Goal: Task Accomplishment & Management: Use online tool/utility

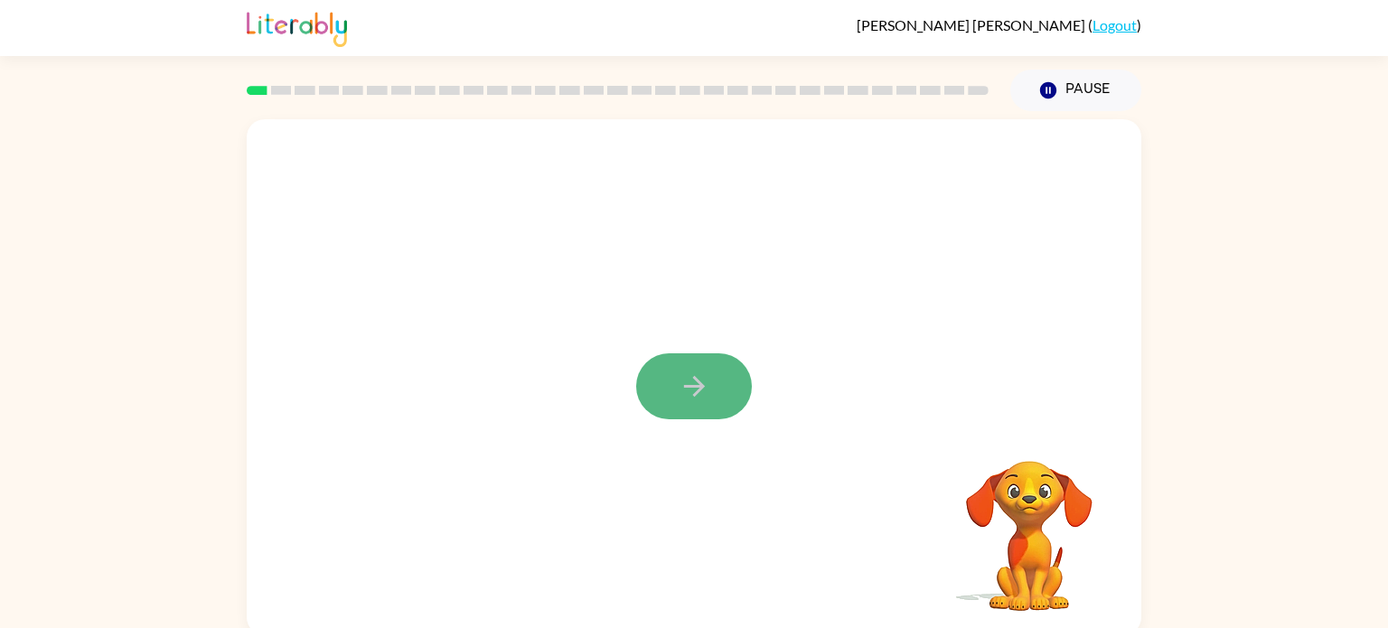
click at [714, 393] on button "button" at bounding box center [694, 386] width 116 height 66
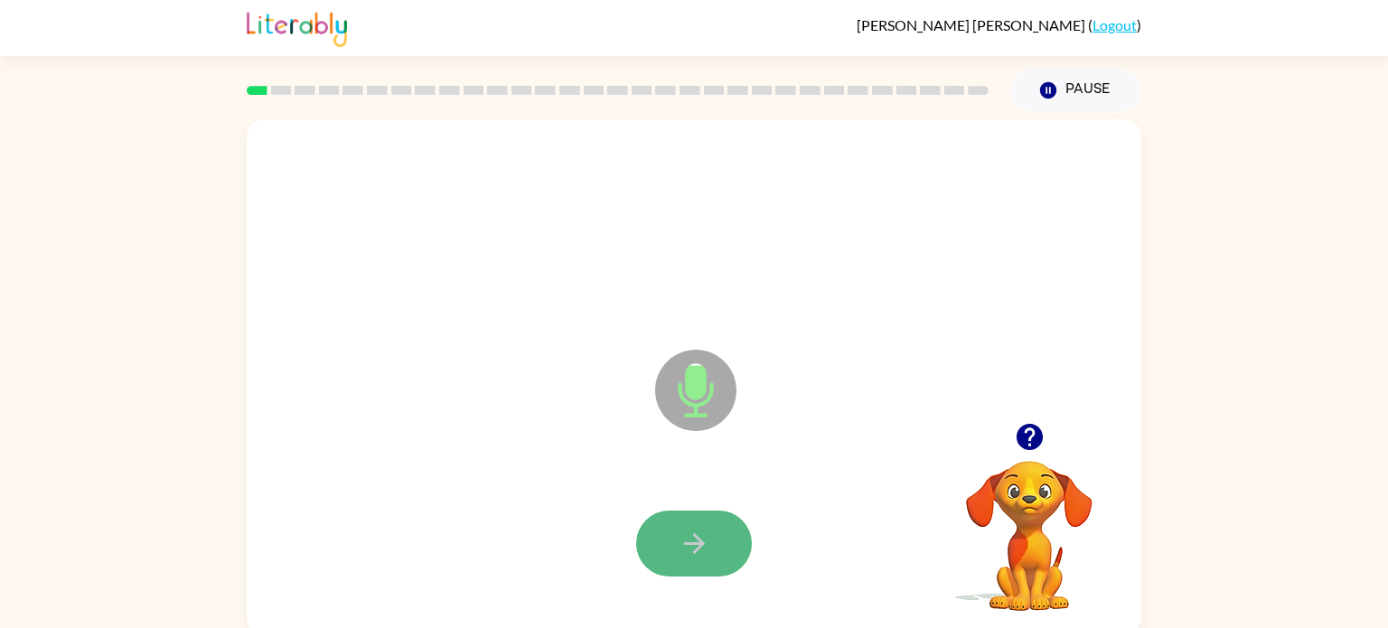
click at [703, 528] on icon "button" at bounding box center [694, 544] width 32 height 32
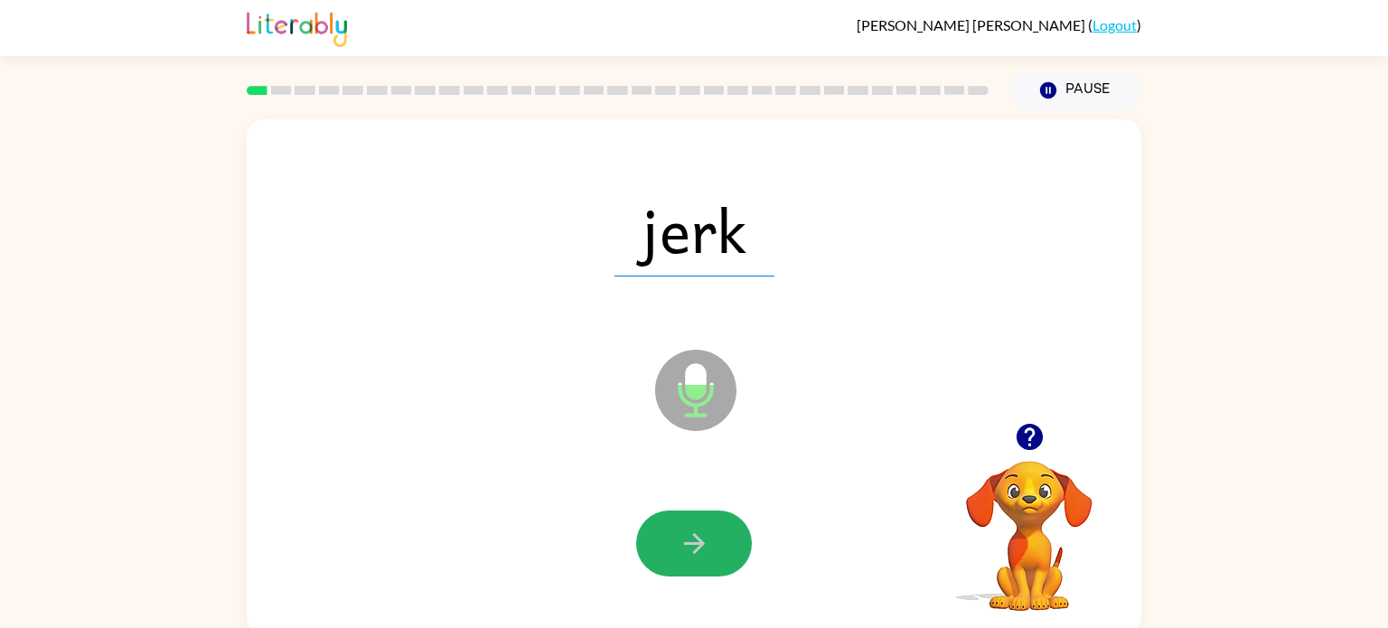
click at [703, 528] on icon "button" at bounding box center [694, 544] width 32 height 32
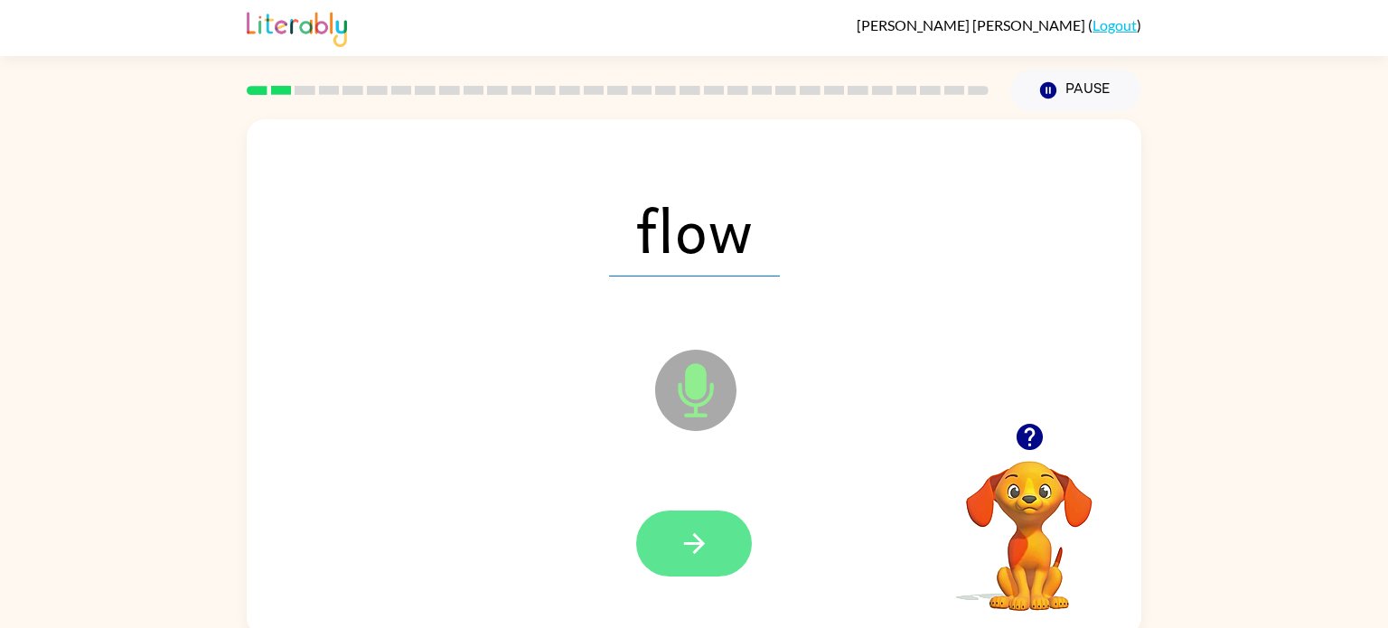
click at [686, 557] on icon "button" at bounding box center [694, 544] width 32 height 32
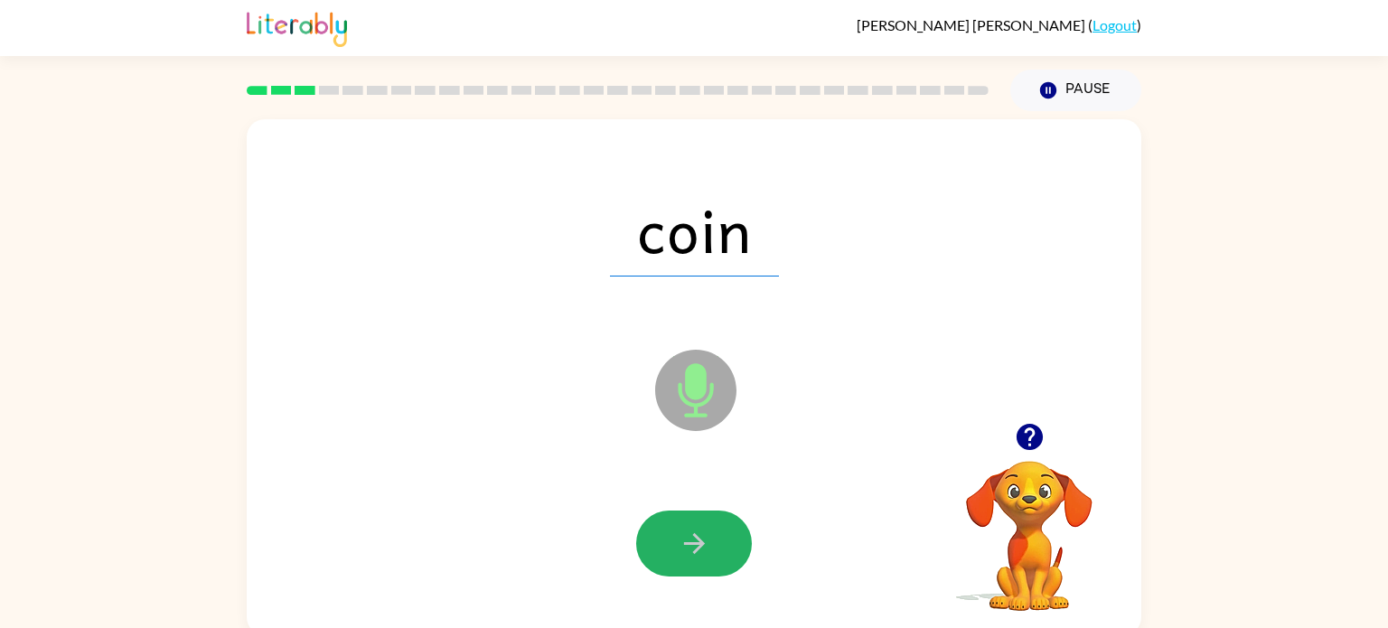
click at [686, 557] on icon "button" at bounding box center [694, 544] width 32 height 32
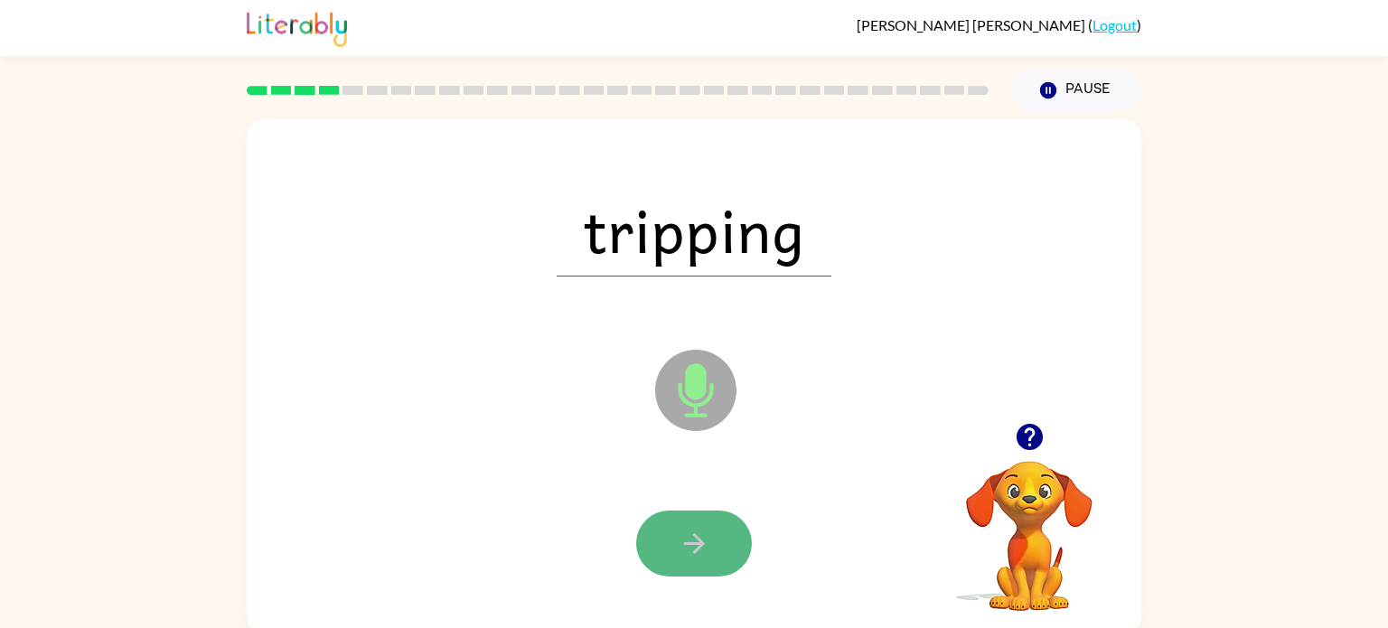
click at [686, 557] on icon "button" at bounding box center [694, 544] width 32 height 32
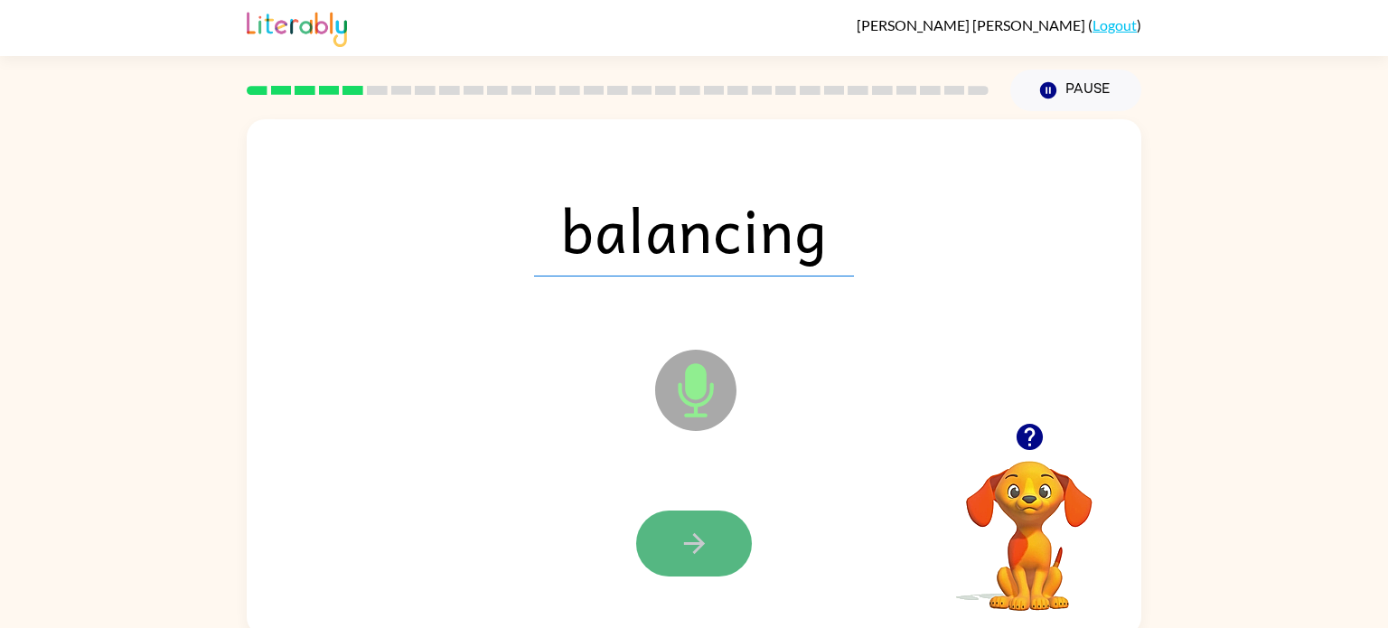
click at [686, 560] on button "button" at bounding box center [694, 543] width 116 height 66
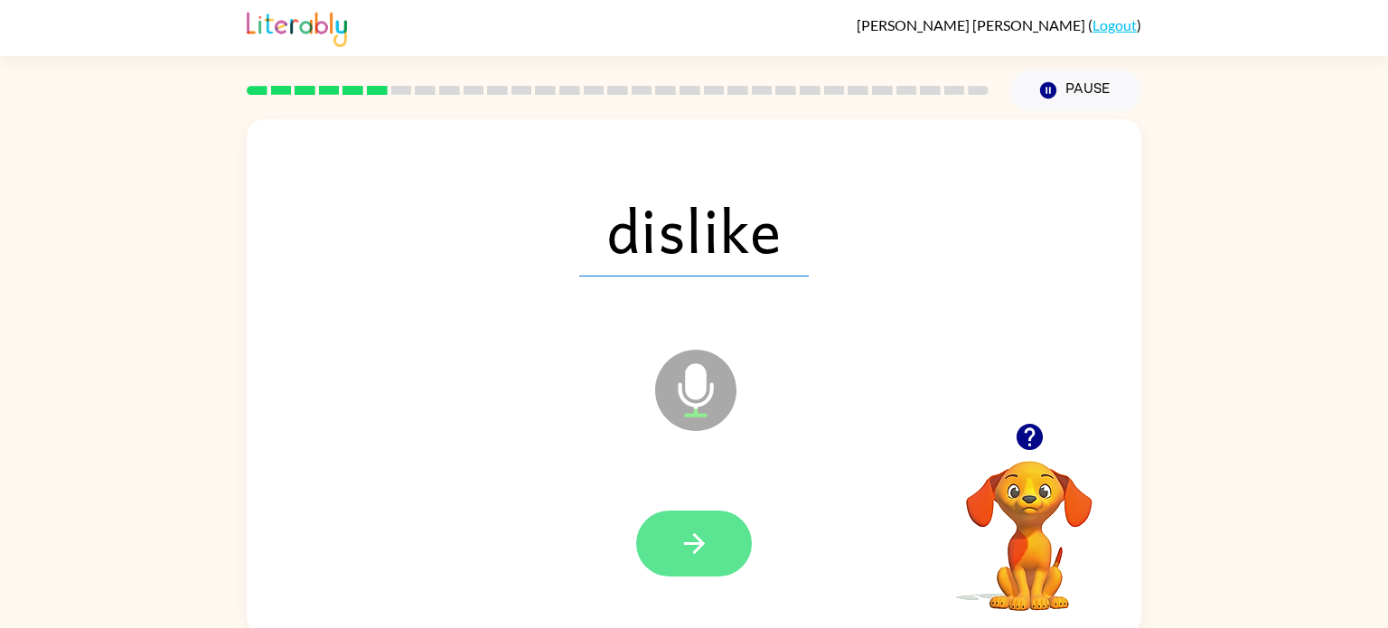
click at [695, 540] on icon "button" at bounding box center [694, 544] width 32 height 32
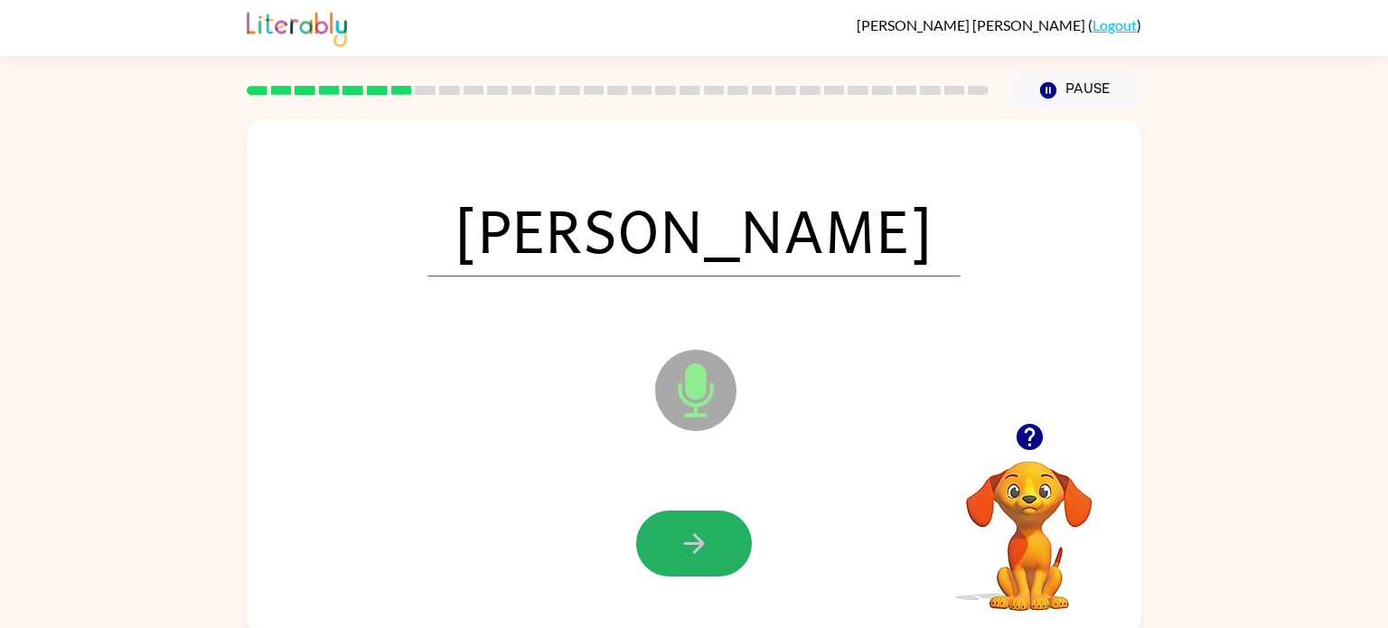
click at [695, 540] on icon "button" at bounding box center [694, 544] width 32 height 32
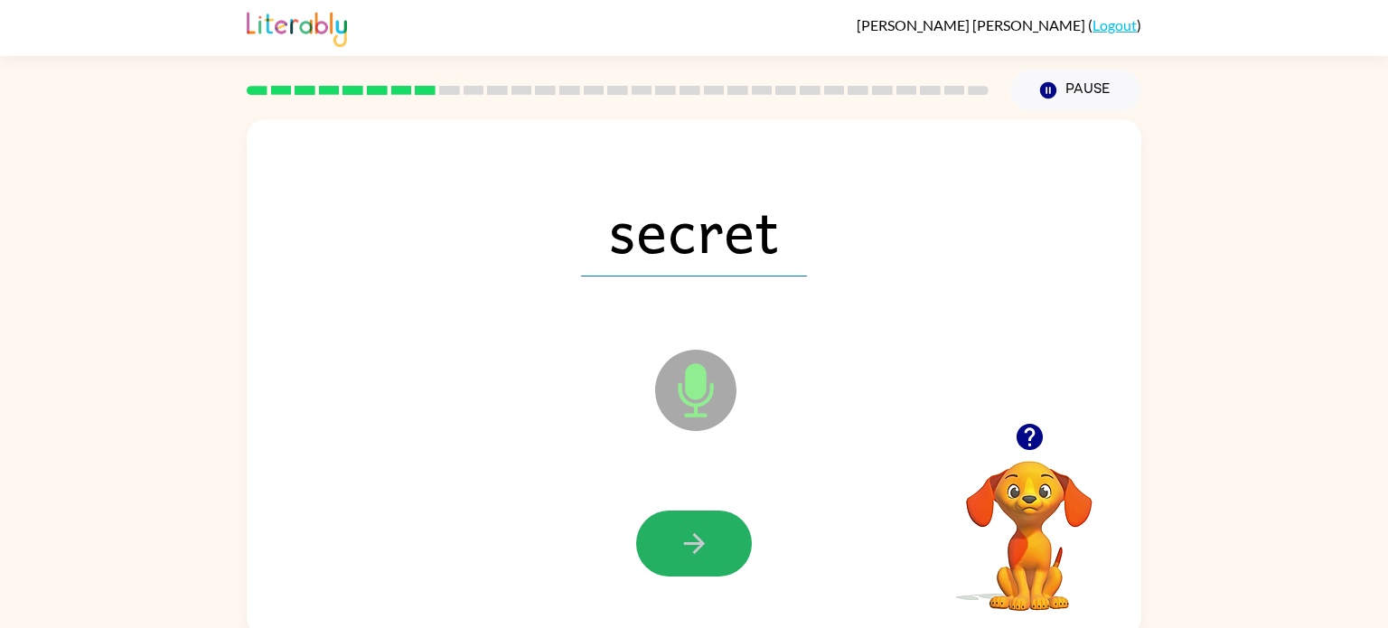
click at [695, 540] on icon "button" at bounding box center [694, 544] width 32 height 32
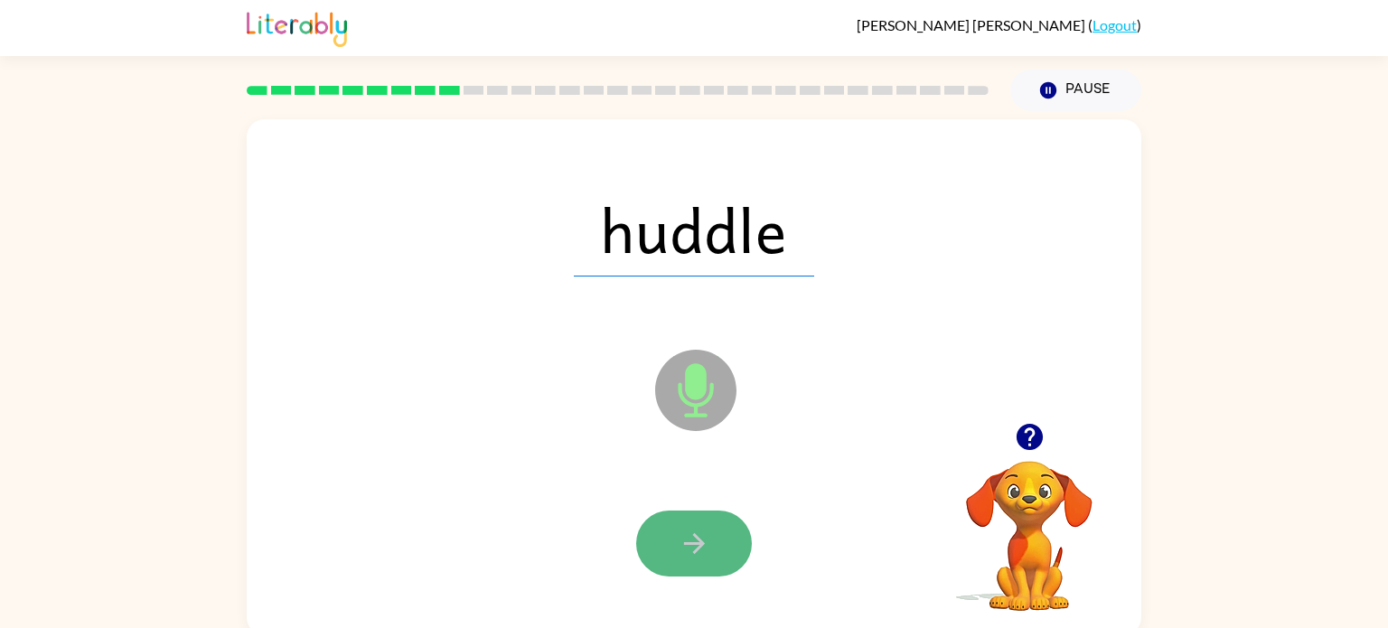
click at [695, 548] on icon "button" at bounding box center [694, 544] width 32 height 32
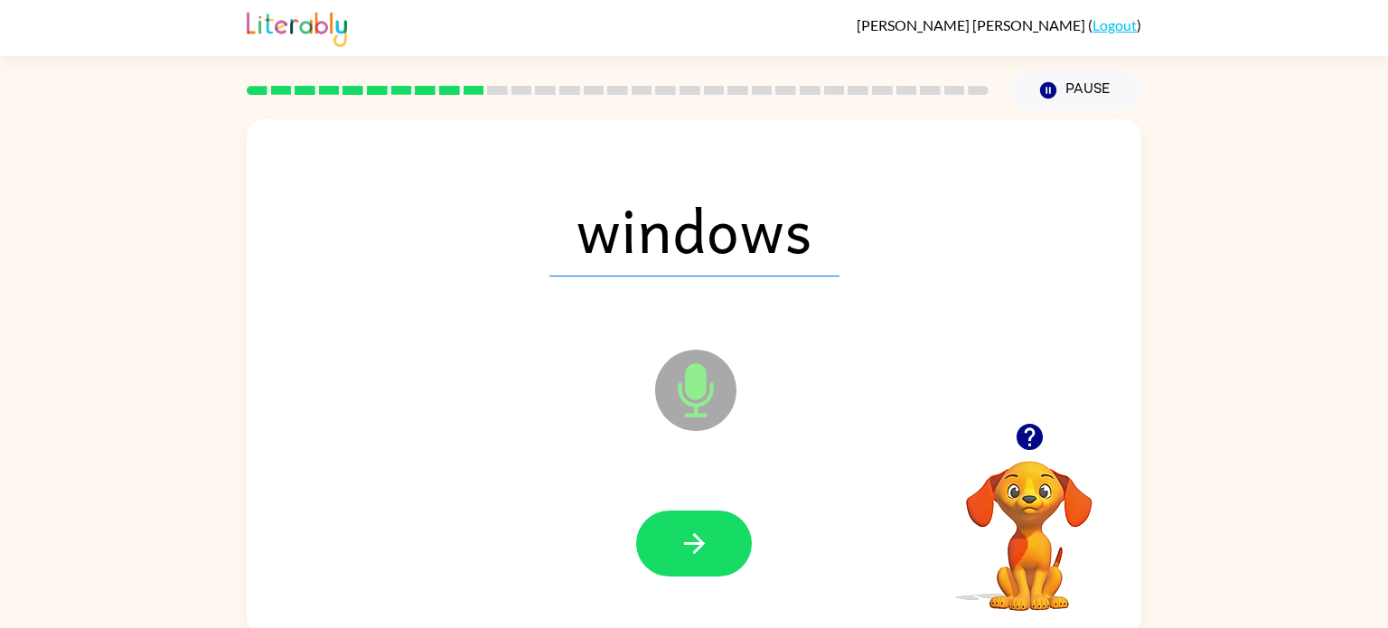
click at [695, 548] on icon "button" at bounding box center [694, 544] width 32 height 32
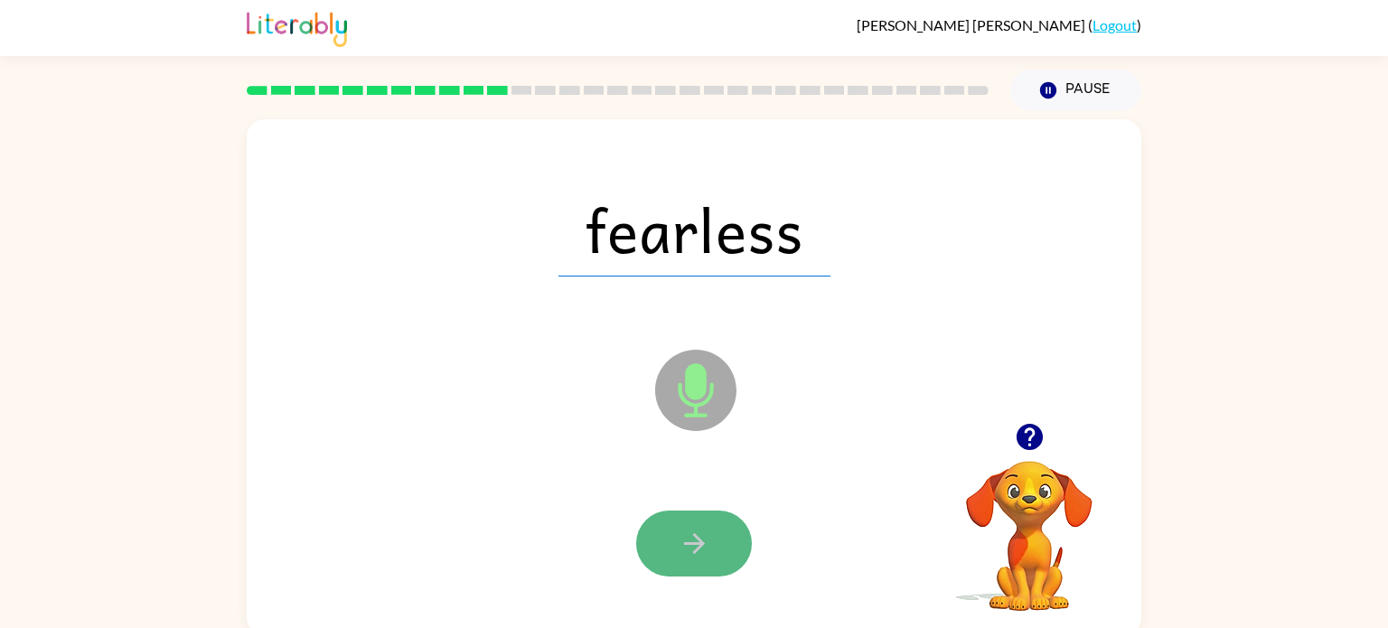
click at [696, 548] on icon "button" at bounding box center [693, 543] width 21 height 21
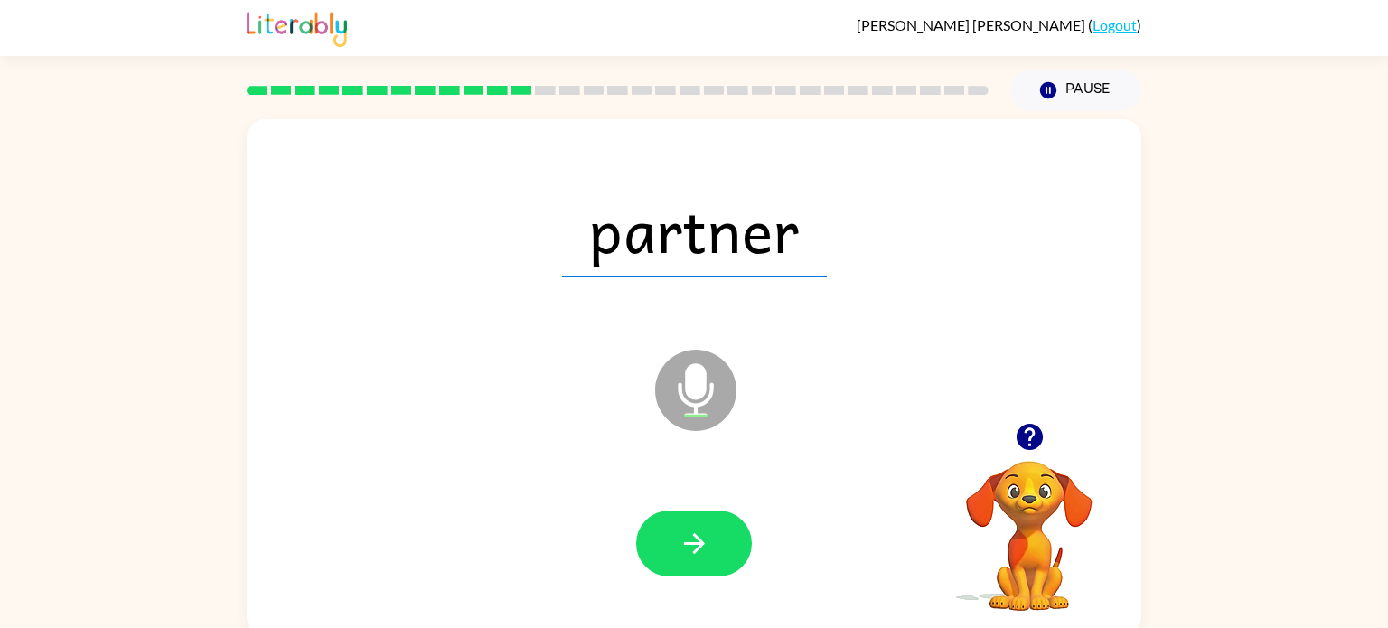
click at [696, 548] on icon "button" at bounding box center [693, 543] width 21 height 21
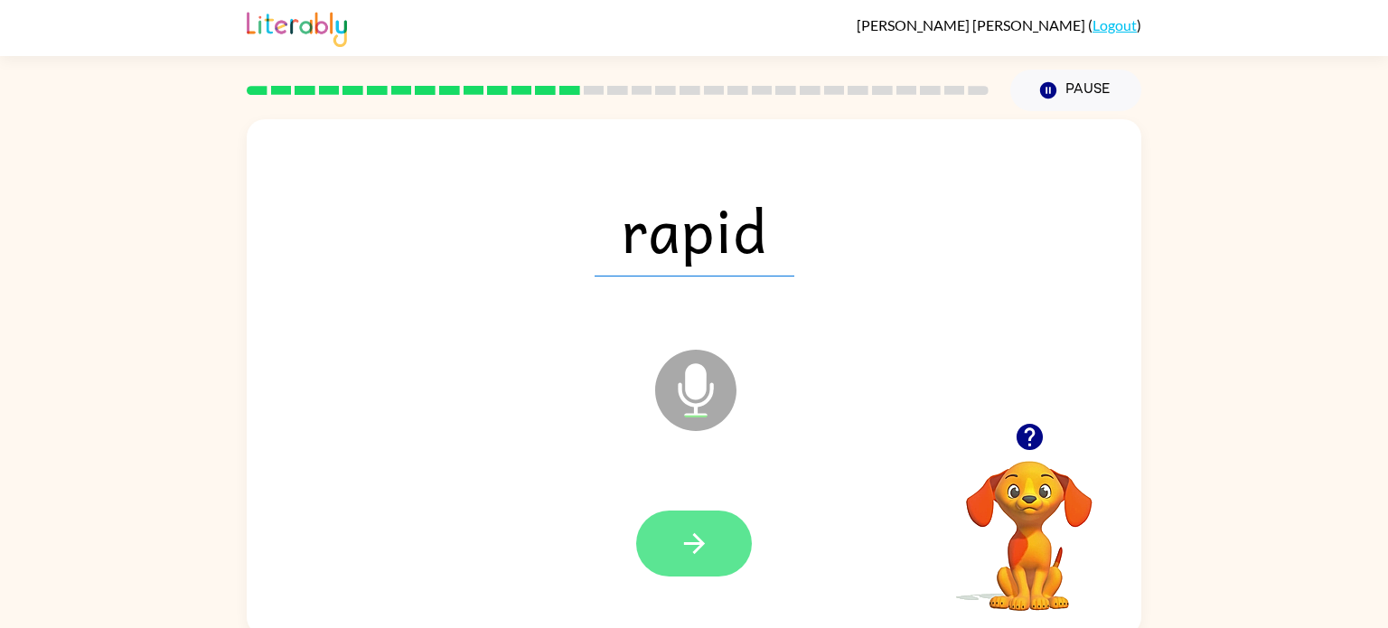
click at [696, 549] on icon "button" at bounding box center [693, 543] width 21 height 21
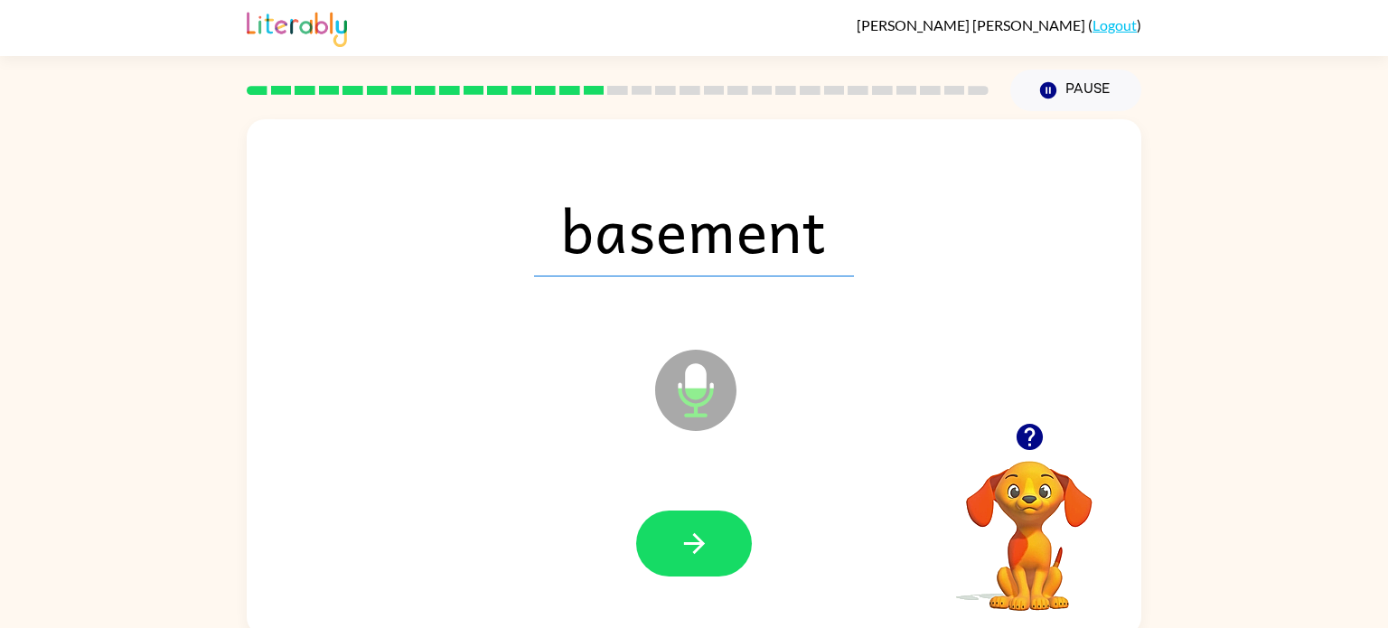
click at [696, 549] on icon "button" at bounding box center [693, 543] width 21 height 21
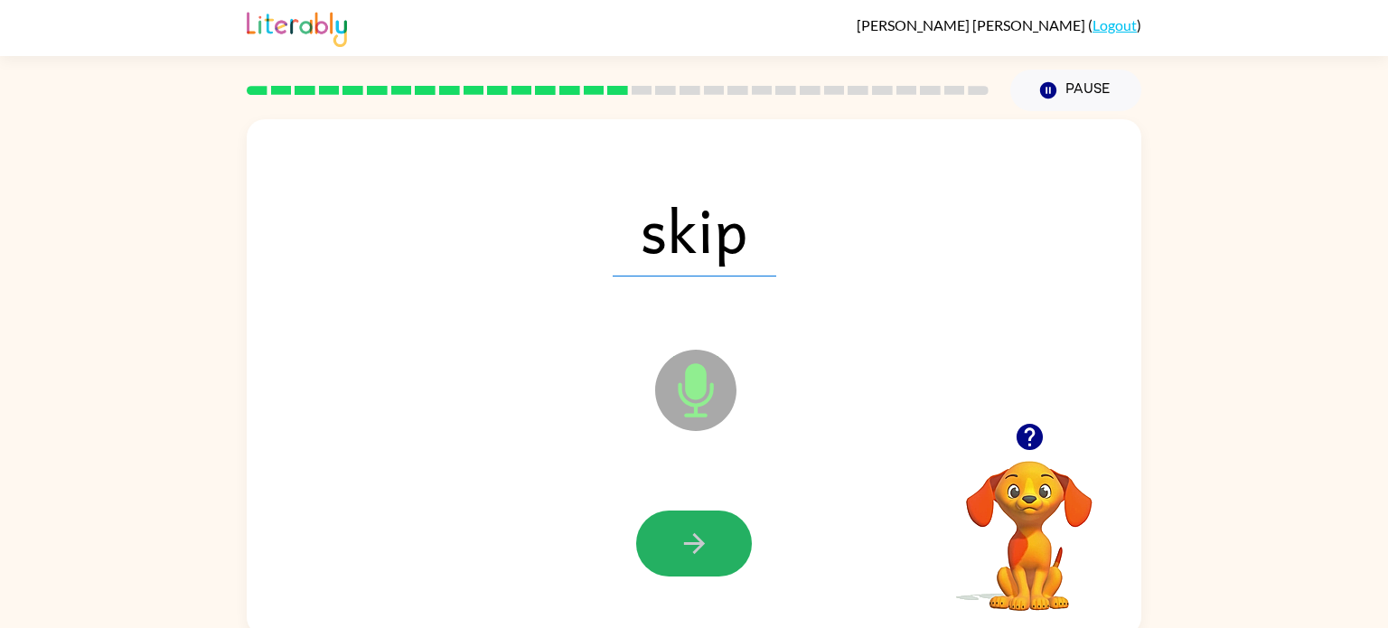
click at [696, 549] on icon "button" at bounding box center [693, 543] width 21 height 21
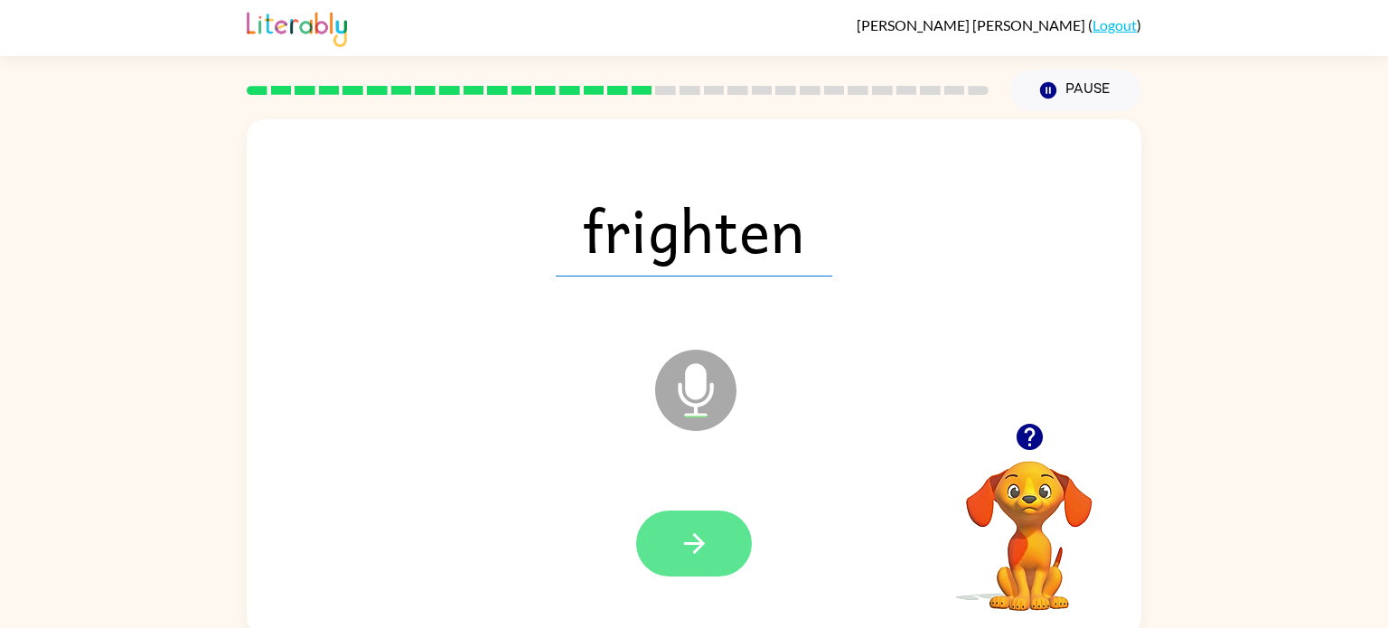
click at [681, 558] on icon "button" at bounding box center [694, 544] width 32 height 32
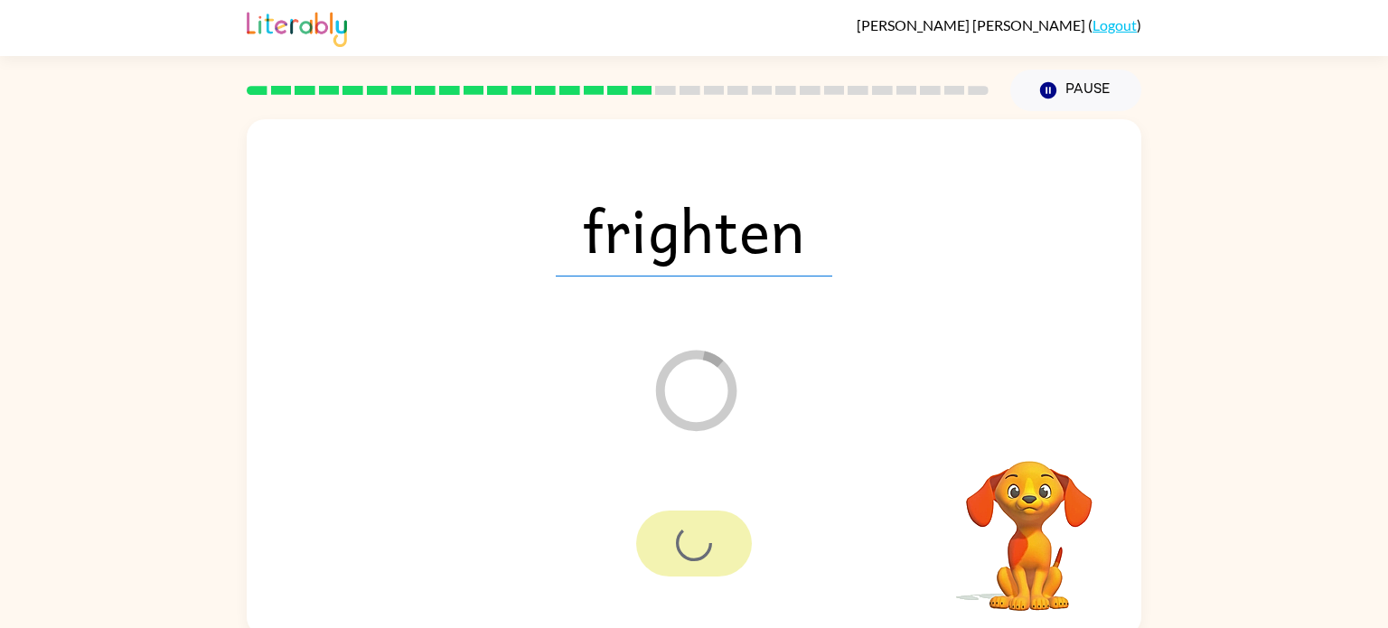
click at [681, 558] on div at bounding box center [694, 543] width 116 height 66
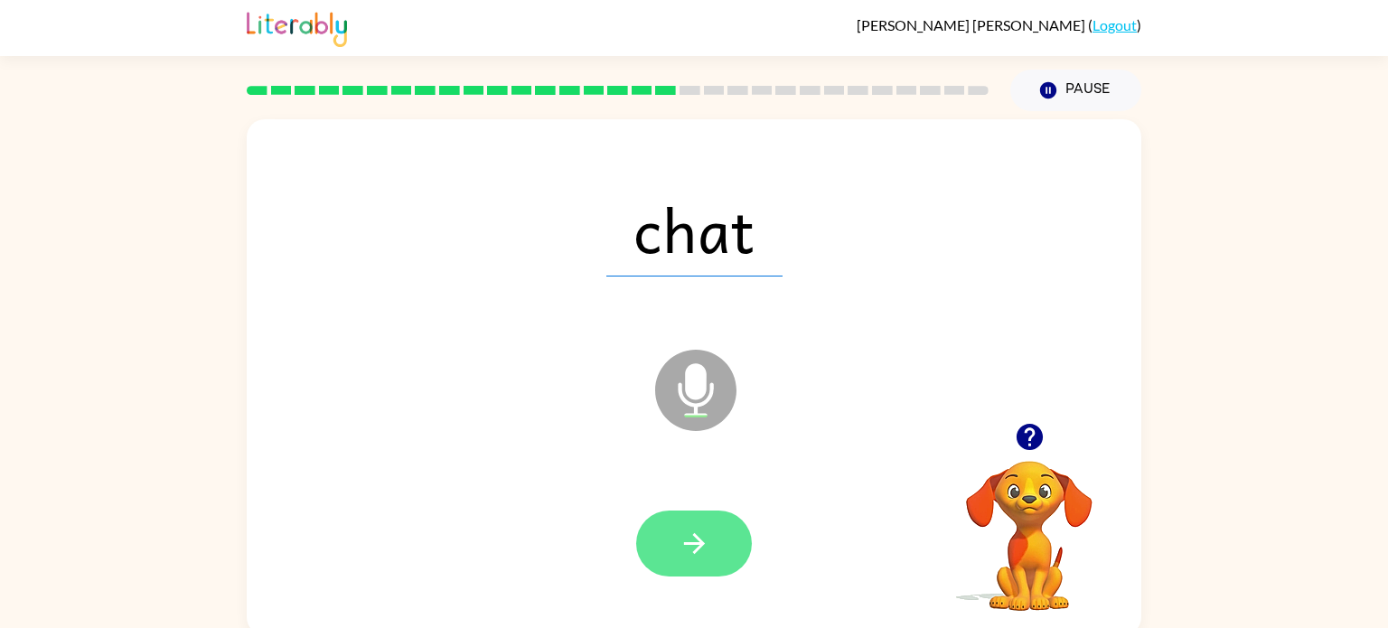
click at [681, 547] on icon "button" at bounding box center [694, 544] width 32 height 32
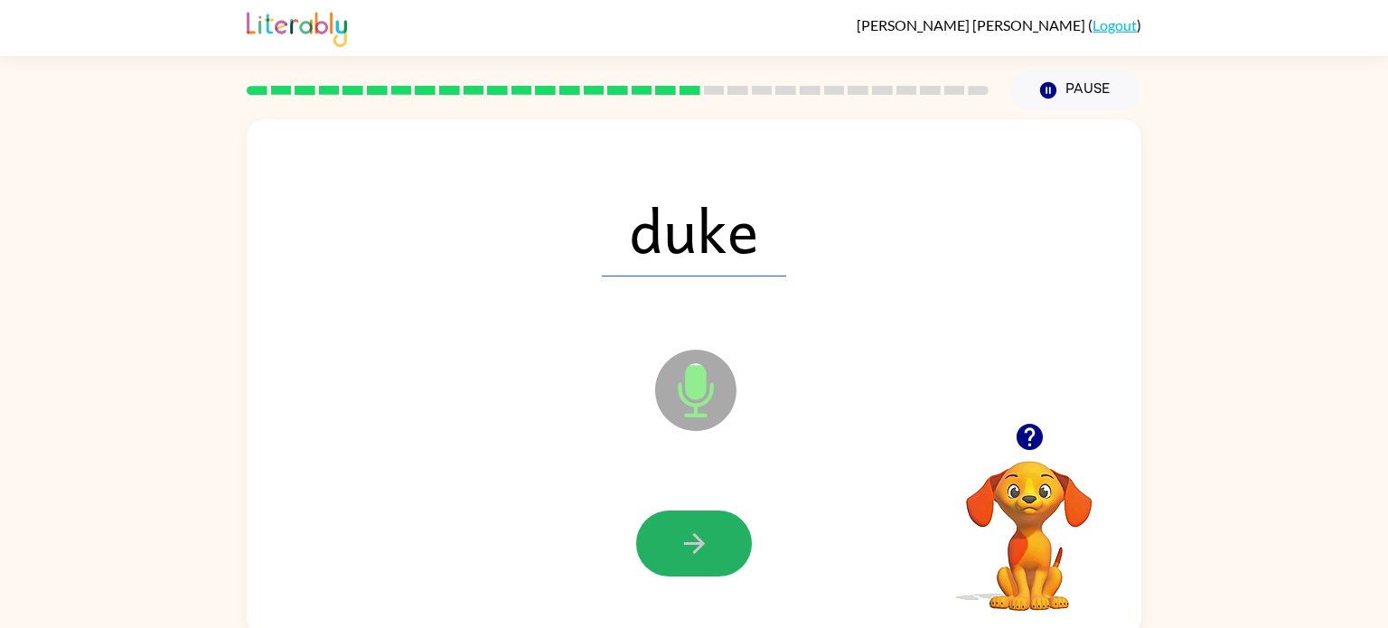
click at [681, 547] on icon "button" at bounding box center [694, 544] width 32 height 32
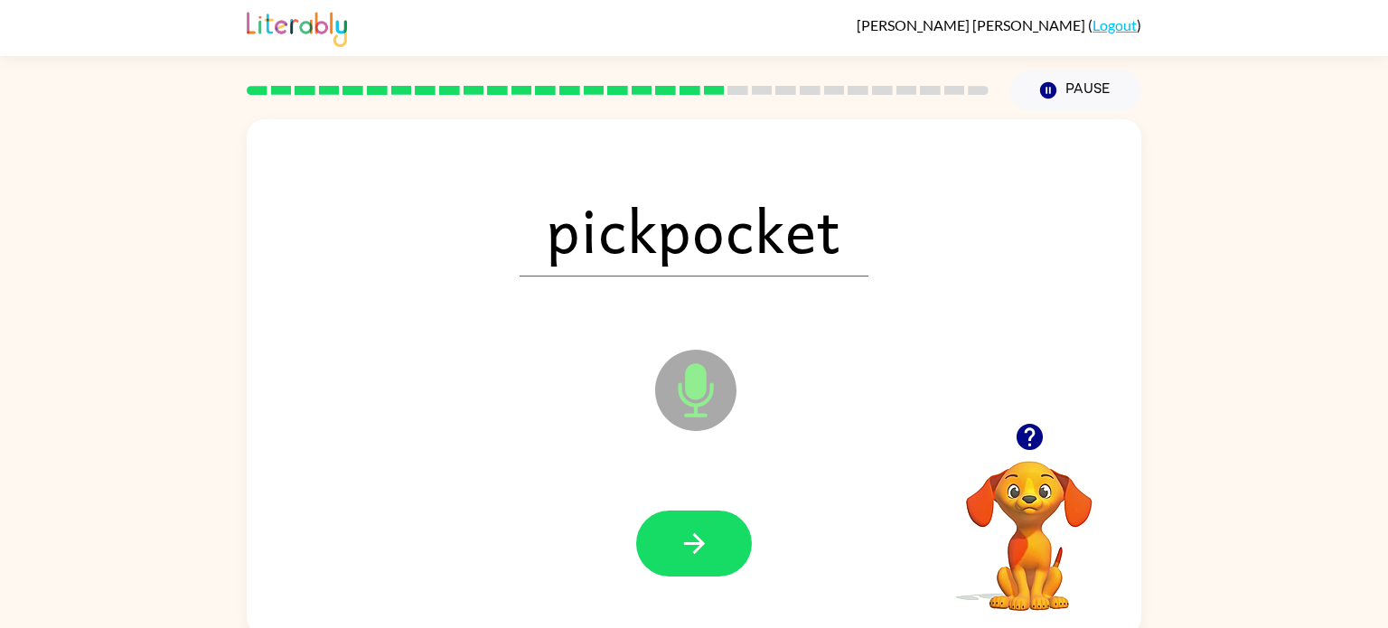
click at [681, 547] on icon "button" at bounding box center [694, 544] width 32 height 32
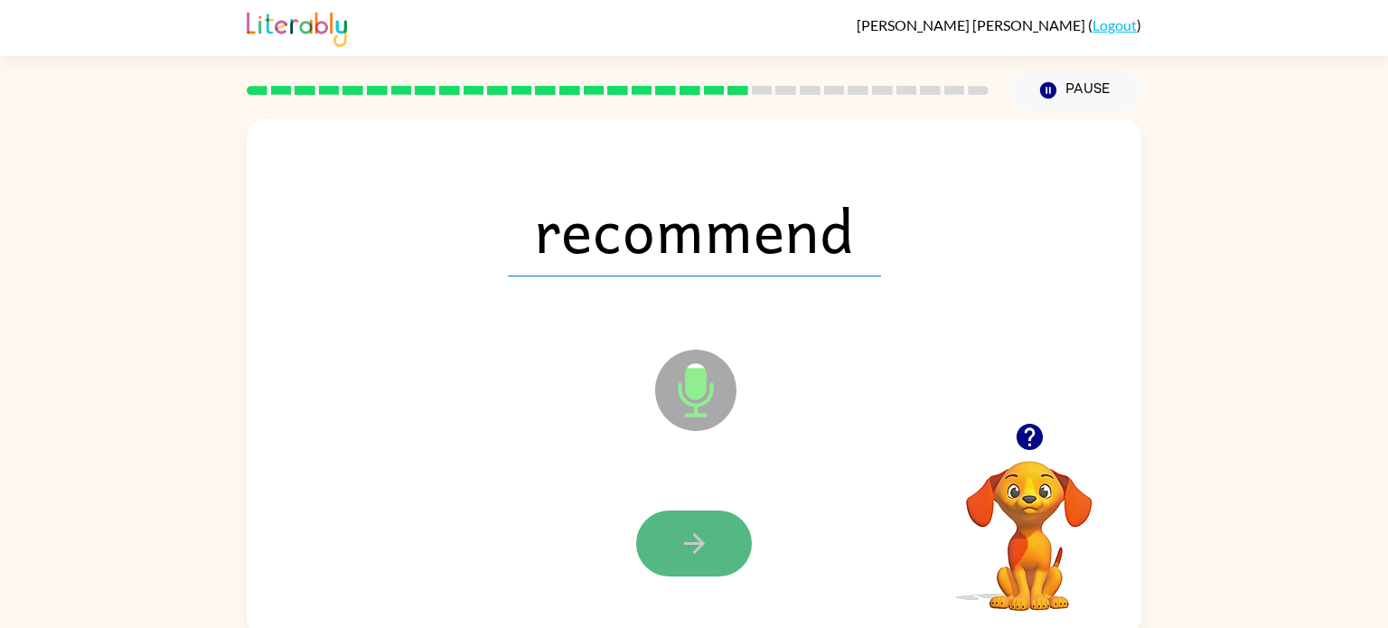
click at [684, 548] on icon "button" at bounding box center [694, 544] width 32 height 32
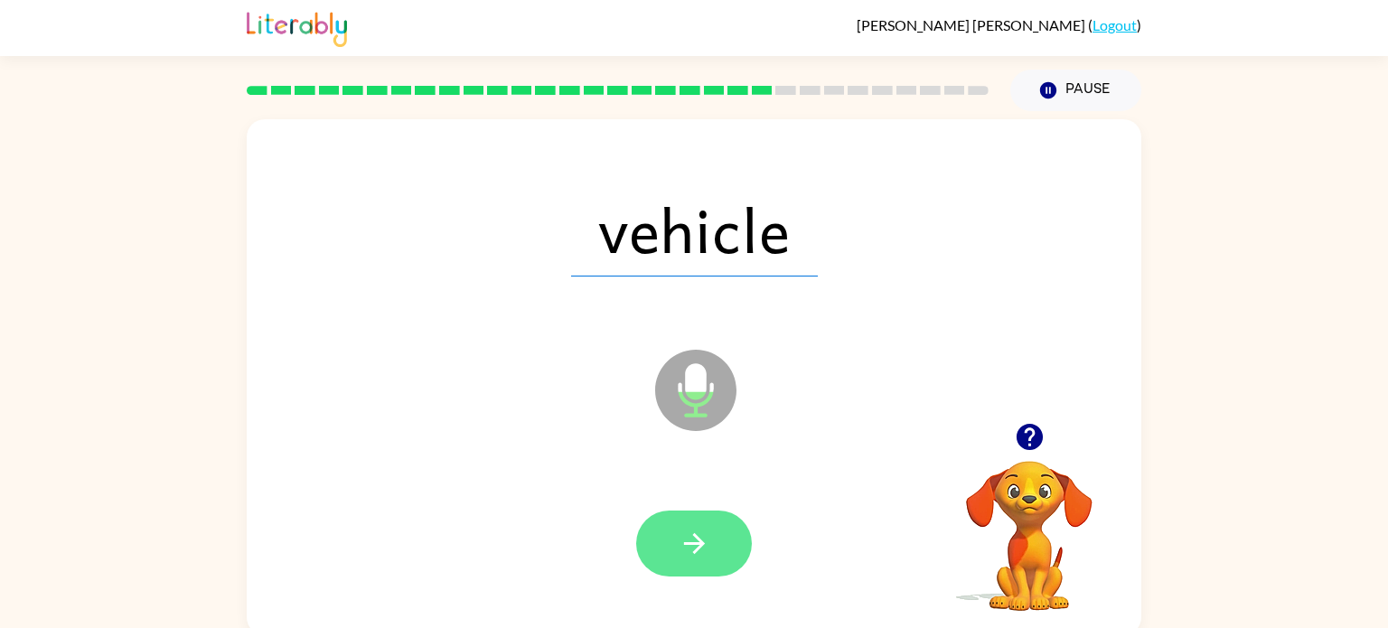
click at [691, 523] on button "button" at bounding box center [694, 543] width 116 height 66
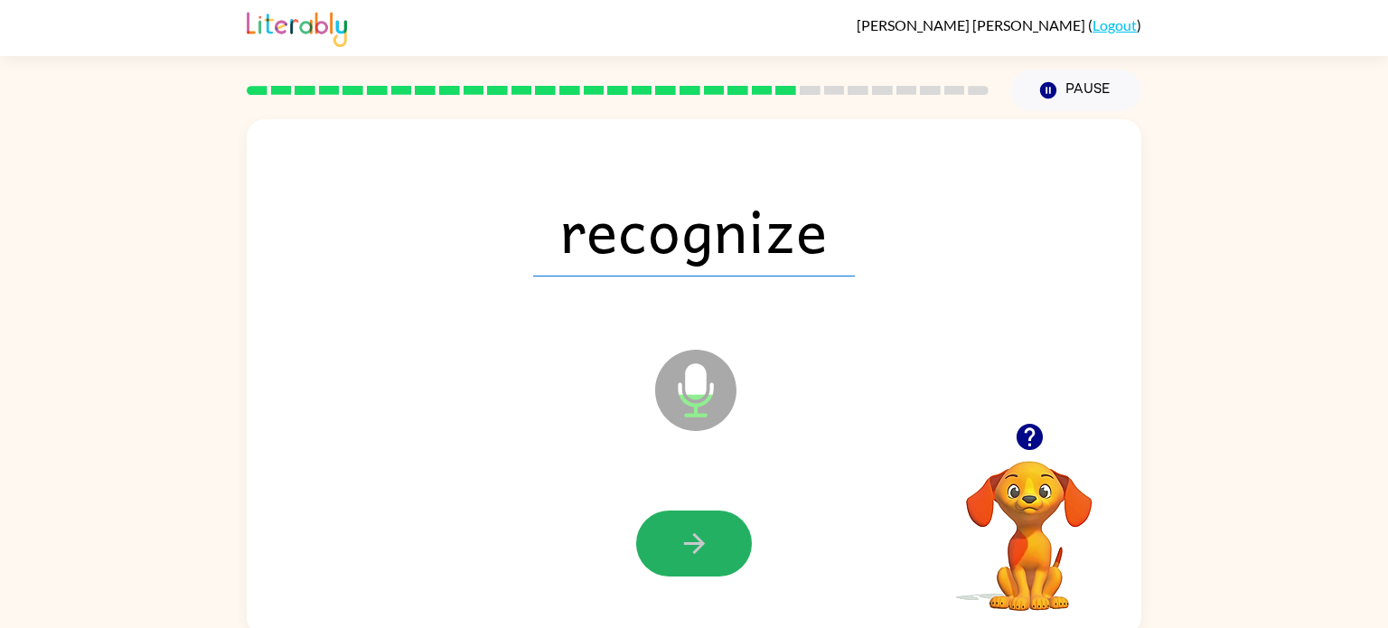
click at [691, 523] on button "button" at bounding box center [694, 543] width 116 height 66
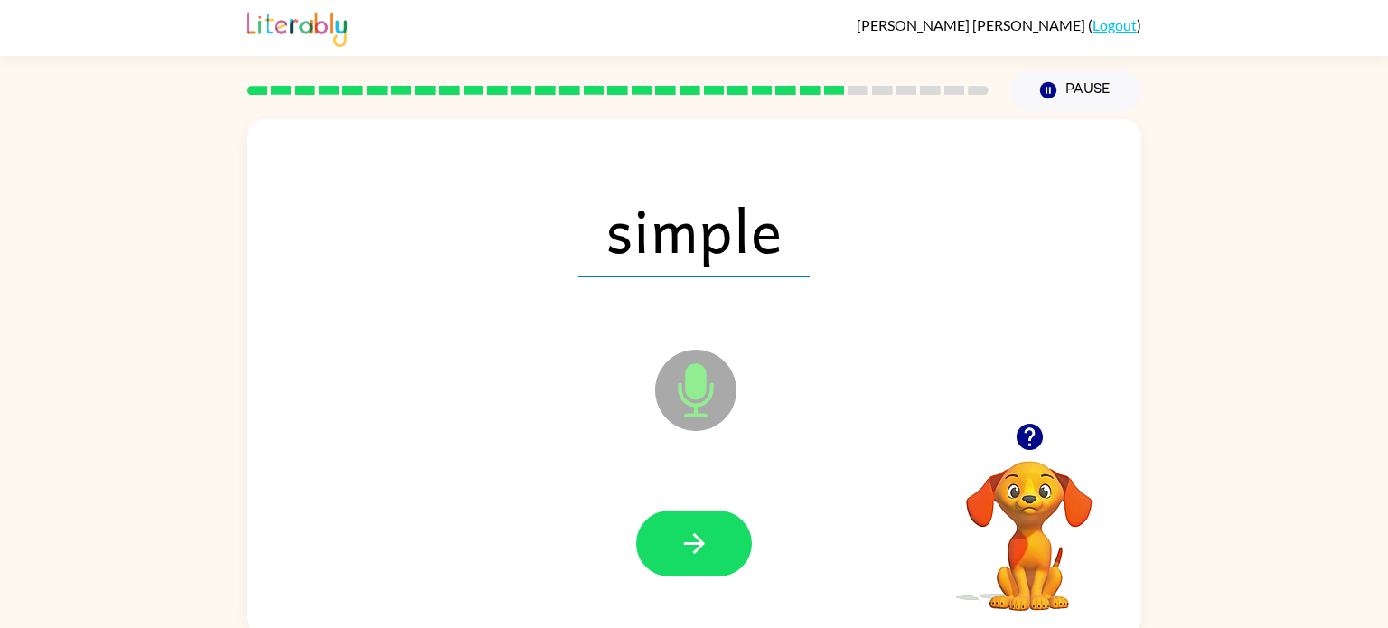
click at [691, 523] on button "button" at bounding box center [694, 543] width 116 height 66
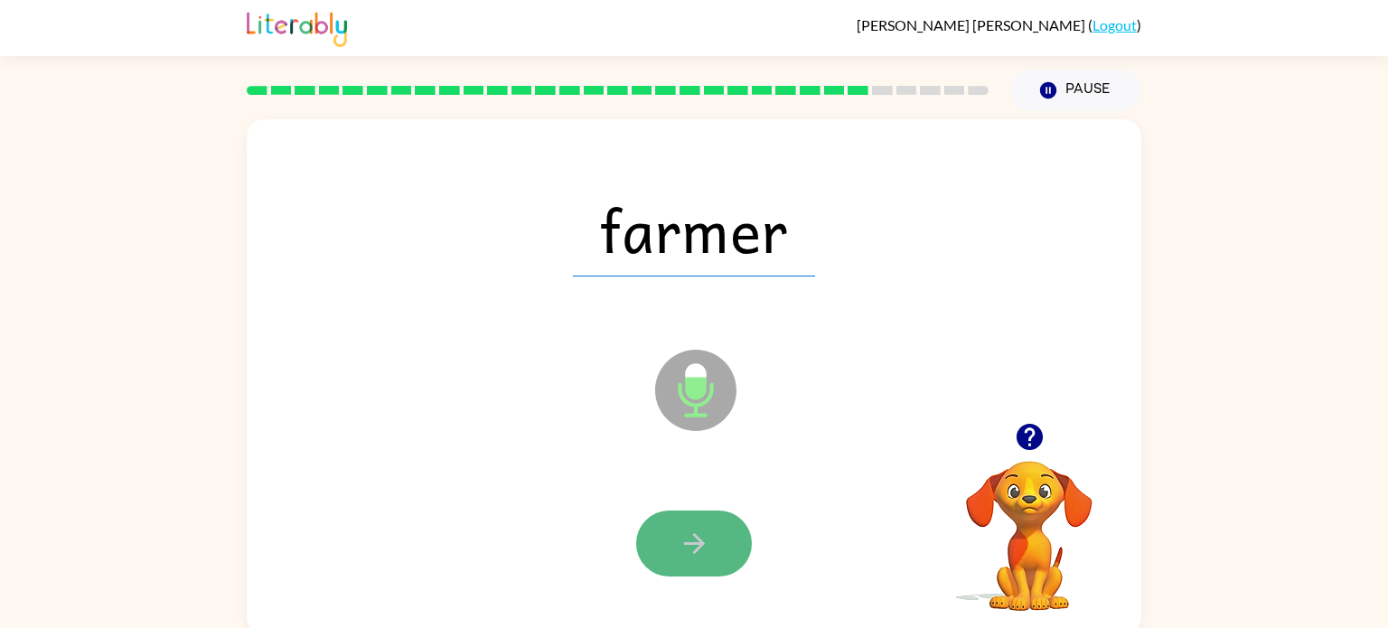
click at [694, 524] on button "button" at bounding box center [694, 543] width 116 height 66
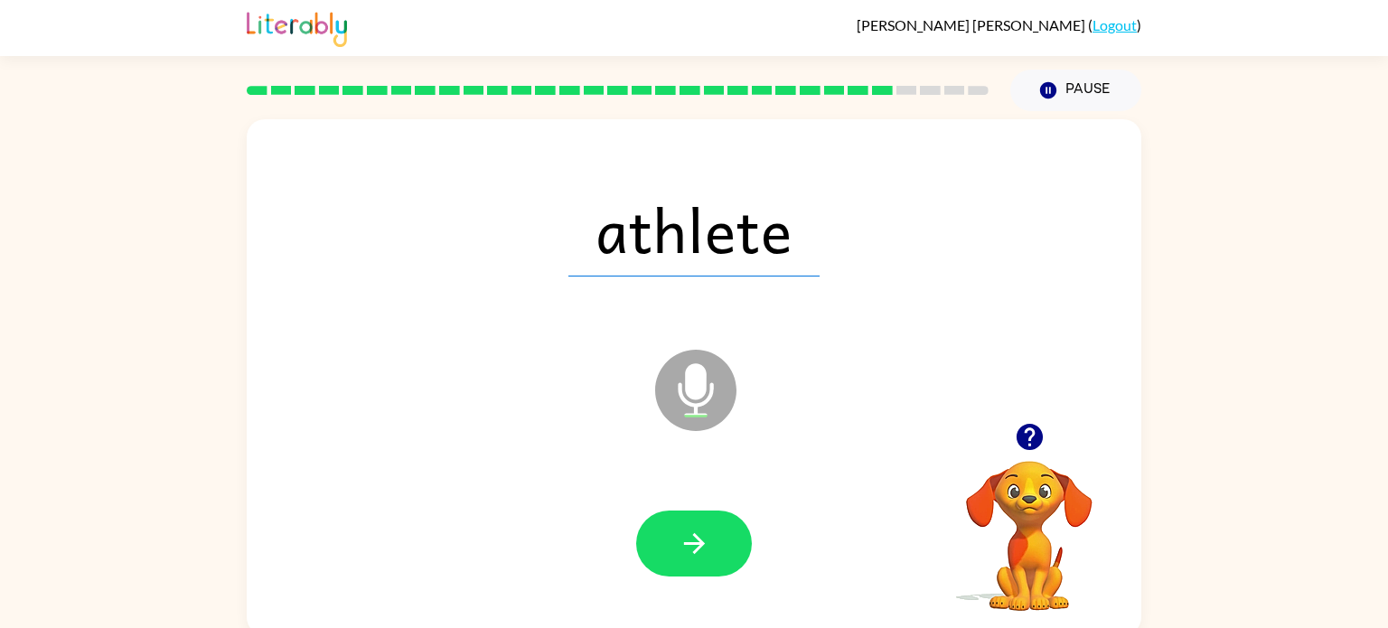
click at [694, 524] on button "button" at bounding box center [694, 543] width 116 height 66
click at [694, 524] on div at bounding box center [694, 543] width 116 height 66
click at [694, 522] on button "button" at bounding box center [694, 543] width 116 height 66
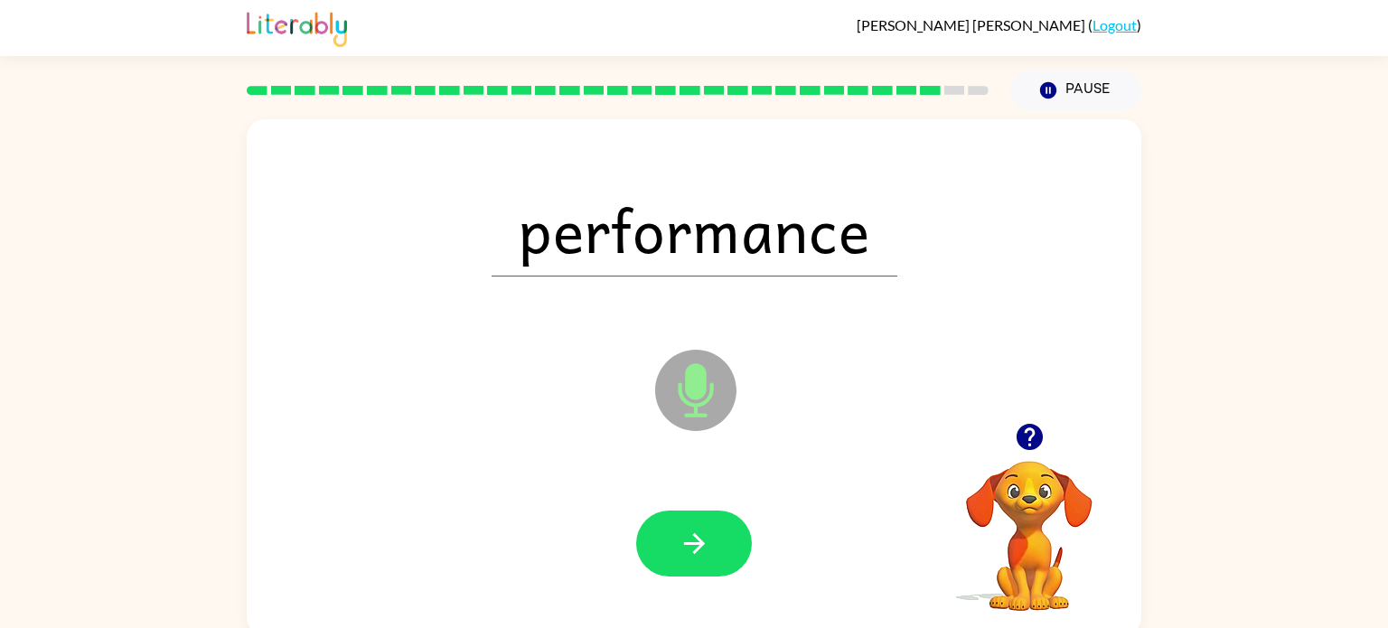
click at [694, 522] on button "button" at bounding box center [694, 543] width 116 height 66
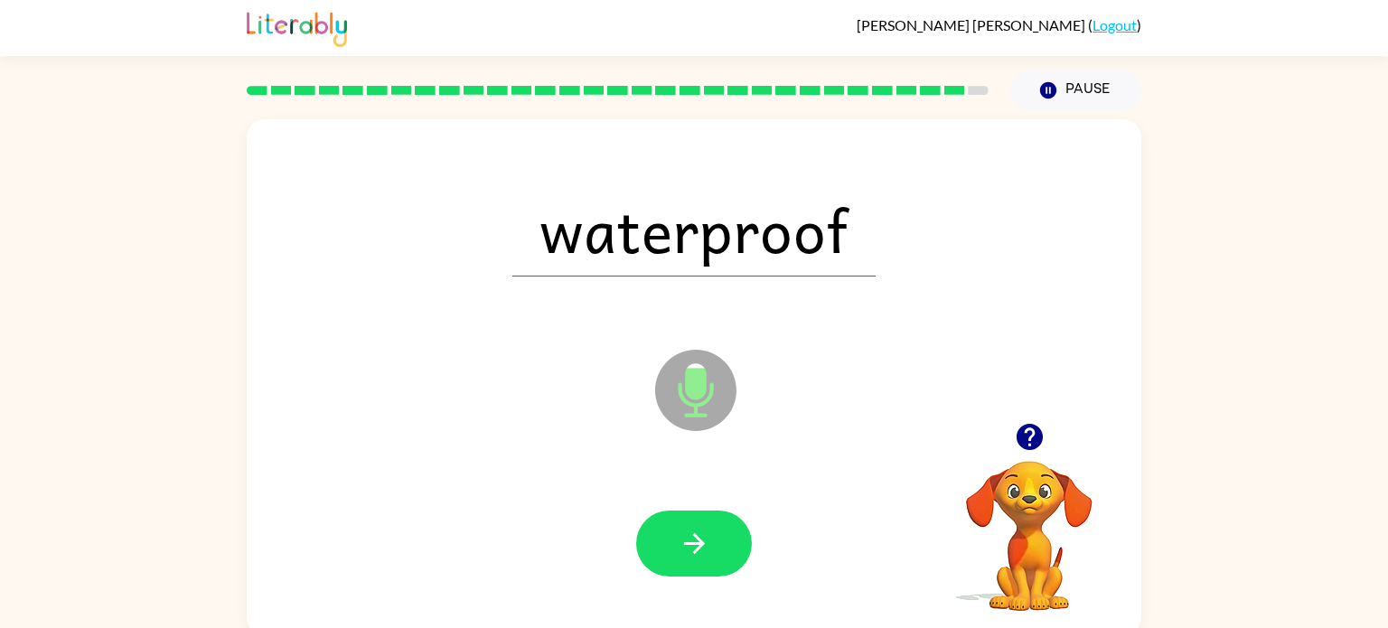
click at [694, 522] on button "button" at bounding box center [694, 543] width 116 height 66
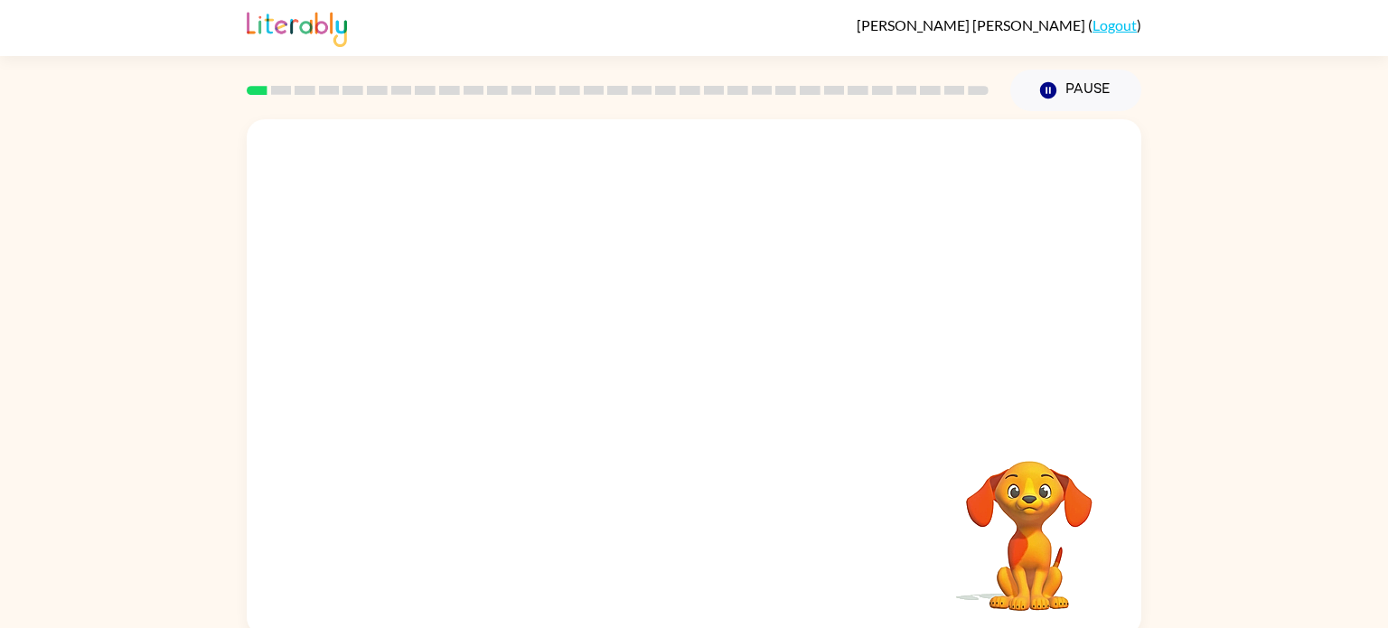
click at [483, 232] on video "Your browser must support playing .mp4 files to use Literably. Please try using…" at bounding box center [694, 271] width 894 height 304
click at [490, 231] on video "Your browser must support playing .mp4 files to use Literably. Please try using…" at bounding box center [694, 271] width 894 height 304
click at [484, 238] on video "Your browser must support playing .mp4 files to use Literably. Please try using…" at bounding box center [694, 271] width 894 height 304
click at [691, 379] on icon "button" at bounding box center [694, 386] width 32 height 32
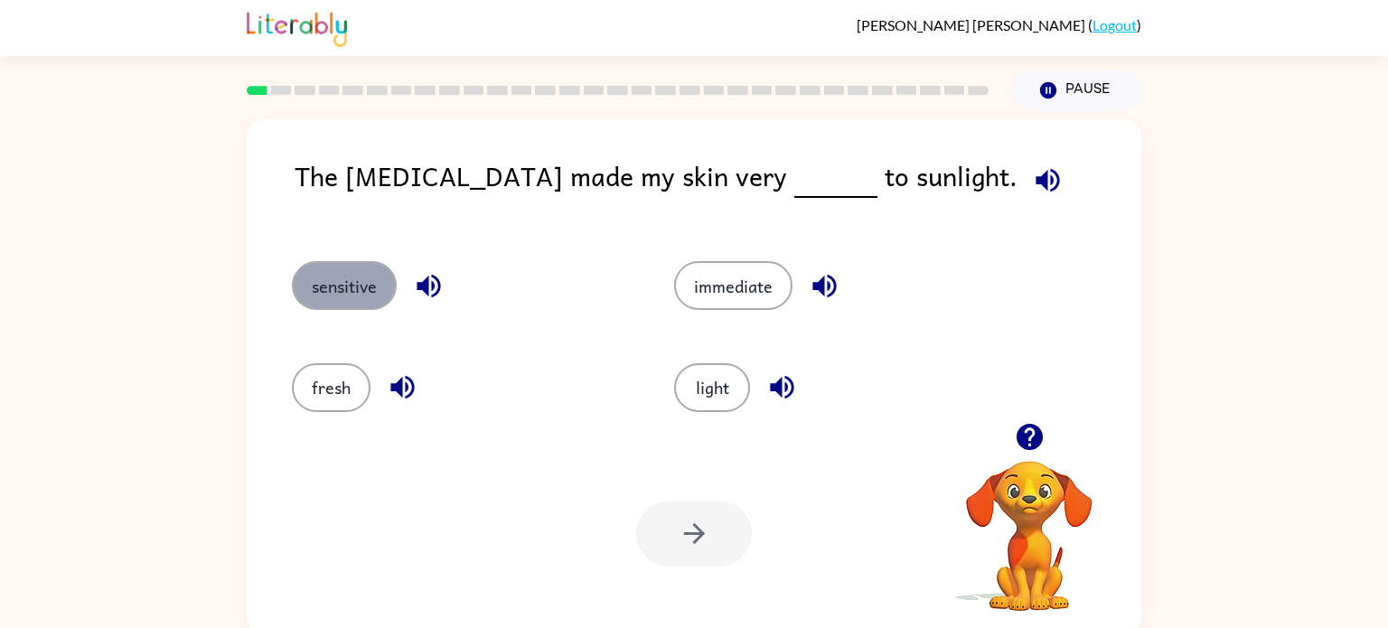
click at [337, 293] on button "sensitive" at bounding box center [344, 285] width 105 height 49
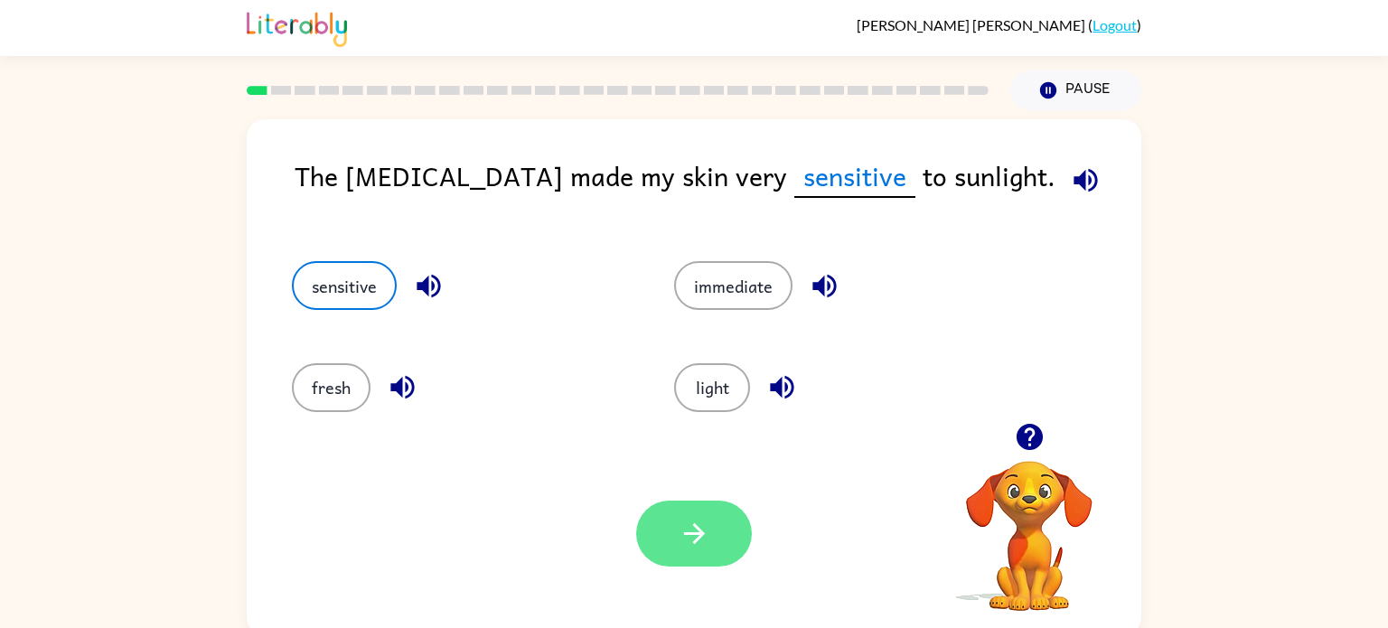
click at [668, 501] on button "button" at bounding box center [694, 534] width 116 height 66
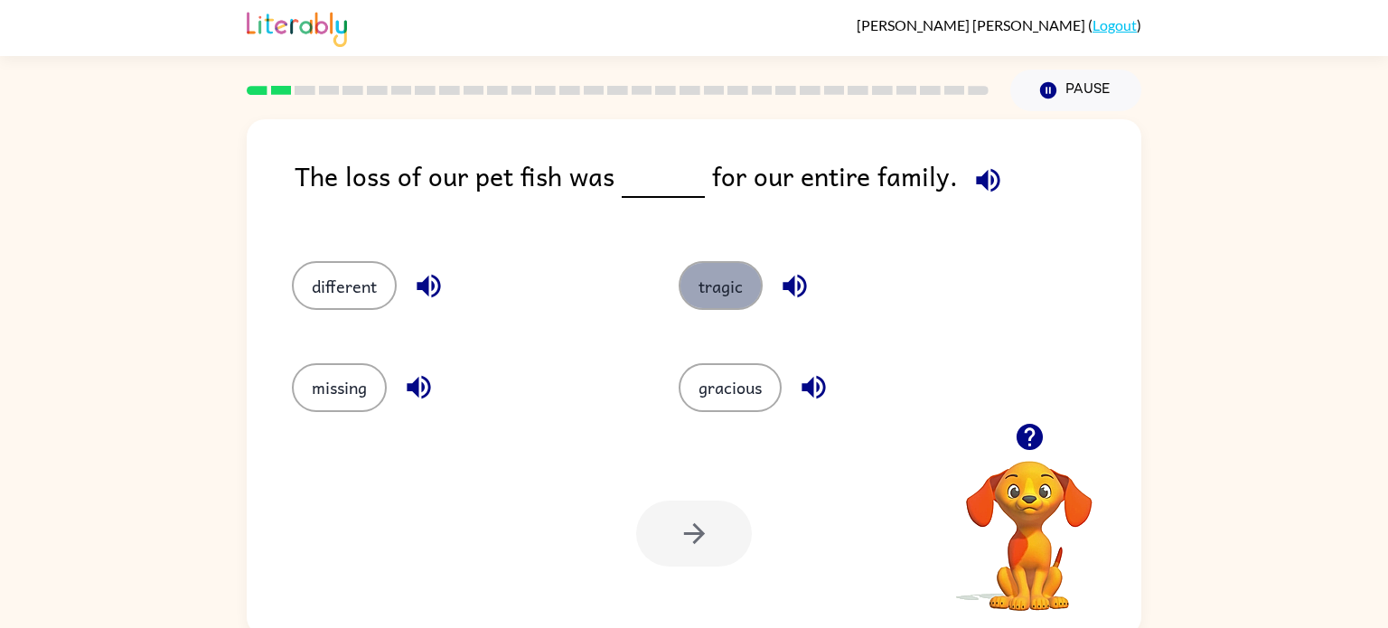
click at [697, 293] on button "tragic" at bounding box center [720, 285] width 84 height 49
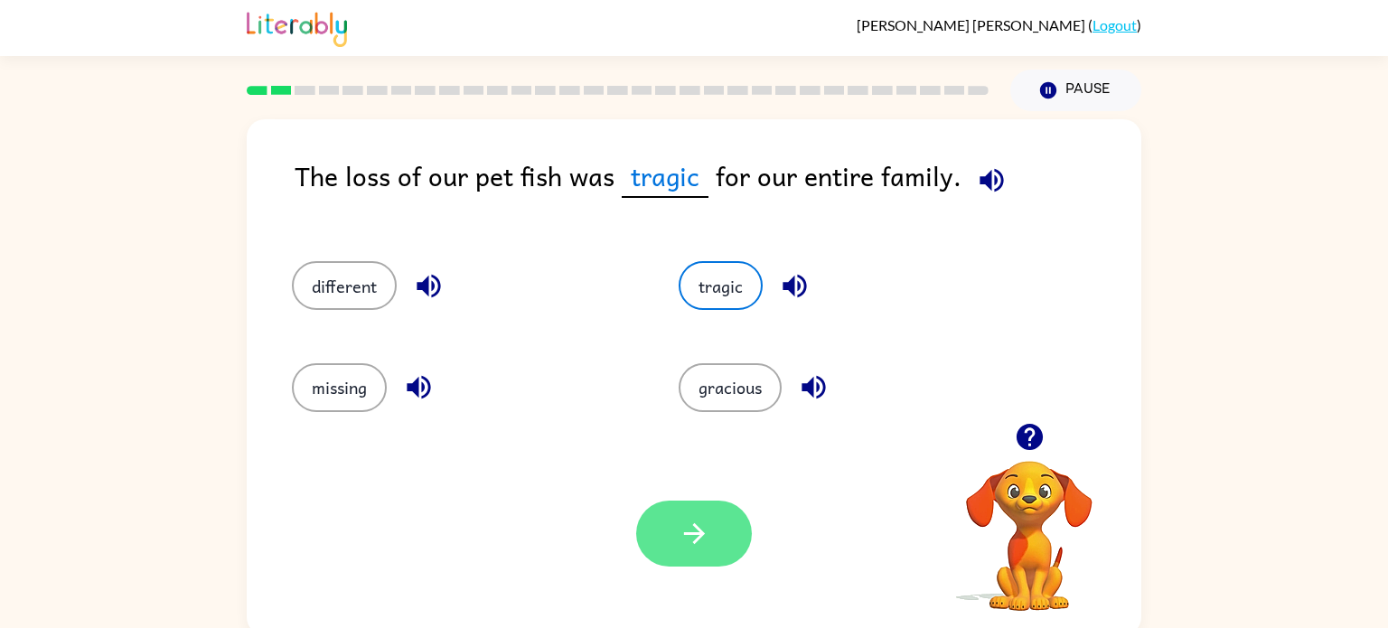
click at [681, 520] on icon "button" at bounding box center [694, 534] width 32 height 32
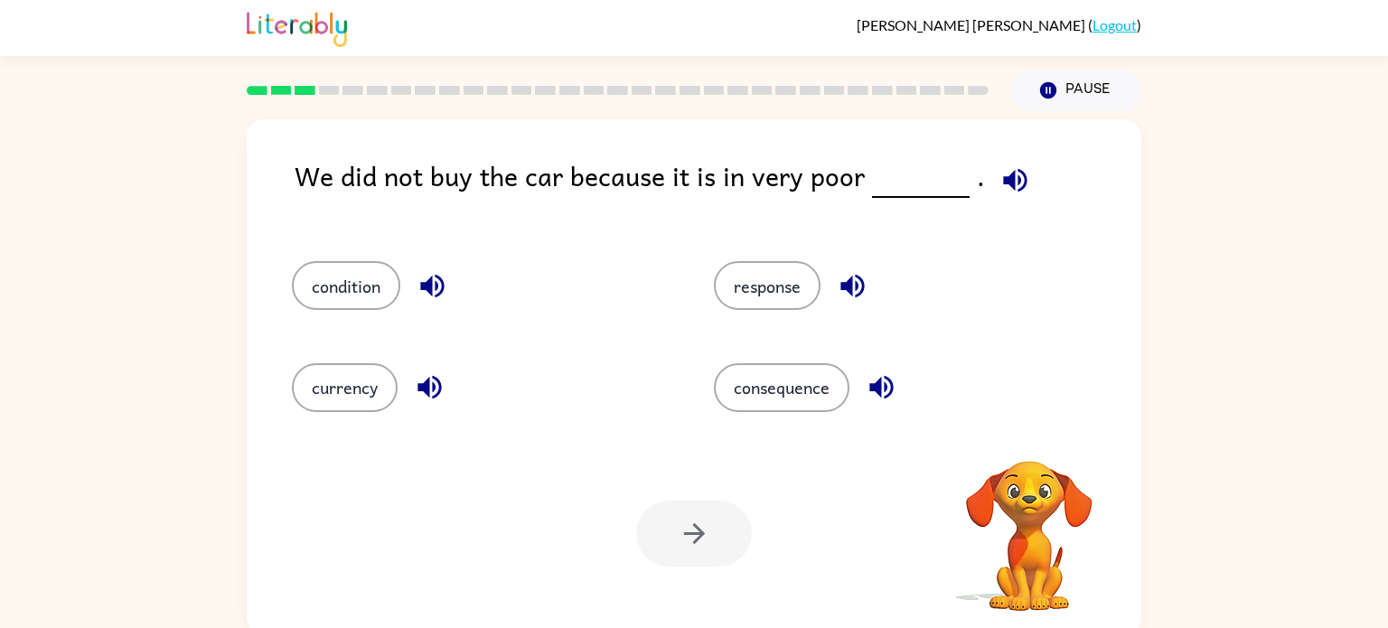
click at [684, 518] on div at bounding box center [694, 534] width 116 height 66
click at [366, 274] on button "condition" at bounding box center [346, 285] width 108 height 49
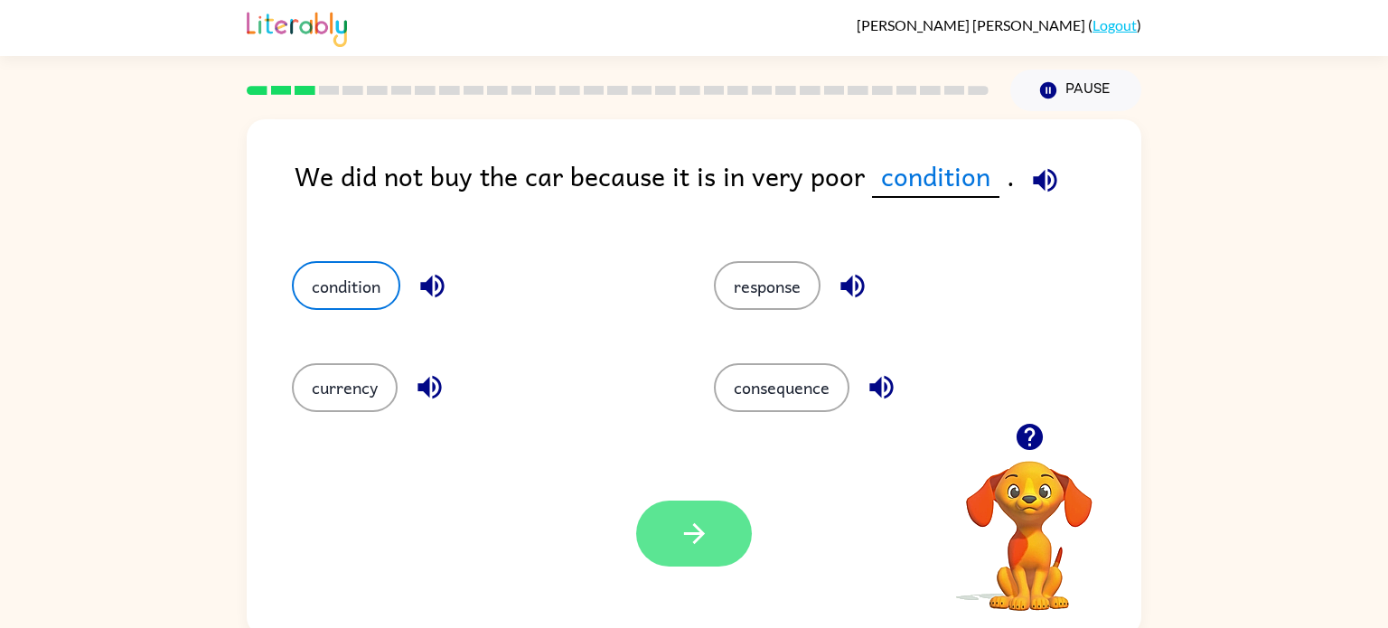
click at [678, 507] on button "button" at bounding box center [694, 534] width 116 height 66
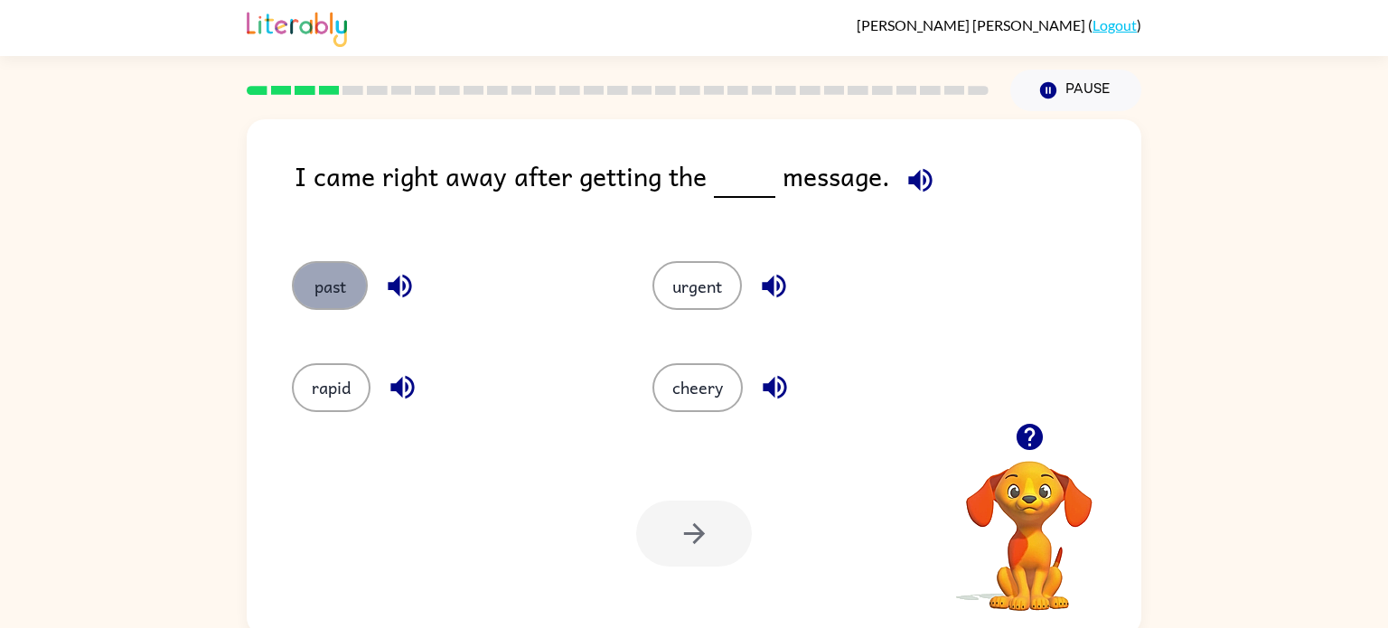
click at [323, 277] on button "past" at bounding box center [330, 285] width 76 height 49
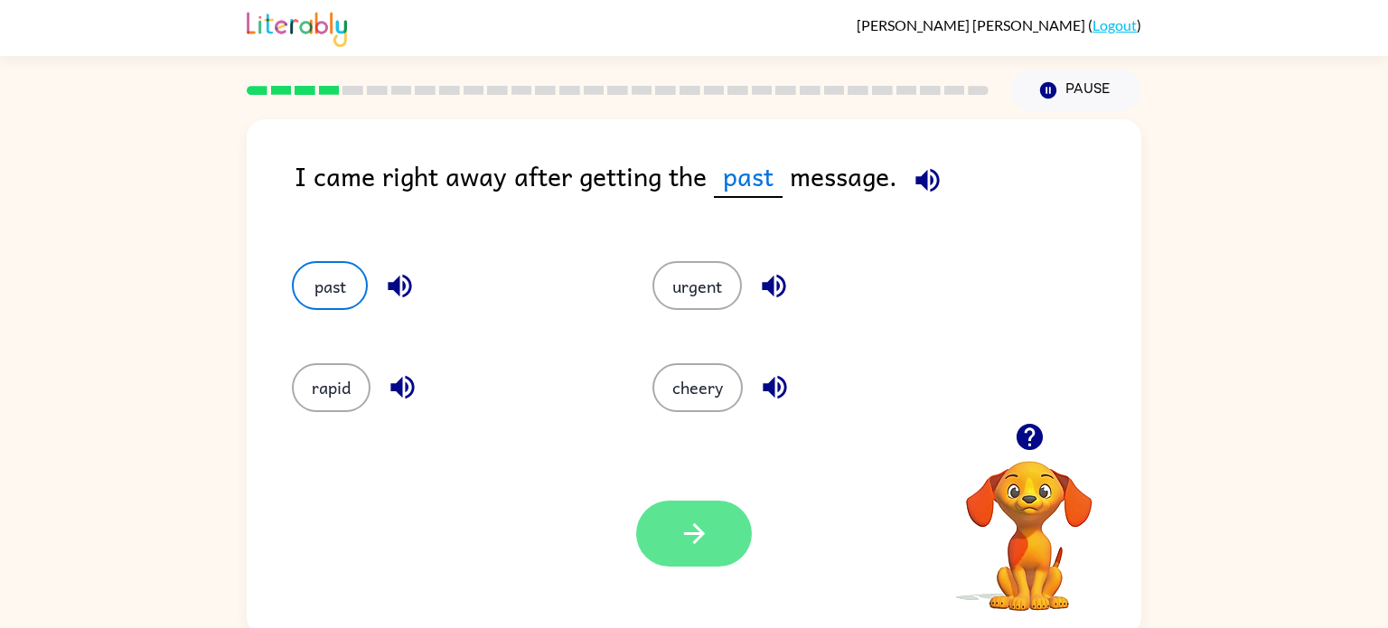
click at [664, 507] on button "button" at bounding box center [694, 534] width 116 height 66
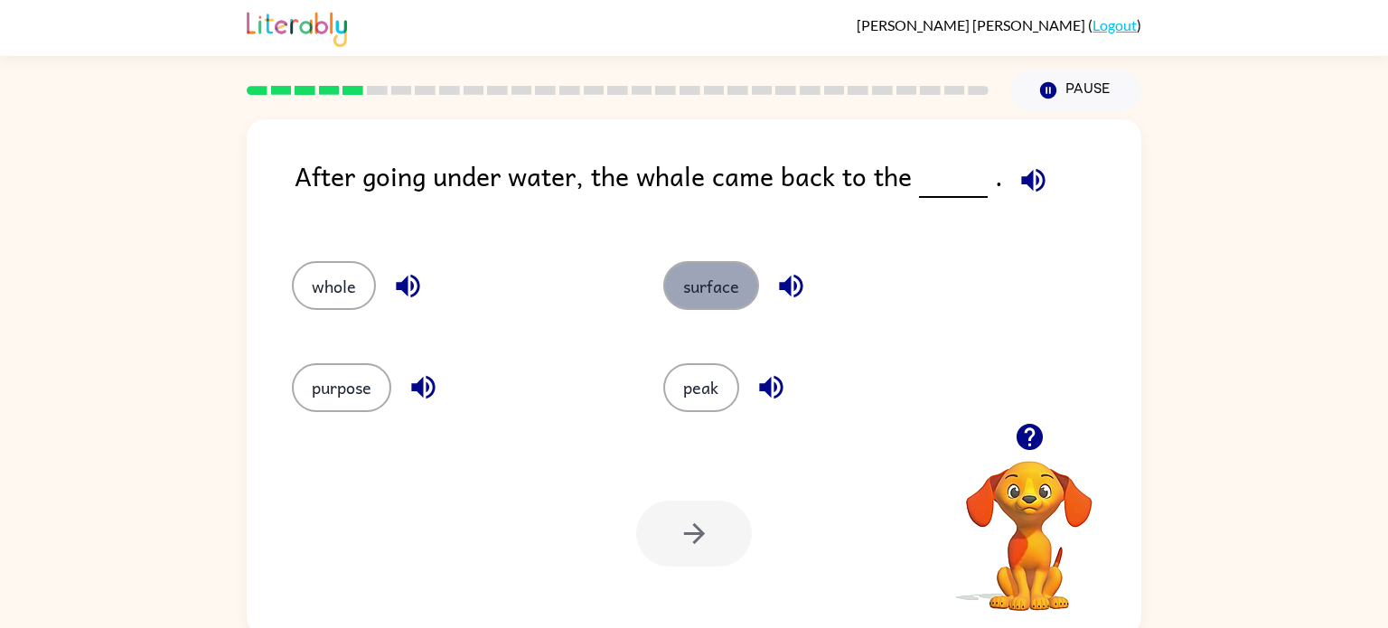
click at [717, 295] on button "surface" at bounding box center [711, 285] width 96 height 49
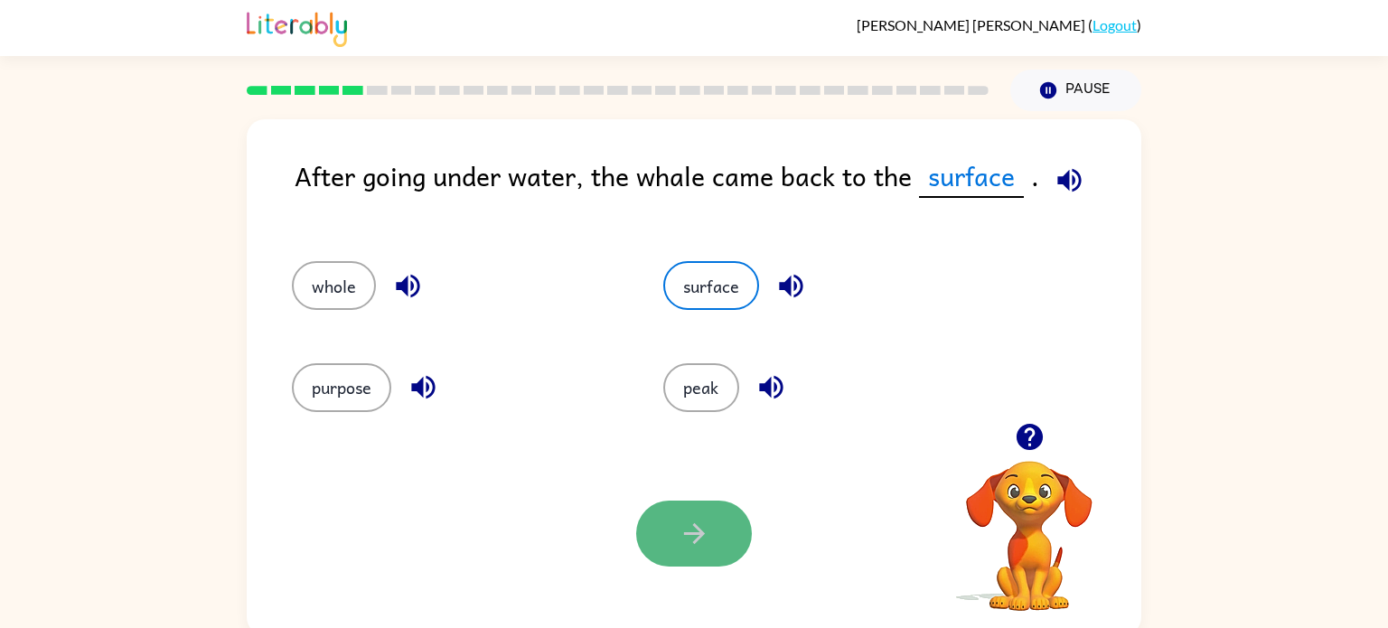
click at [717, 518] on button "button" at bounding box center [694, 534] width 116 height 66
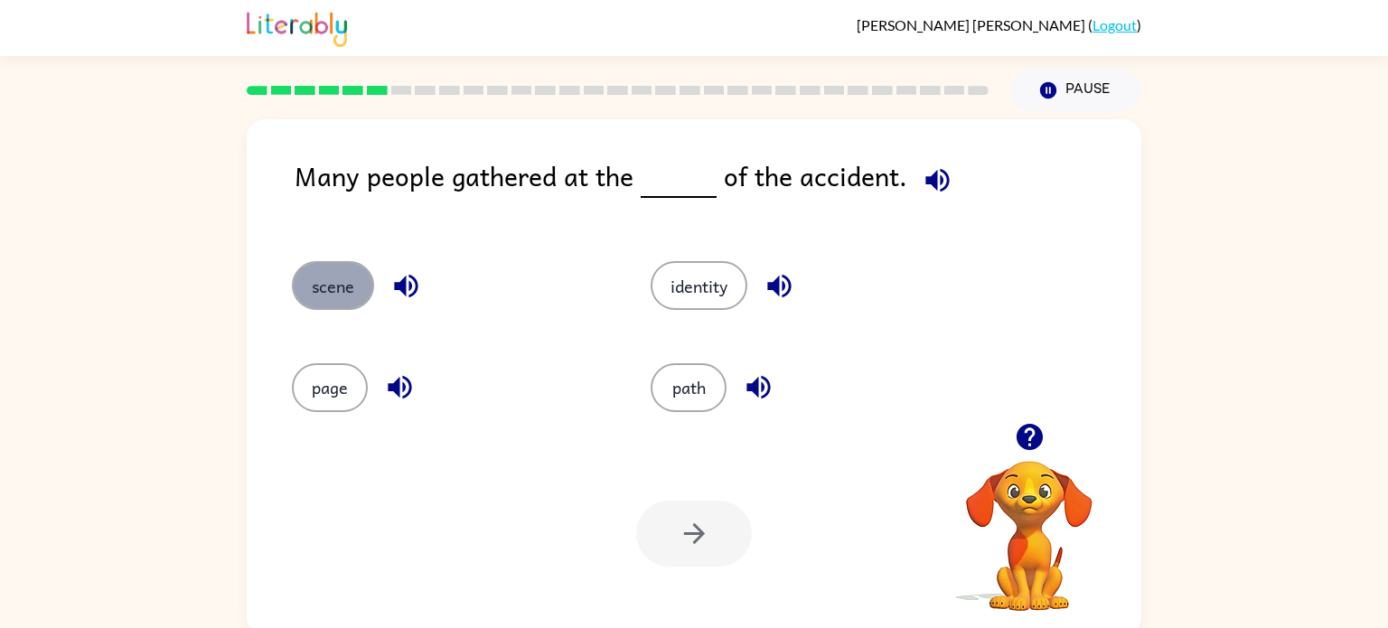
click at [337, 307] on button "scene" at bounding box center [333, 285] width 82 height 49
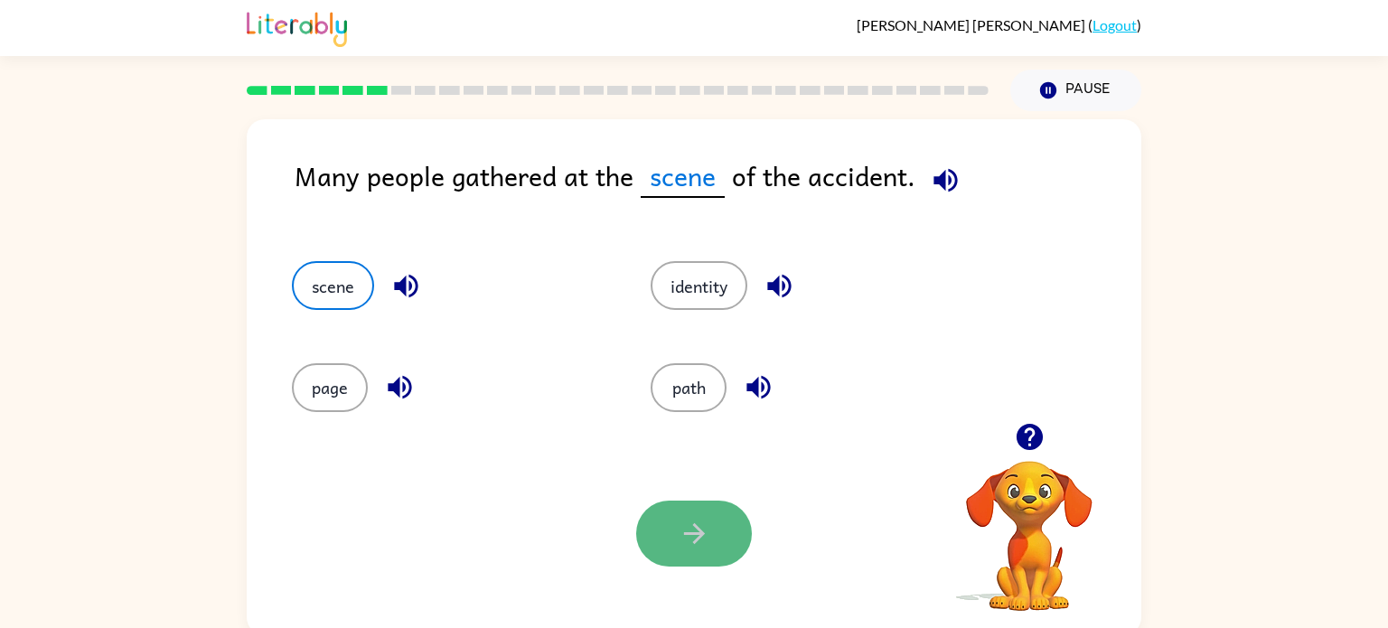
click at [701, 511] on button "button" at bounding box center [694, 534] width 116 height 66
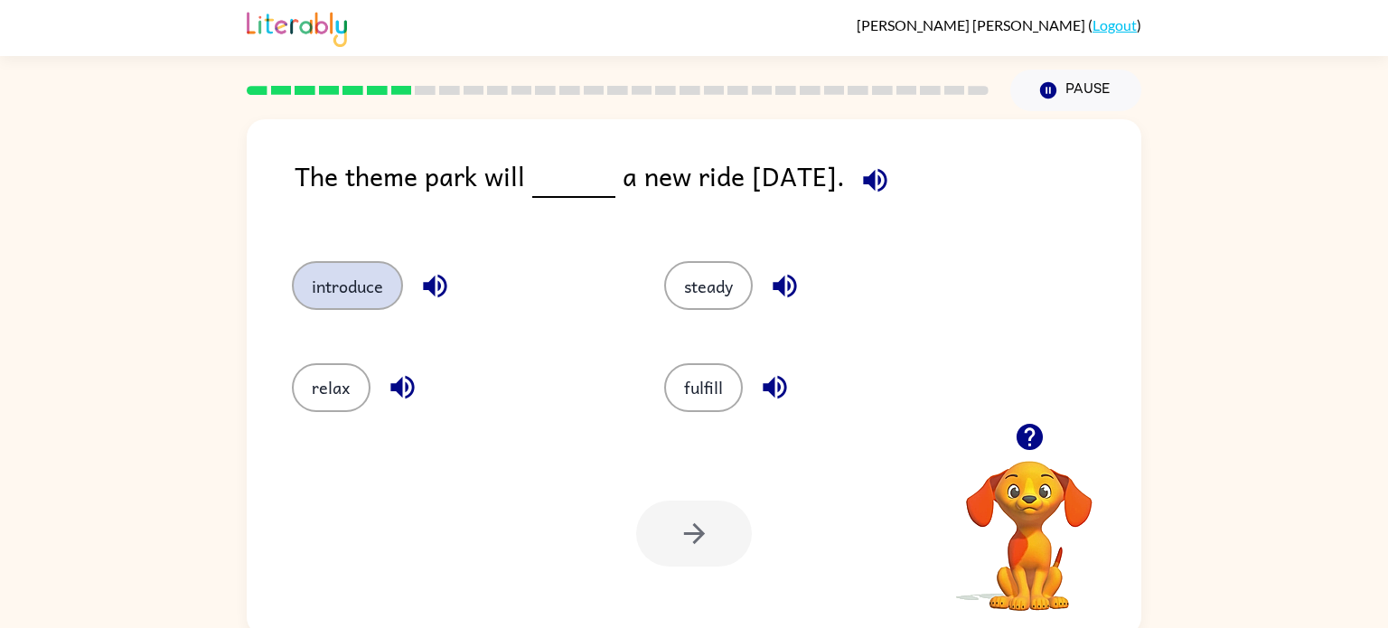
click at [368, 298] on button "introduce" at bounding box center [347, 285] width 111 height 49
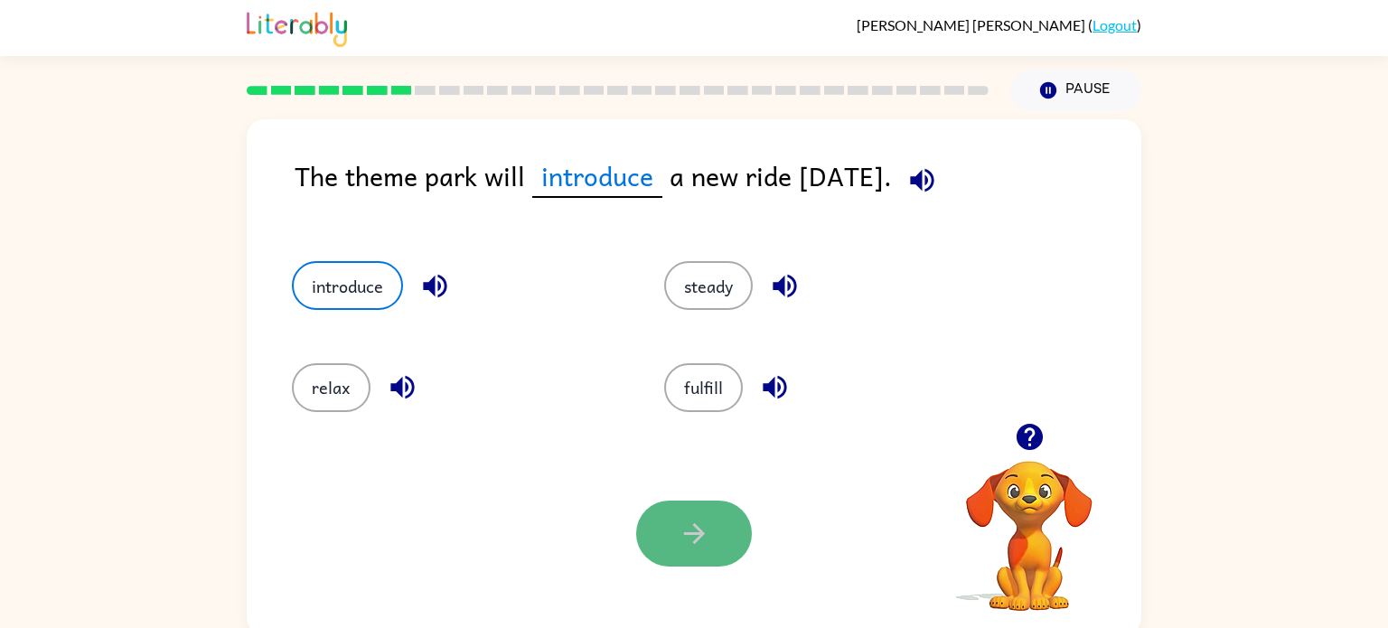
click at [683, 534] on icon "button" at bounding box center [693, 533] width 21 height 21
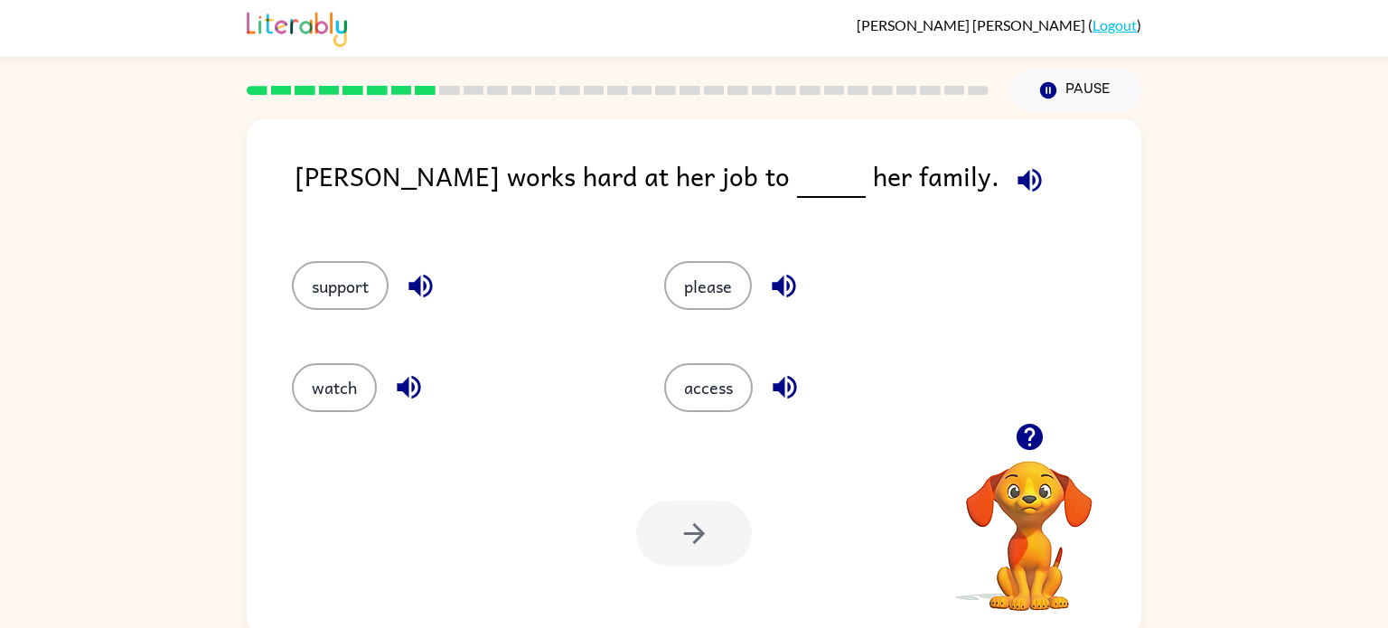
click at [418, 358] on div "watch" at bounding box center [443, 379] width 372 height 101
click at [313, 270] on button "support" at bounding box center [340, 285] width 97 height 49
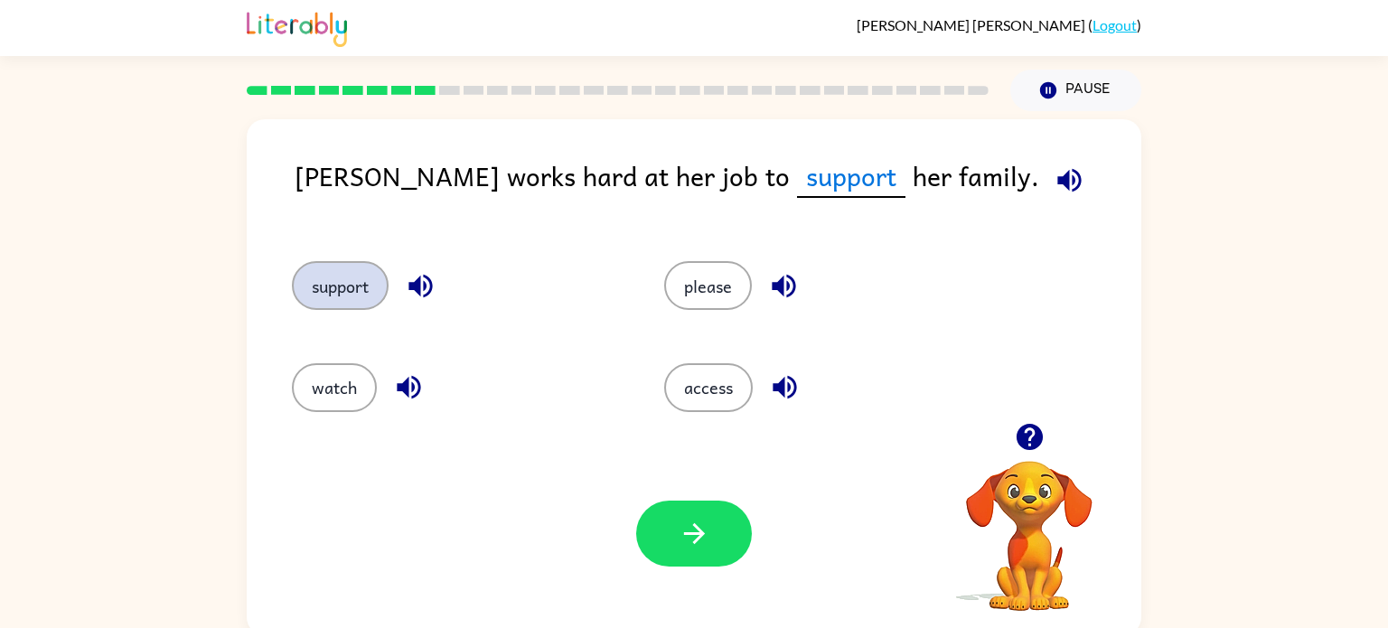
click at [318, 269] on button "support" at bounding box center [340, 285] width 97 height 49
click at [659, 538] on button "button" at bounding box center [694, 534] width 116 height 66
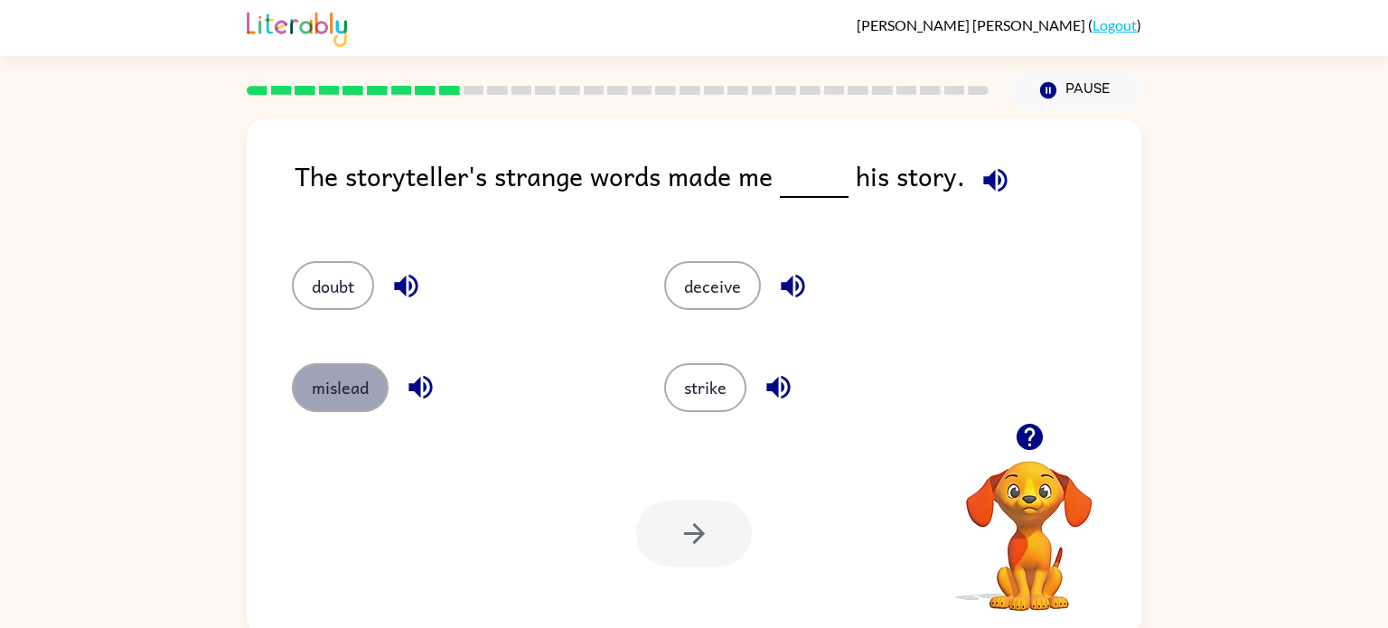
click at [314, 390] on button "mislead" at bounding box center [340, 387] width 97 height 49
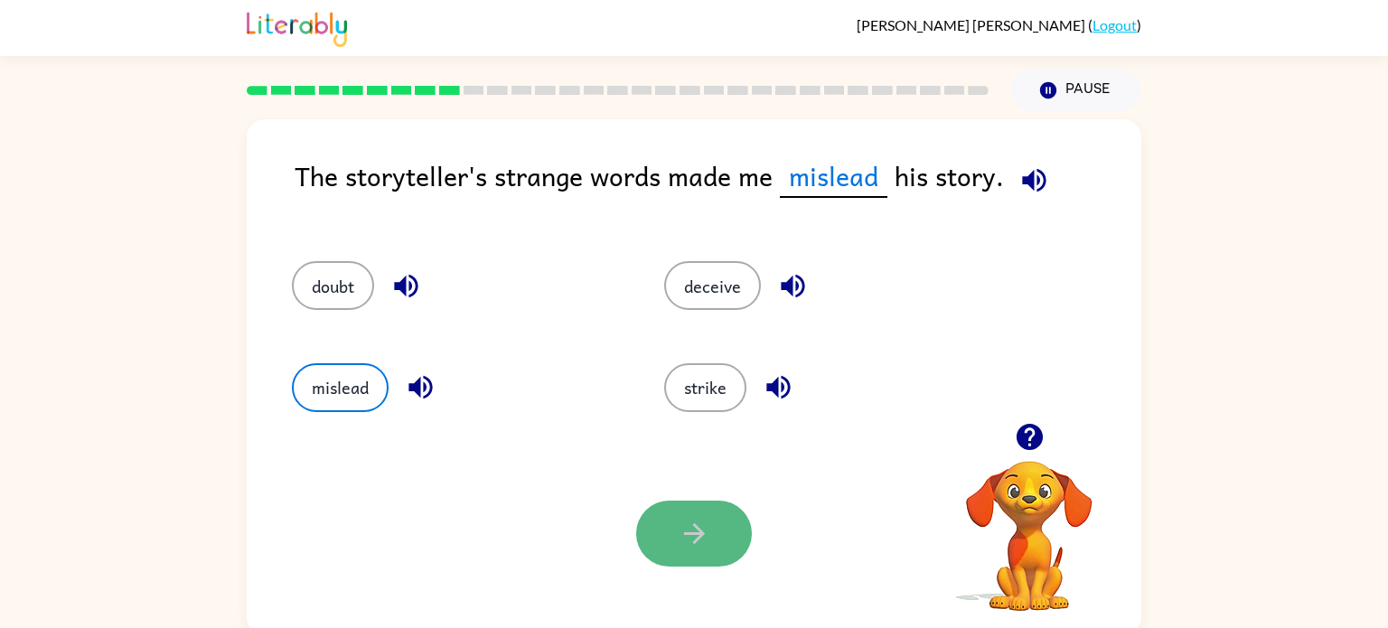
click at [654, 524] on button "button" at bounding box center [694, 534] width 116 height 66
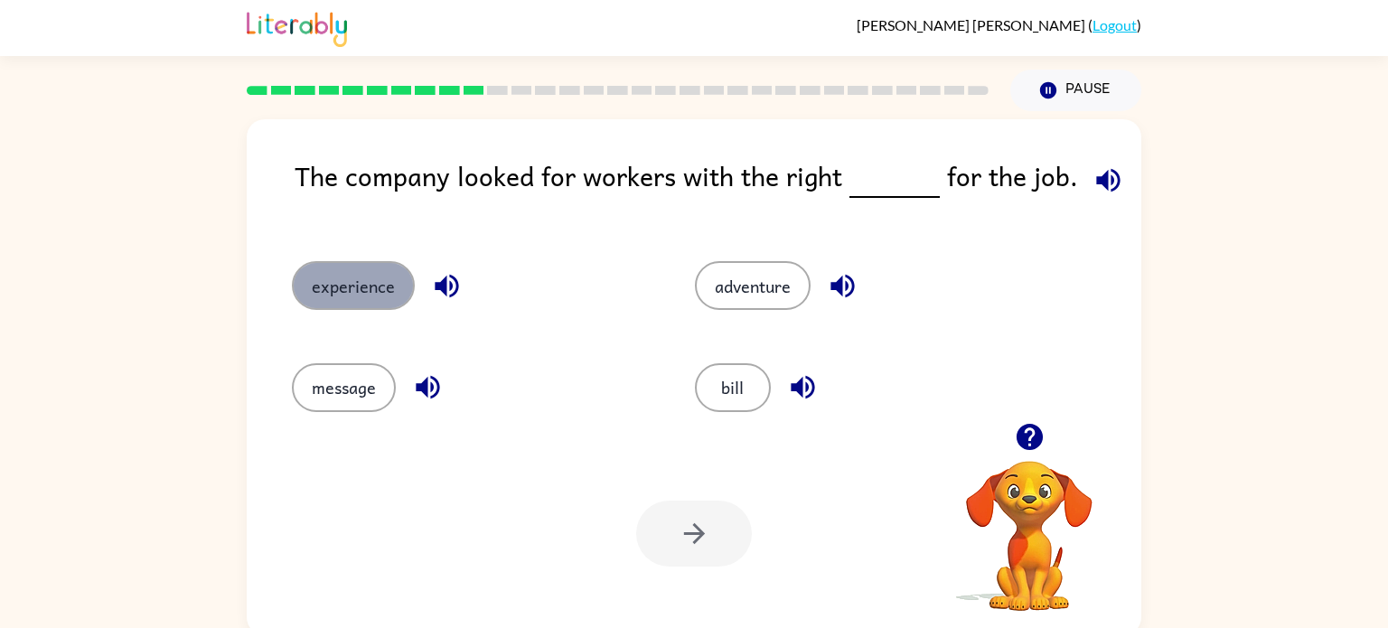
click at [336, 286] on button "experience" at bounding box center [353, 285] width 123 height 49
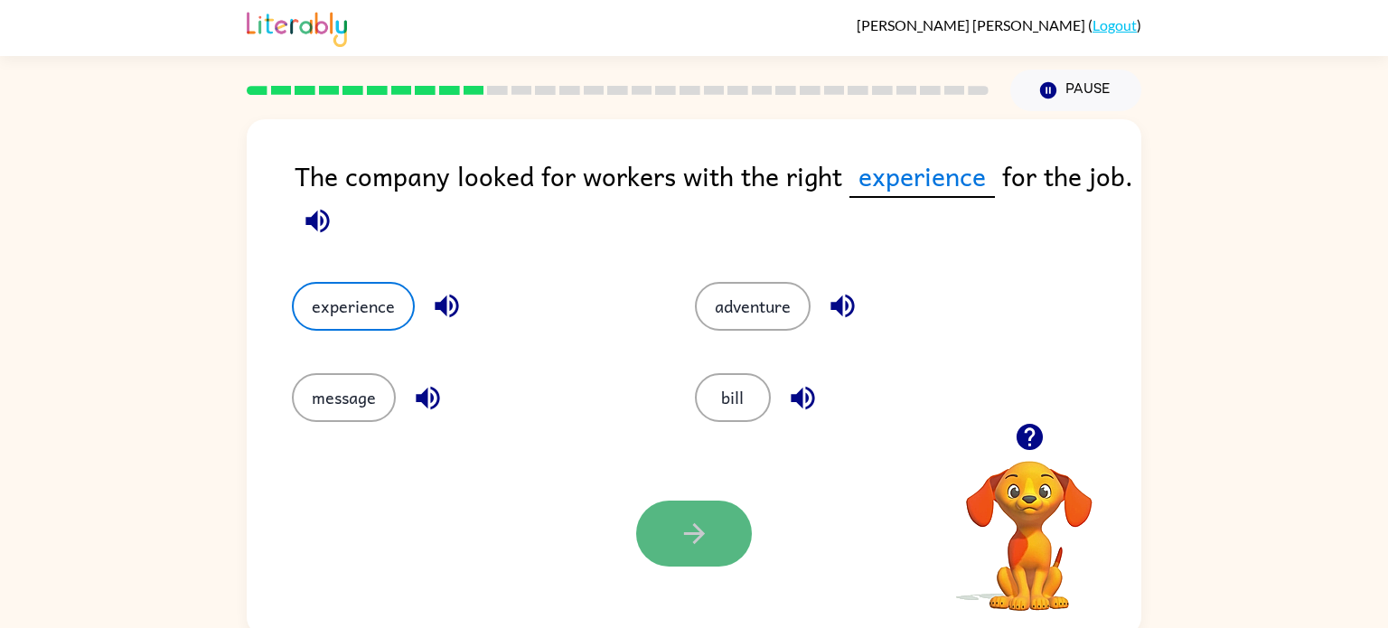
click at [672, 553] on button "button" at bounding box center [694, 534] width 116 height 66
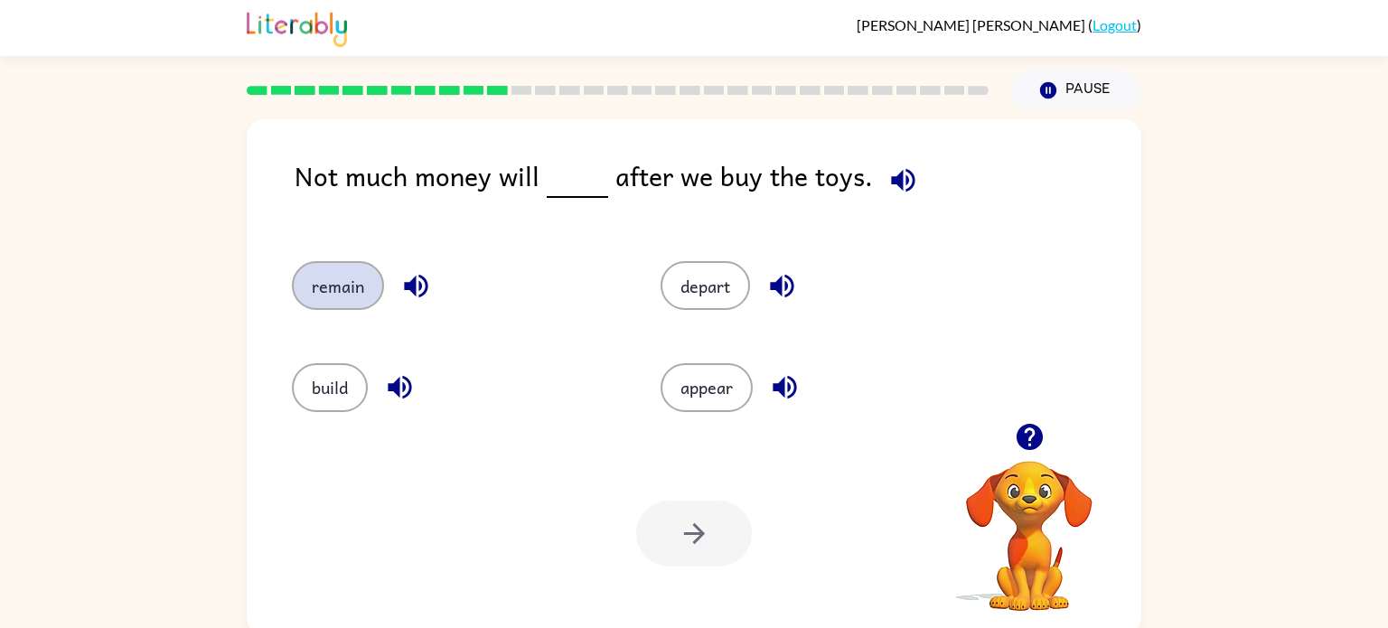
click at [356, 278] on button "remain" at bounding box center [338, 285] width 92 height 49
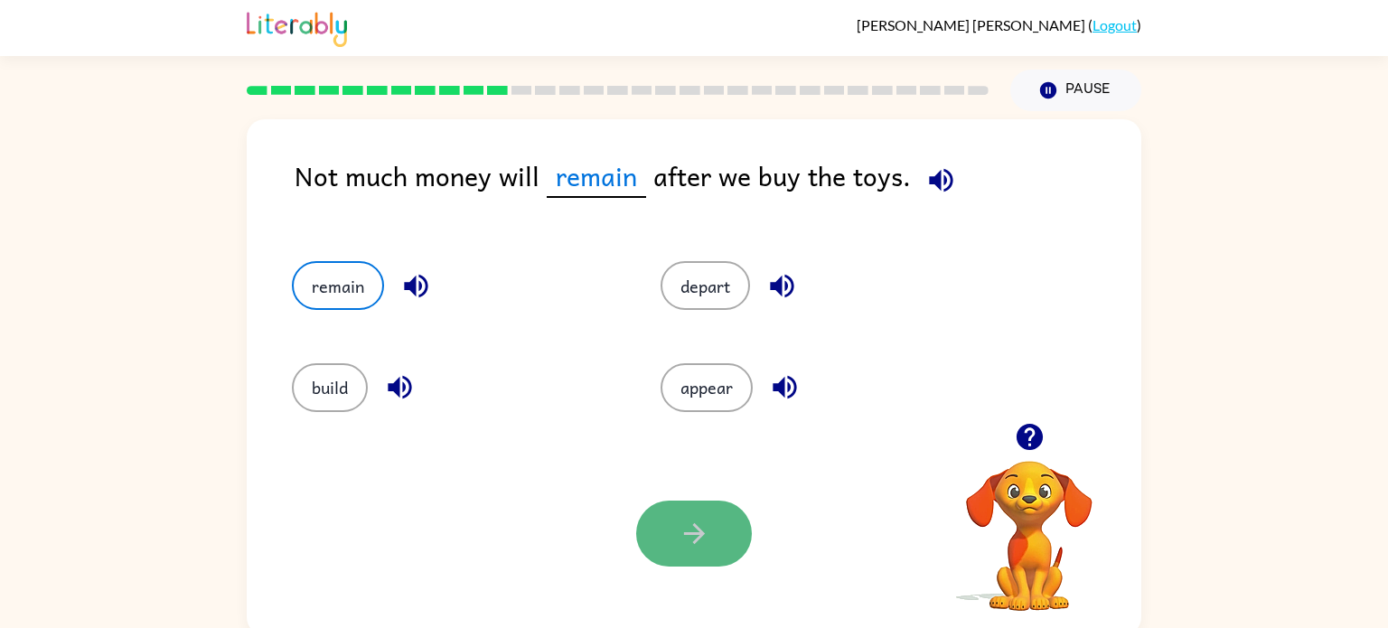
click at [688, 509] on button "button" at bounding box center [694, 534] width 116 height 66
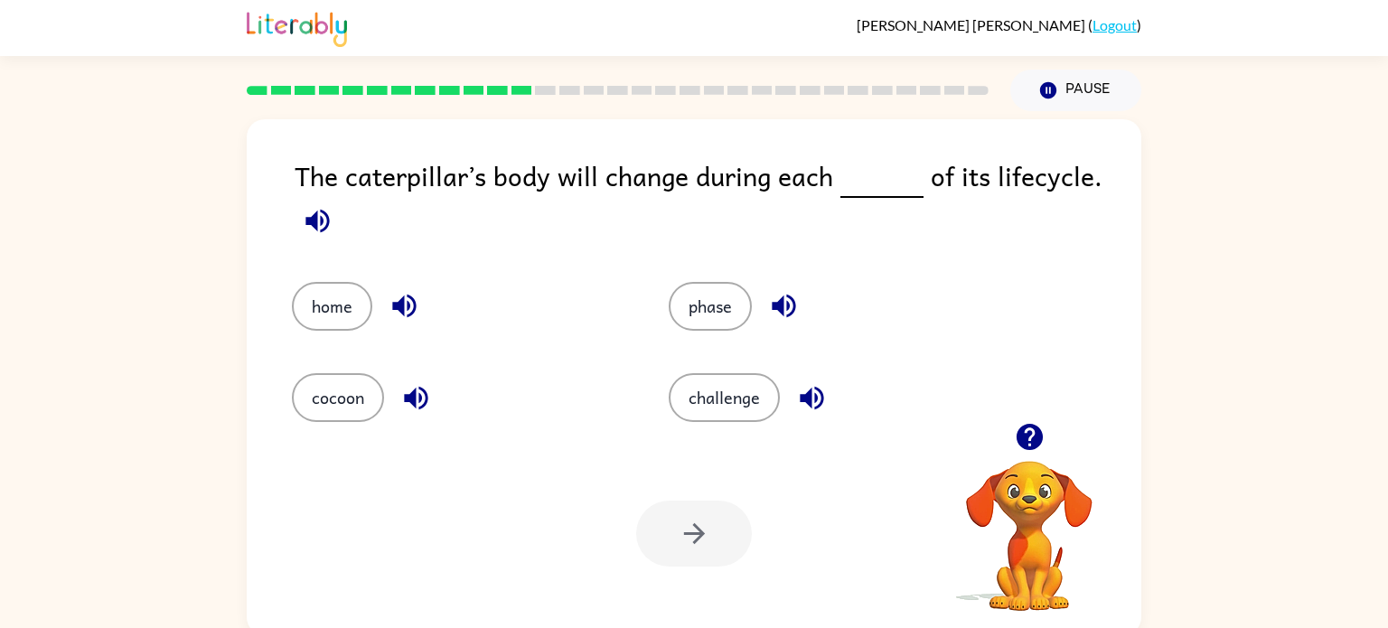
click at [688, 509] on div at bounding box center [694, 534] width 116 height 66
click at [697, 313] on button "phase" at bounding box center [710, 306] width 83 height 49
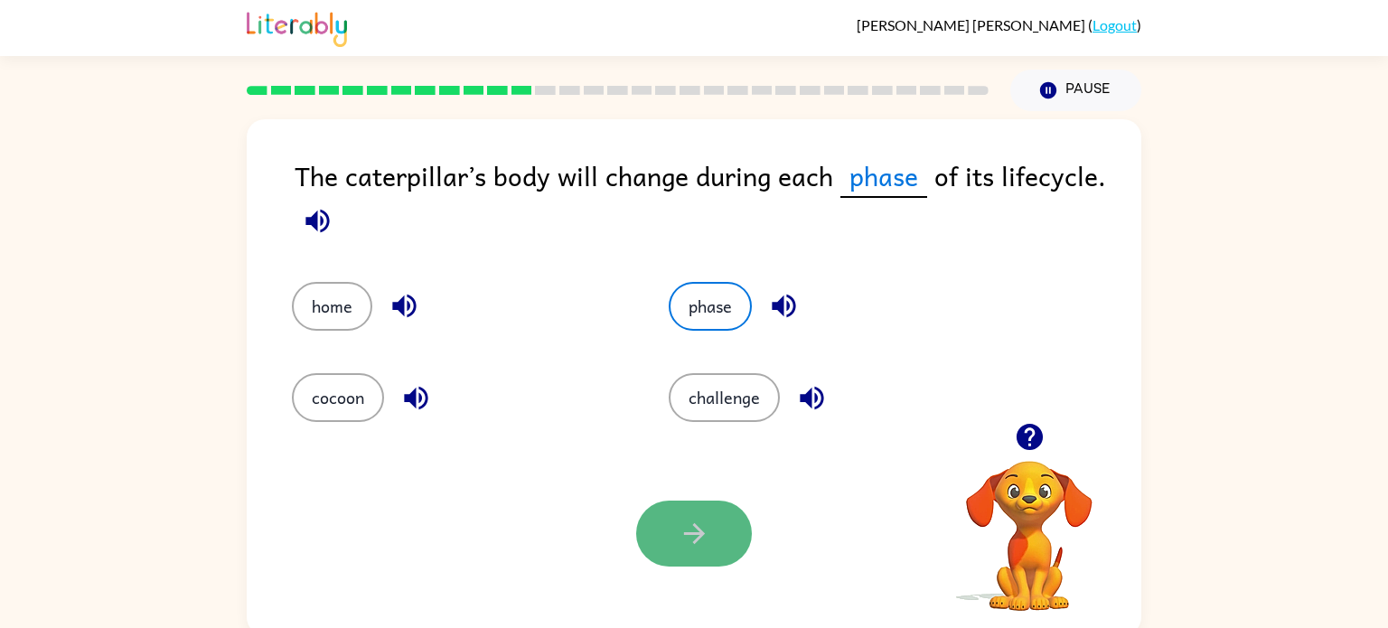
click at [650, 543] on button "button" at bounding box center [694, 534] width 116 height 66
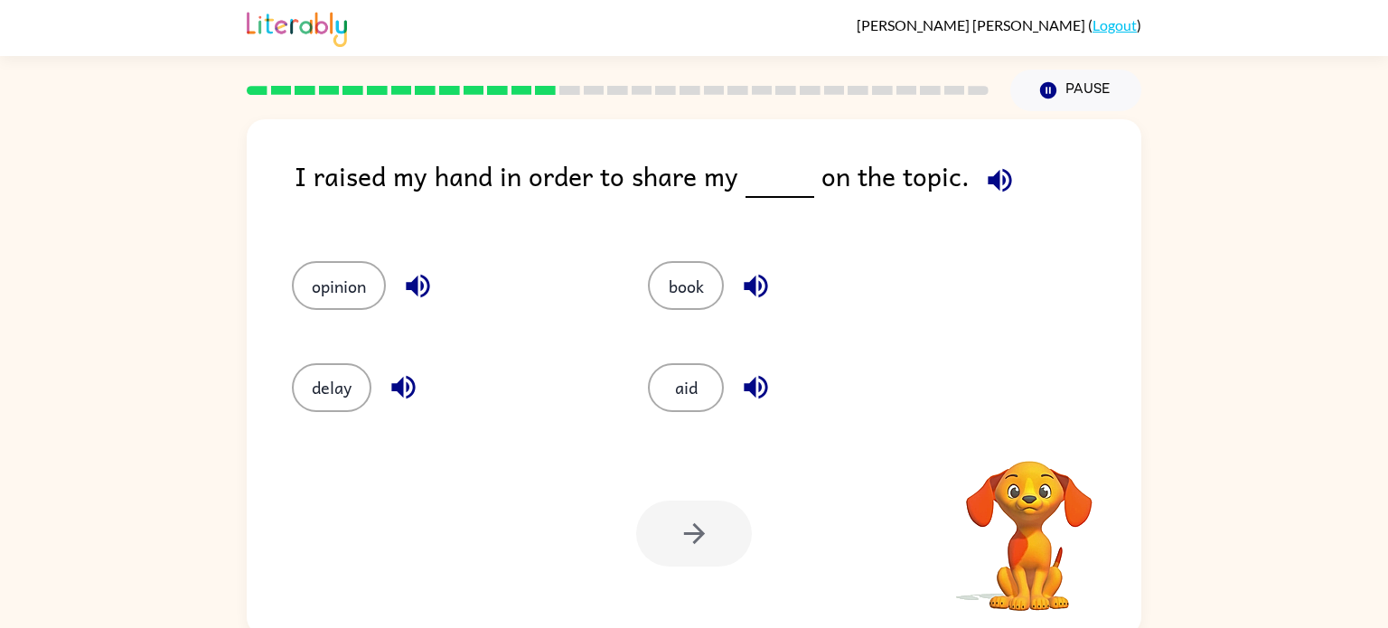
click at [560, 586] on div "Your browser must support playing .mp4 files to use Literably. Please try using…" at bounding box center [694, 533] width 894 height 203
click at [323, 266] on button "opinion" at bounding box center [339, 285] width 94 height 49
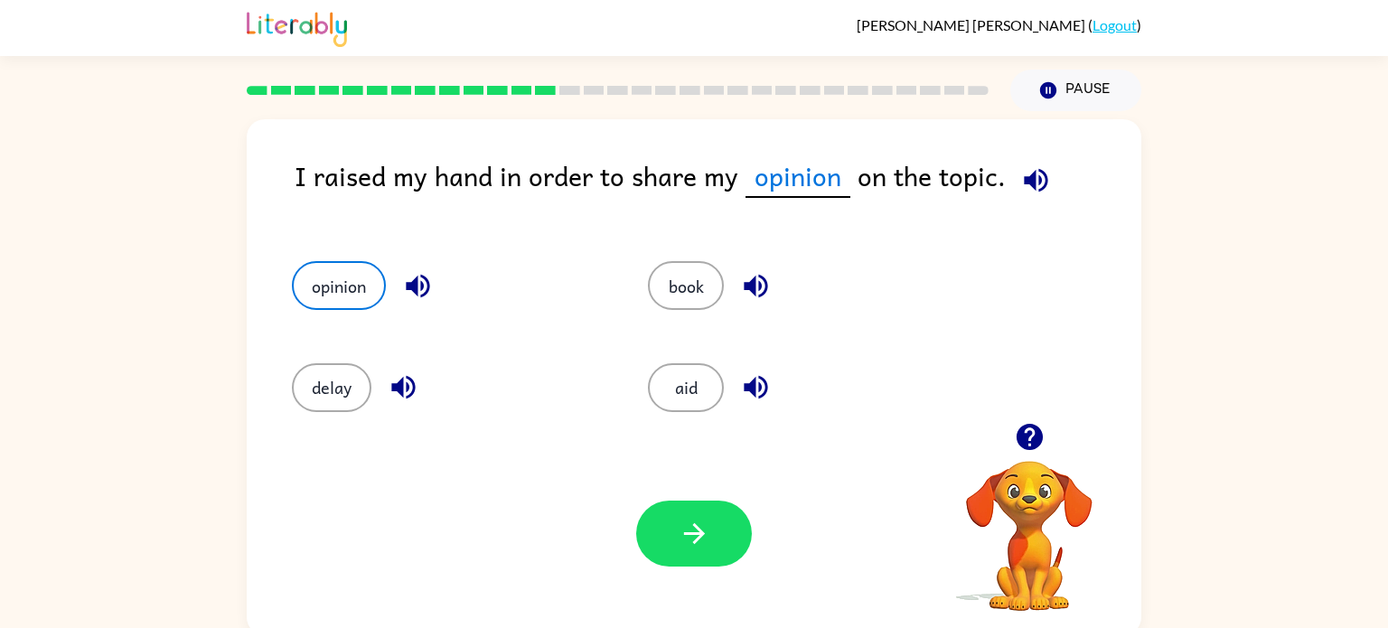
click at [711, 465] on div "Your browser must support playing .mp4 files to use Literably. Please try using…" at bounding box center [694, 533] width 894 height 203
click at [697, 564] on button "button" at bounding box center [694, 534] width 116 height 66
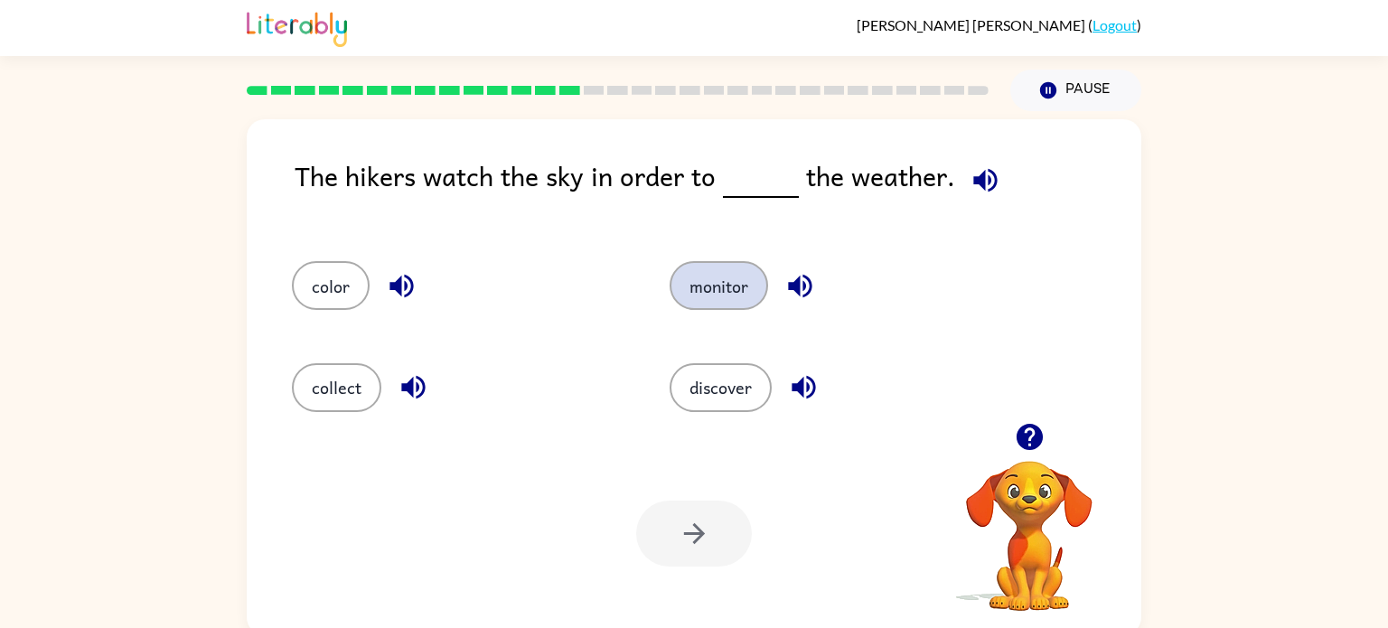
click at [698, 303] on button "monitor" at bounding box center [718, 285] width 98 height 49
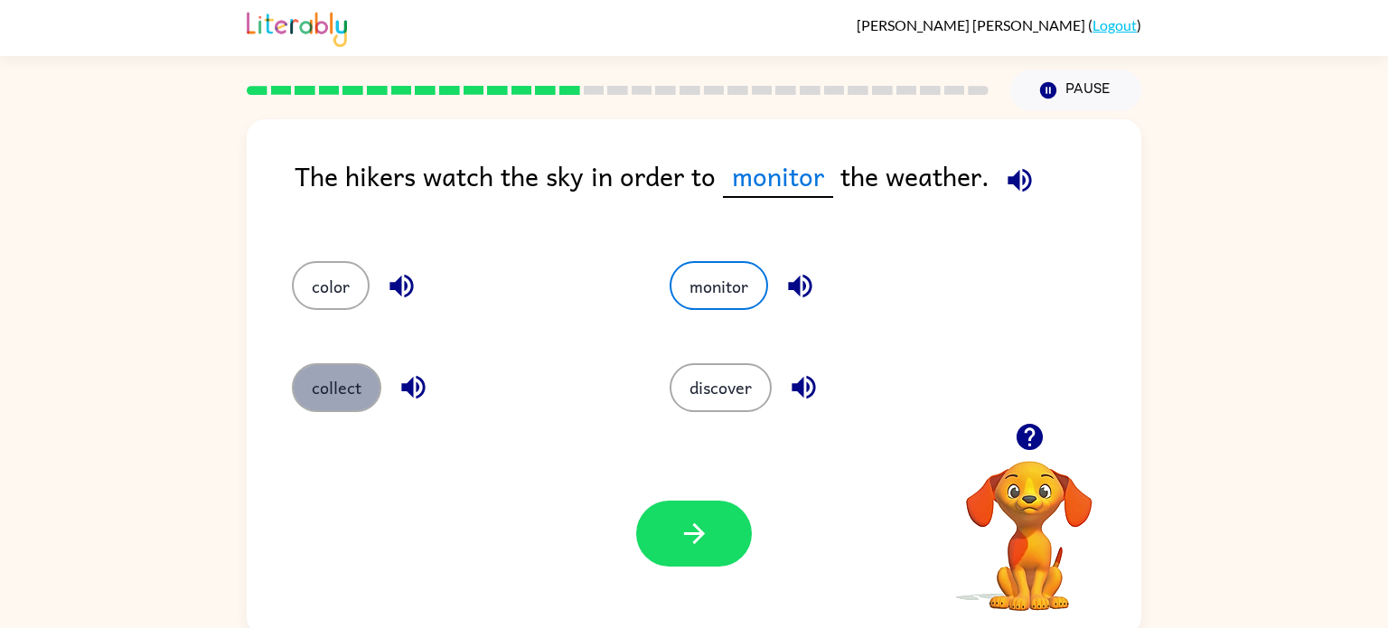
click at [351, 395] on button "collect" at bounding box center [336, 387] width 89 height 49
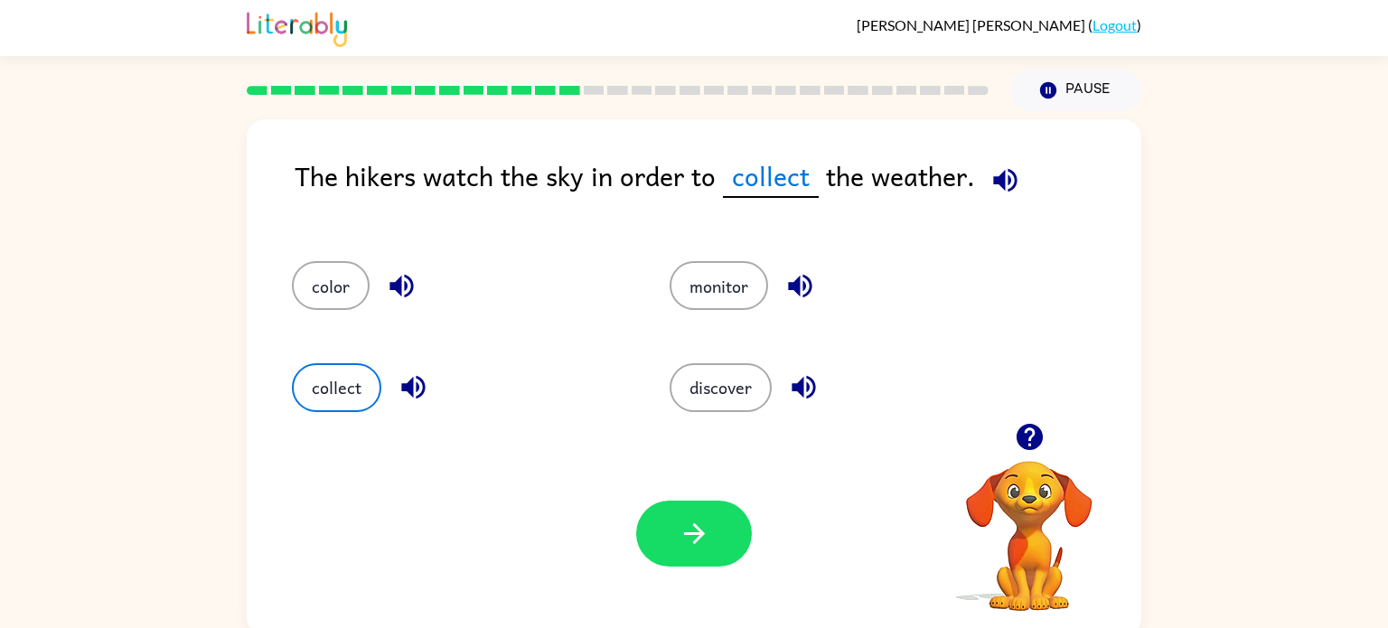
click at [697, 253] on div "monitor" at bounding box center [824, 277] width 378 height 101
click at [697, 256] on div "monitor" at bounding box center [824, 277] width 378 height 101
click at [742, 375] on button "discover" at bounding box center [720, 387] width 102 height 49
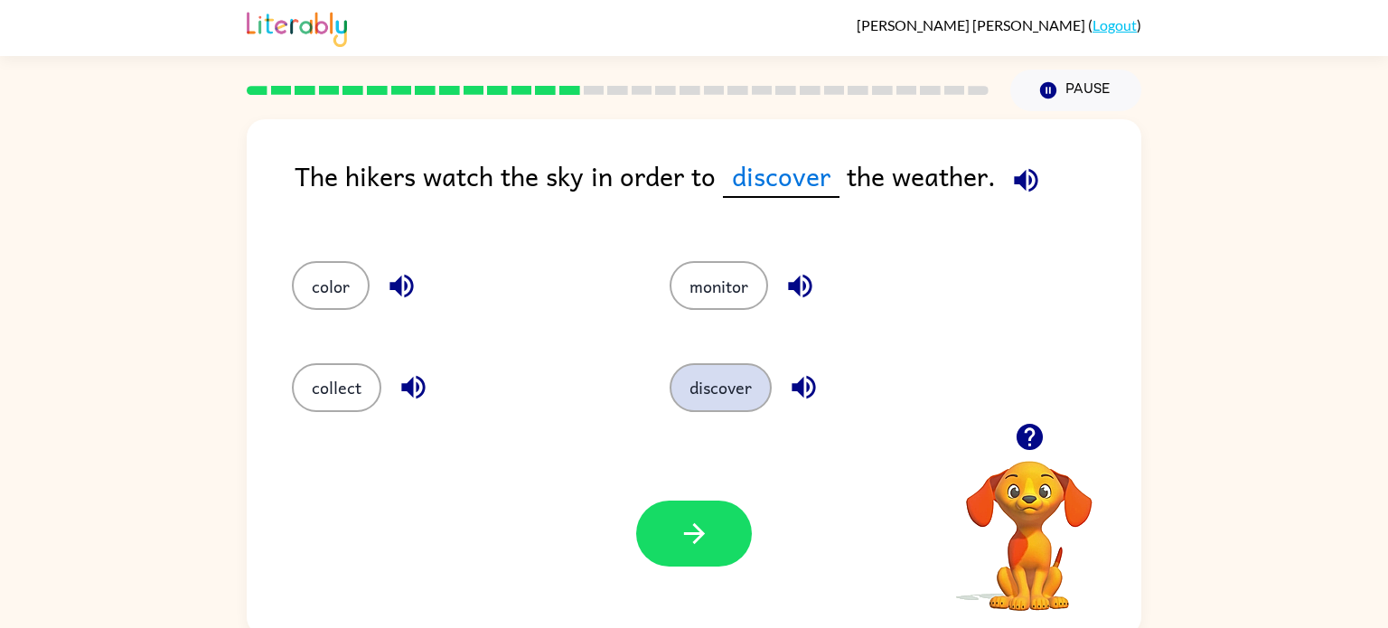
click at [742, 375] on button "discover" at bounding box center [720, 387] width 102 height 49
click at [709, 269] on button "monitor" at bounding box center [718, 285] width 98 height 49
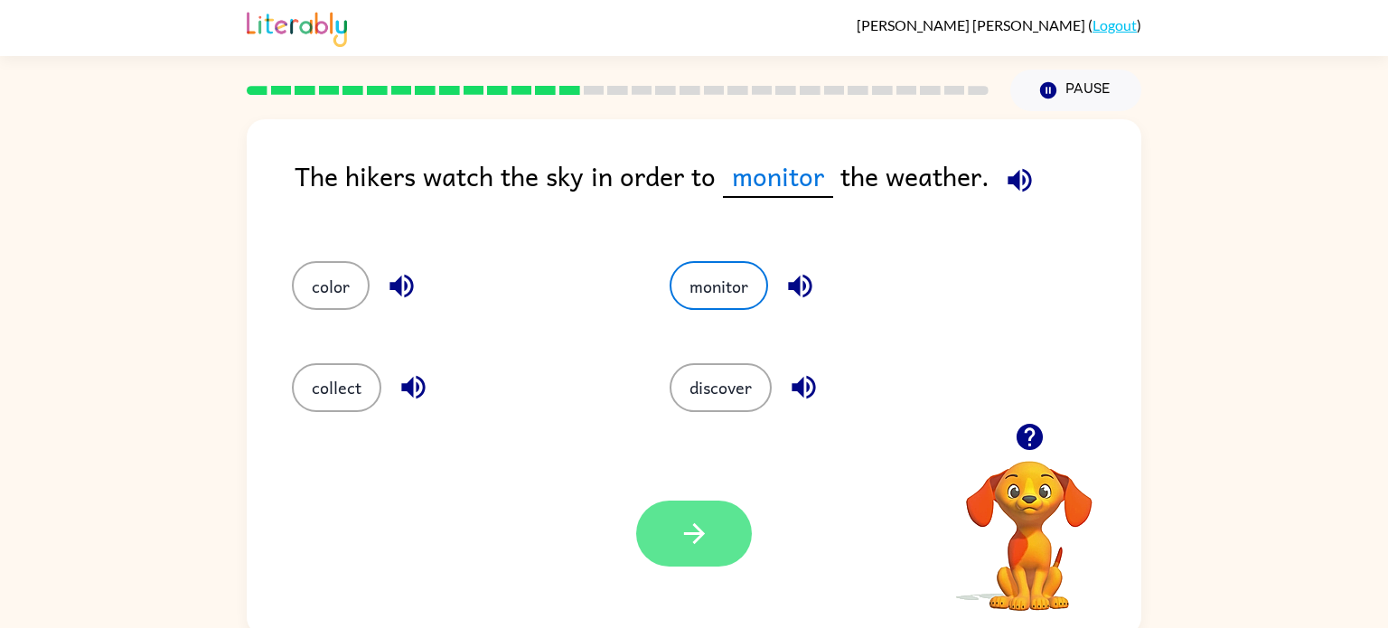
click at [685, 521] on icon "button" at bounding box center [694, 534] width 32 height 32
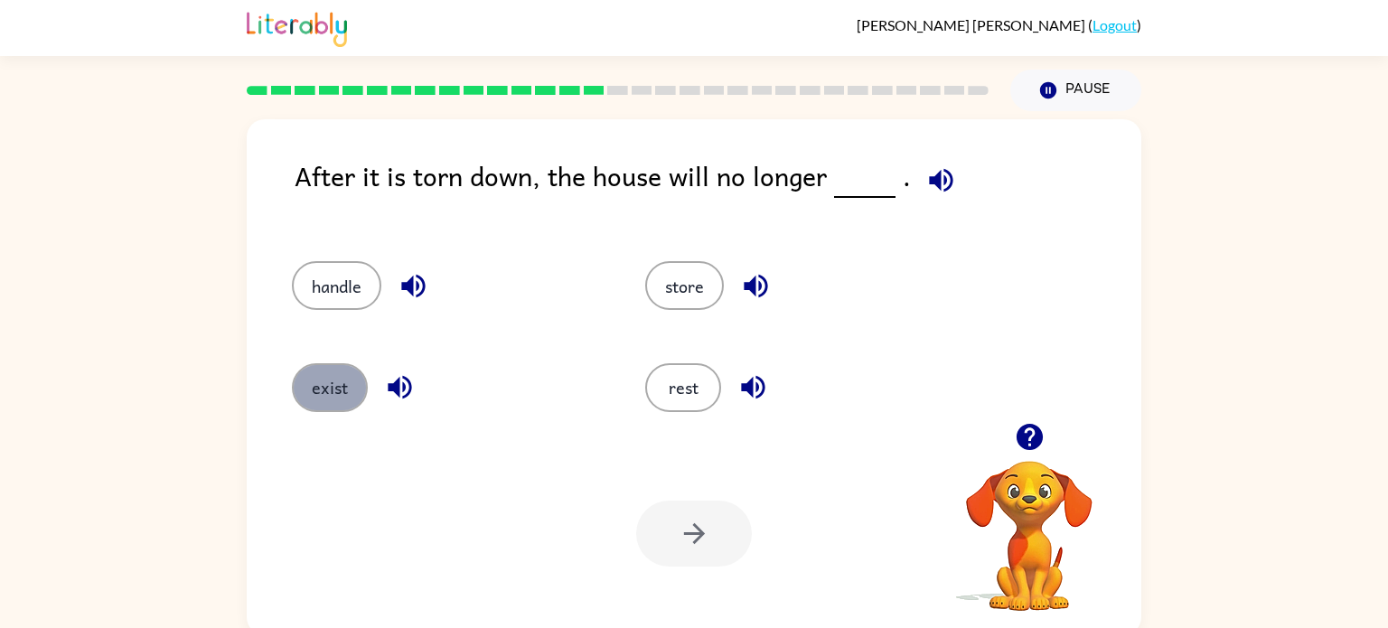
click at [337, 379] on button "exist" at bounding box center [330, 387] width 76 height 49
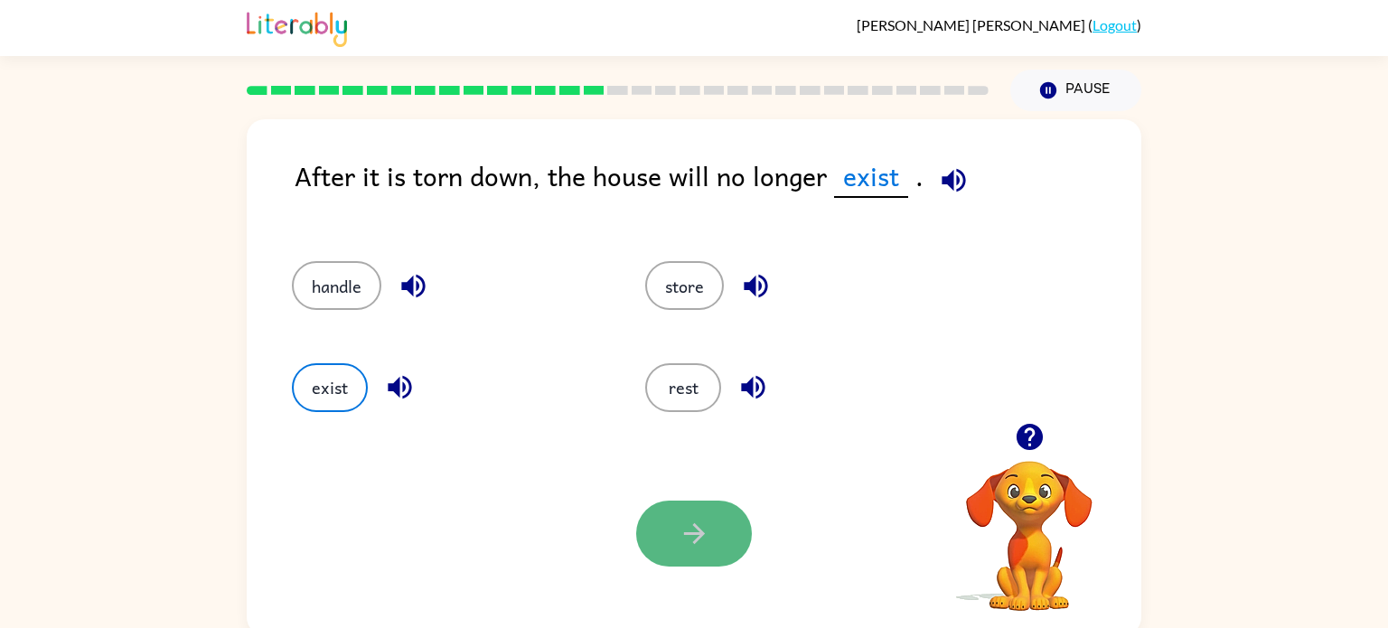
click at [642, 528] on button "button" at bounding box center [694, 534] width 116 height 66
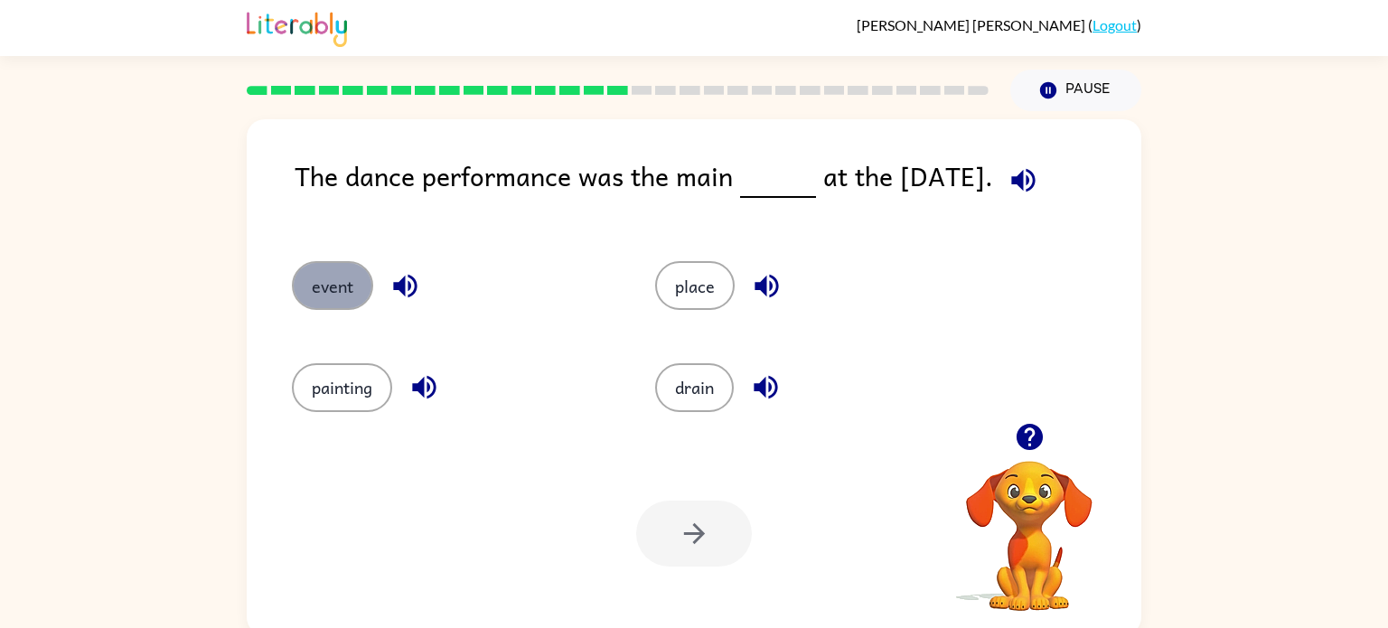
click at [356, 268] on button "event" at bounding box center [332, 285] width 81 height 49
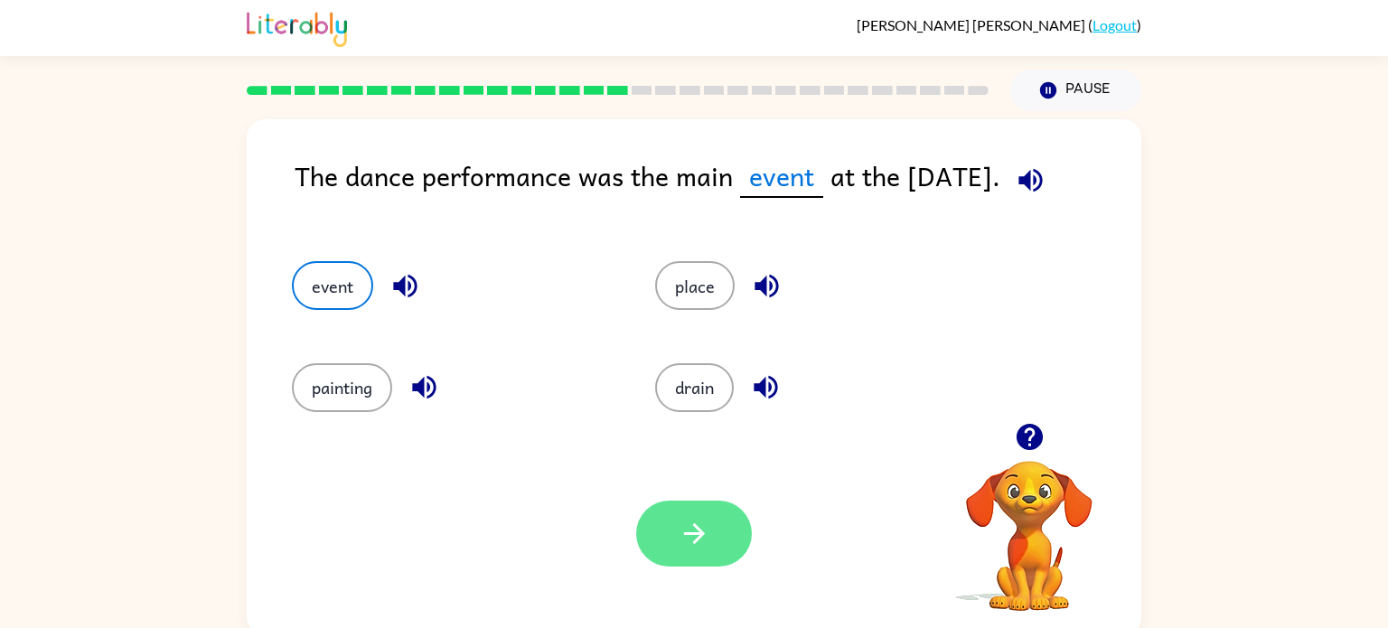
click at [669, 543] on button "button" at bounding box center [694, 534] width 116 height 66
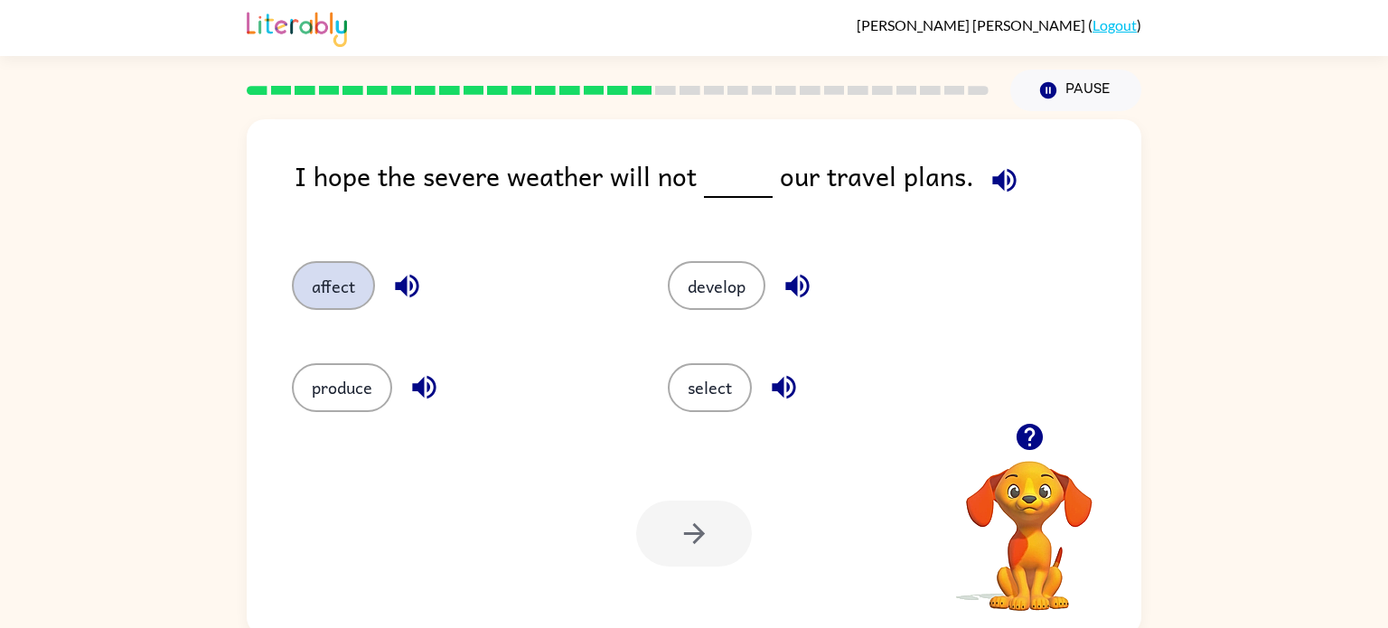
click at [293, 285] on button "affect" at bounding box center [333, 285] width 83 height 49
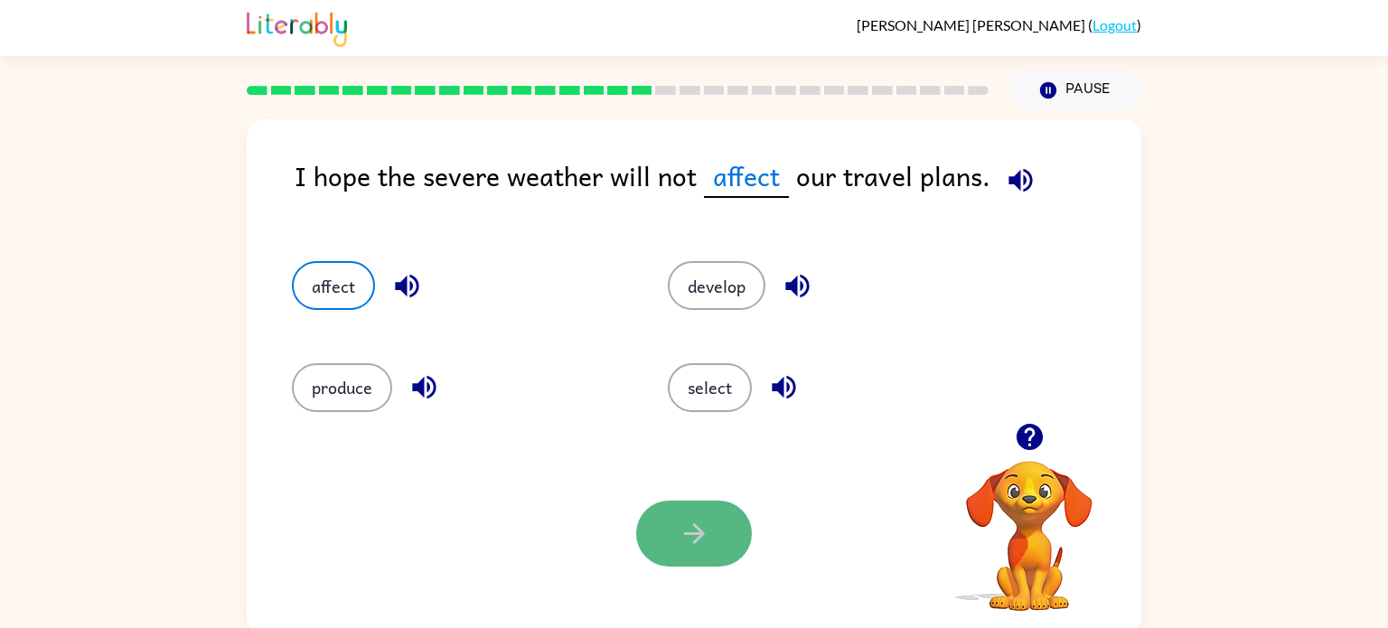
click at [695, 535] on icon "button" at bounding box center [693, 533] width 21 height 21
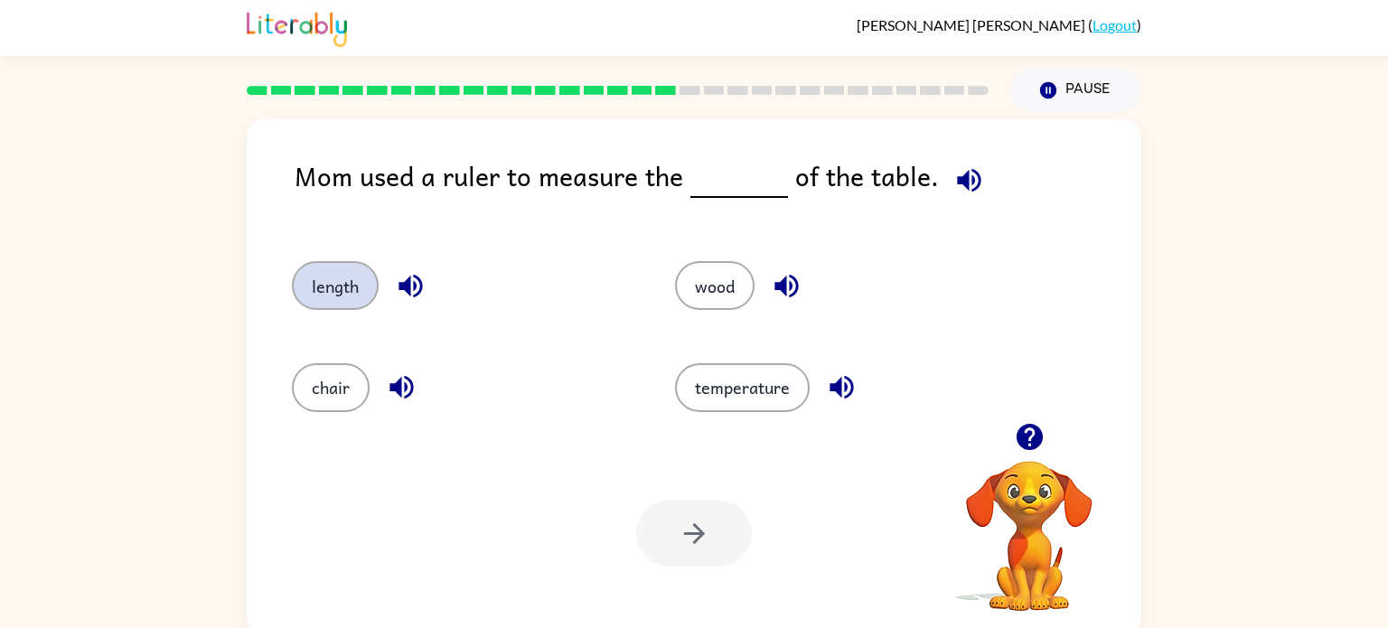
click at [321, 295] on button "length" at bounding box center [335, 285] width 87 height 49
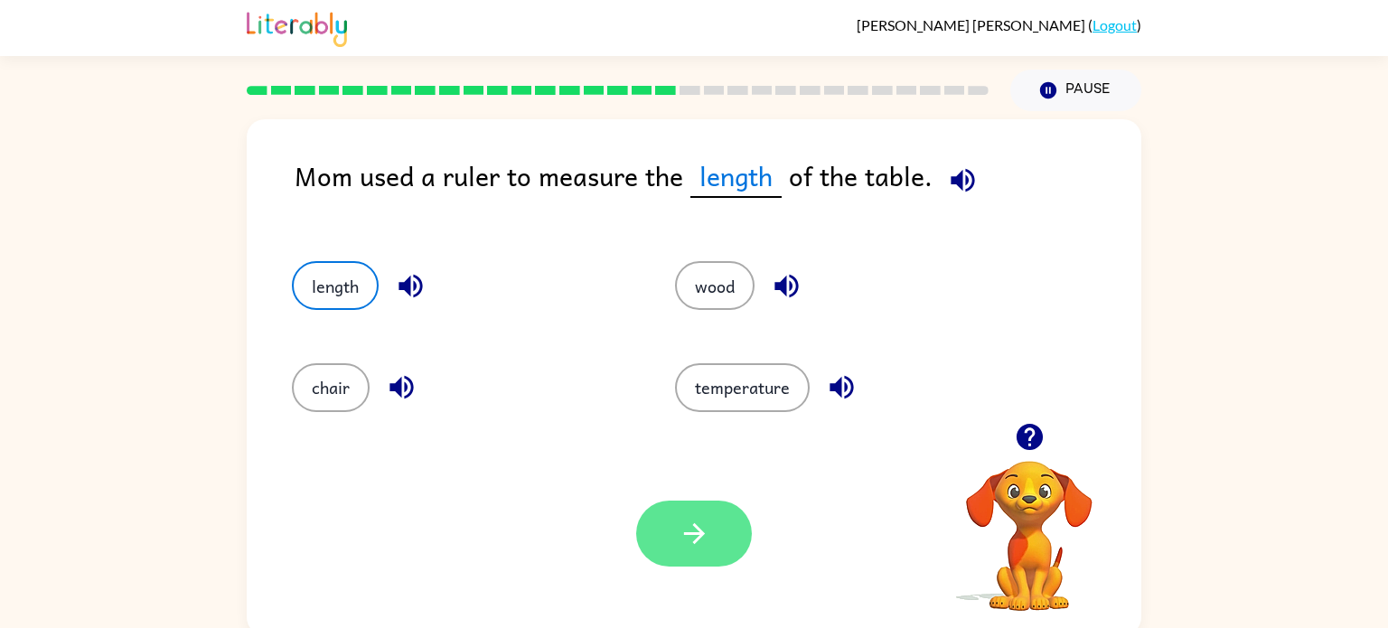
click at [716, 538] on button "button" at bounding box center [694, 534] width 116 height 66
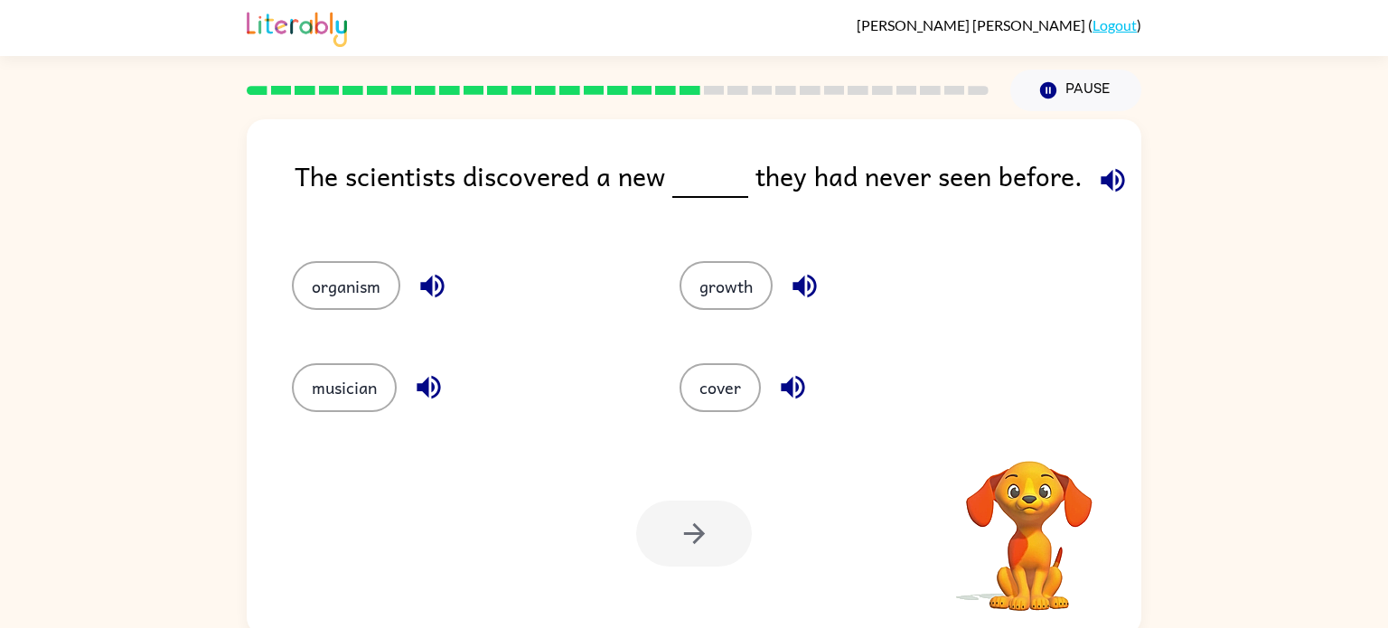
click at [716, 538] on div at bounding box center [694, 534] width 116 height 66
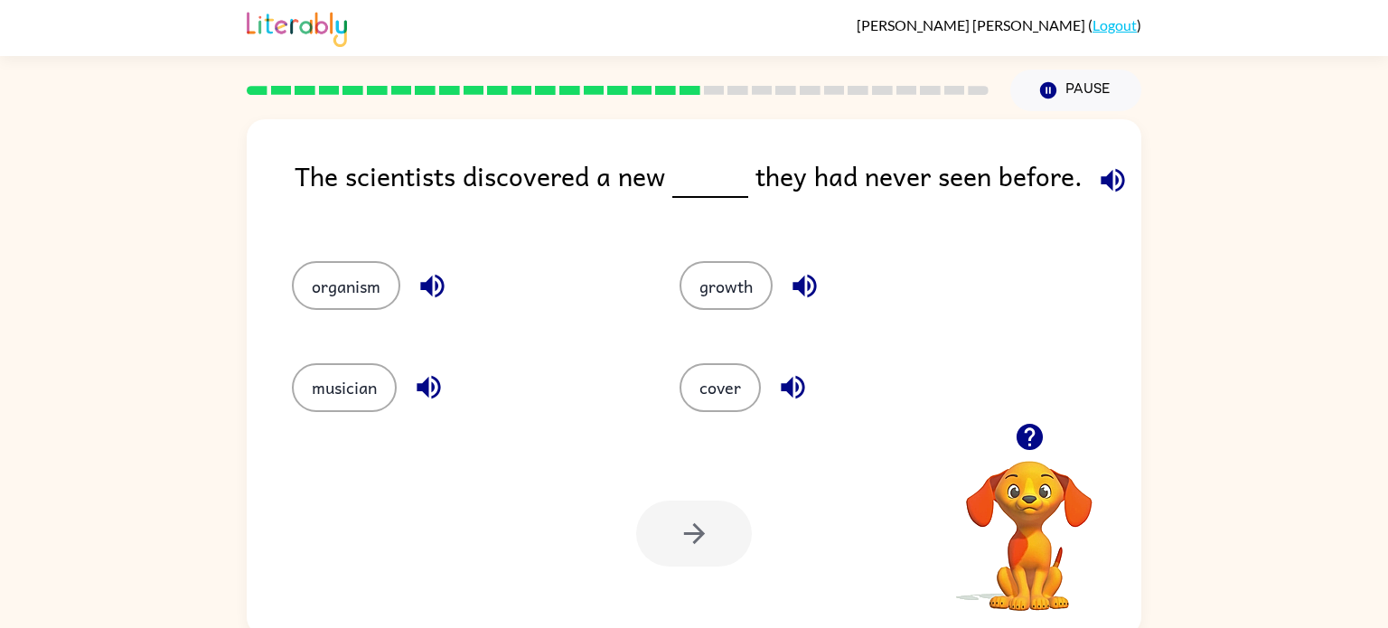
click at [716, 538] on div at bounding box center [694, 534] width 116 height 66
click at [355, 296] on button "organism" at bounding box center [346, 285] width 108 height 49
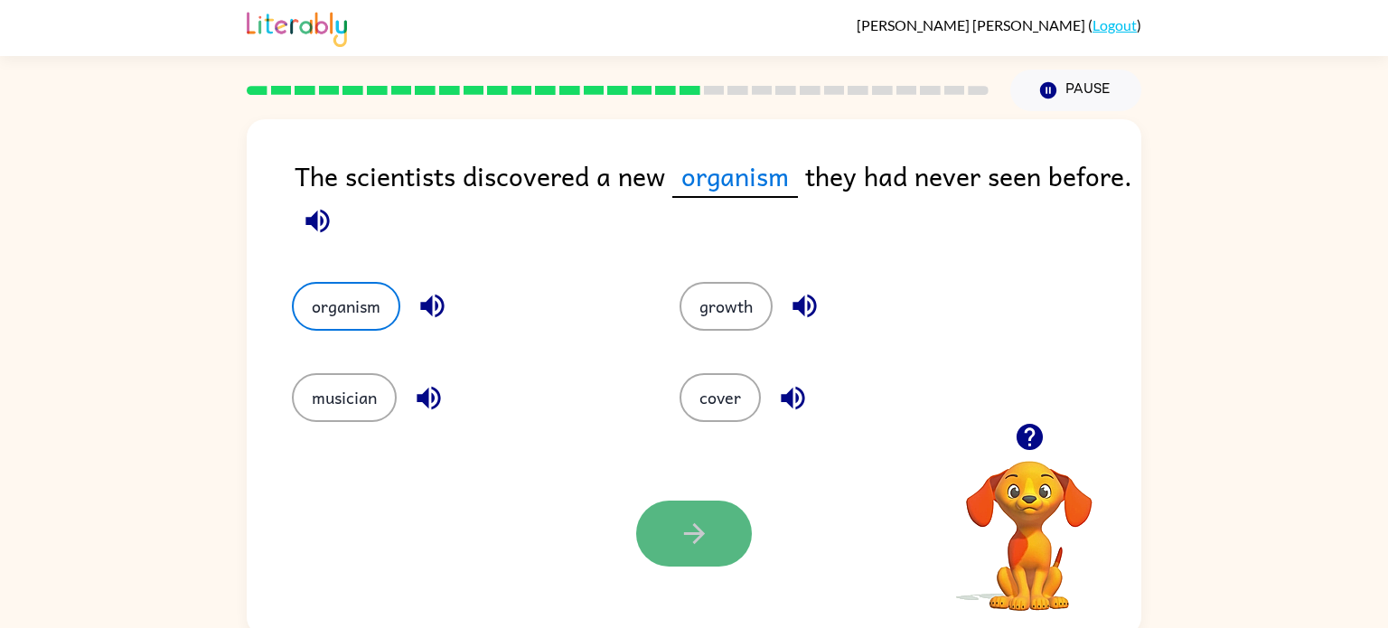
click at [706, 512] on button "button" at bounding box center [694, 534] width 116 height 66
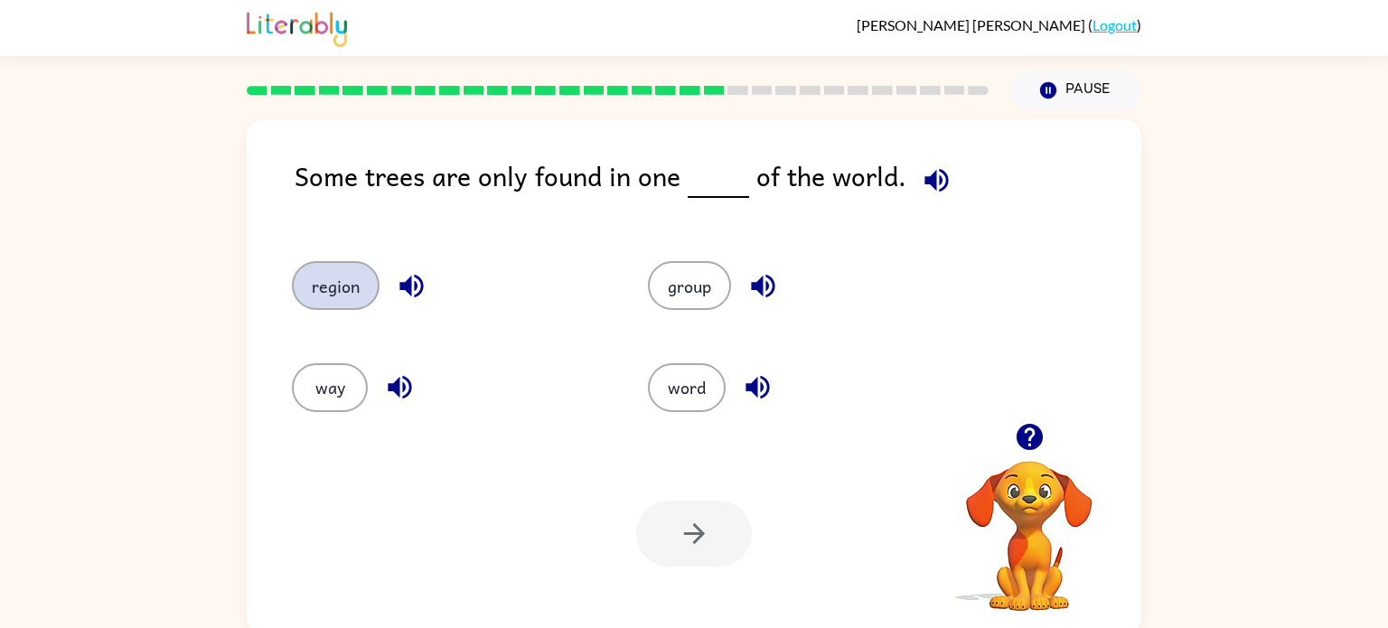
click at [325, 273] on button "region" at bounding box center [336, 285] width 88 height 49
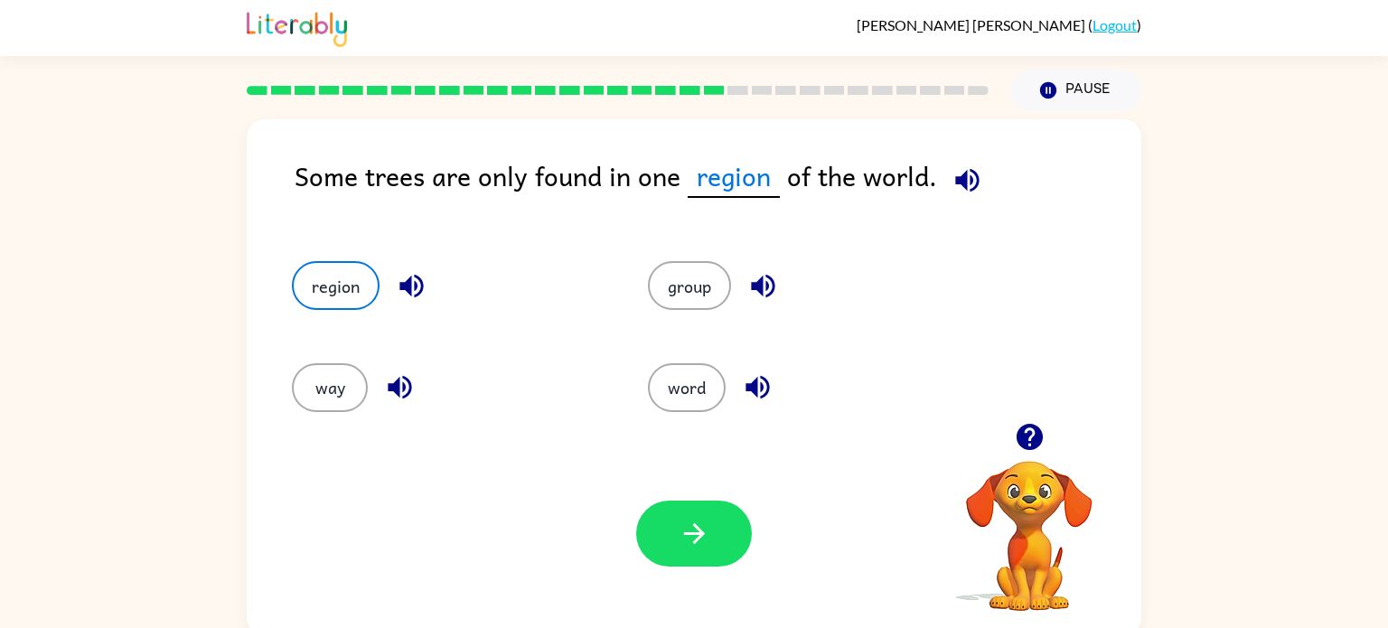
click at [699, 478] on div "Your browser must support playing .mp4 files to use Literably. Please try using…" at bounding box center [694, 533] width 894 height 203
click at [128, 26] on div "Isabelle Koven ( Logout )" at bounding box center [694, 28] width 1388 height 56
click at [693, 536] on icon "button" at bounding box center [694, 534] width 32 height 32
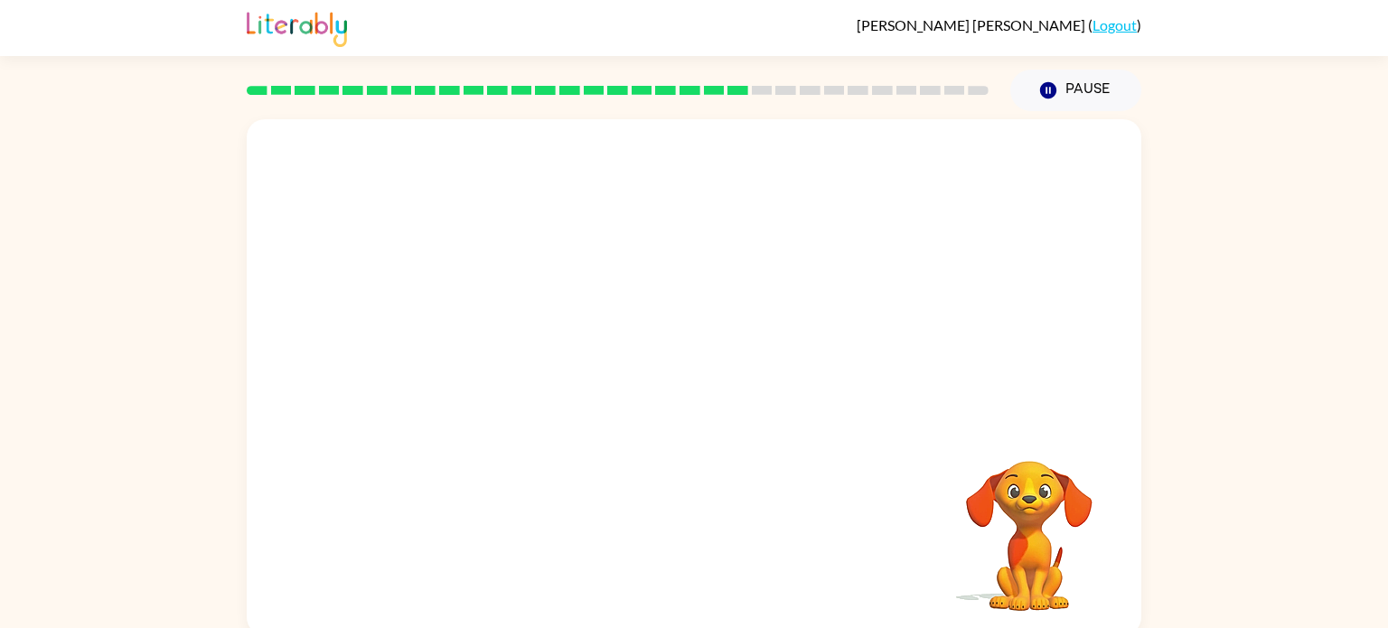
click at [543, 366] on video "Your browser must support playing .mp4 files to use Literably. Please try using…" at bounding box center [694, 271] width 894 height 304
click at [529, 361] on video "Your browser must support playing .mp4 files to use Literably. Please try using…" at bounding box center [694, 271] width 894 height 304
click at [529, 363] on video "Your browser must support playing .mp4 files to use Literably. Please try using…" at bounding box center [694, 271] width 894 height 304
click at [529, 364] on video "Your browser must support playing .mp4 files to use Literably. Please try using…" at bounding box center [694, 271] width 894 height 304
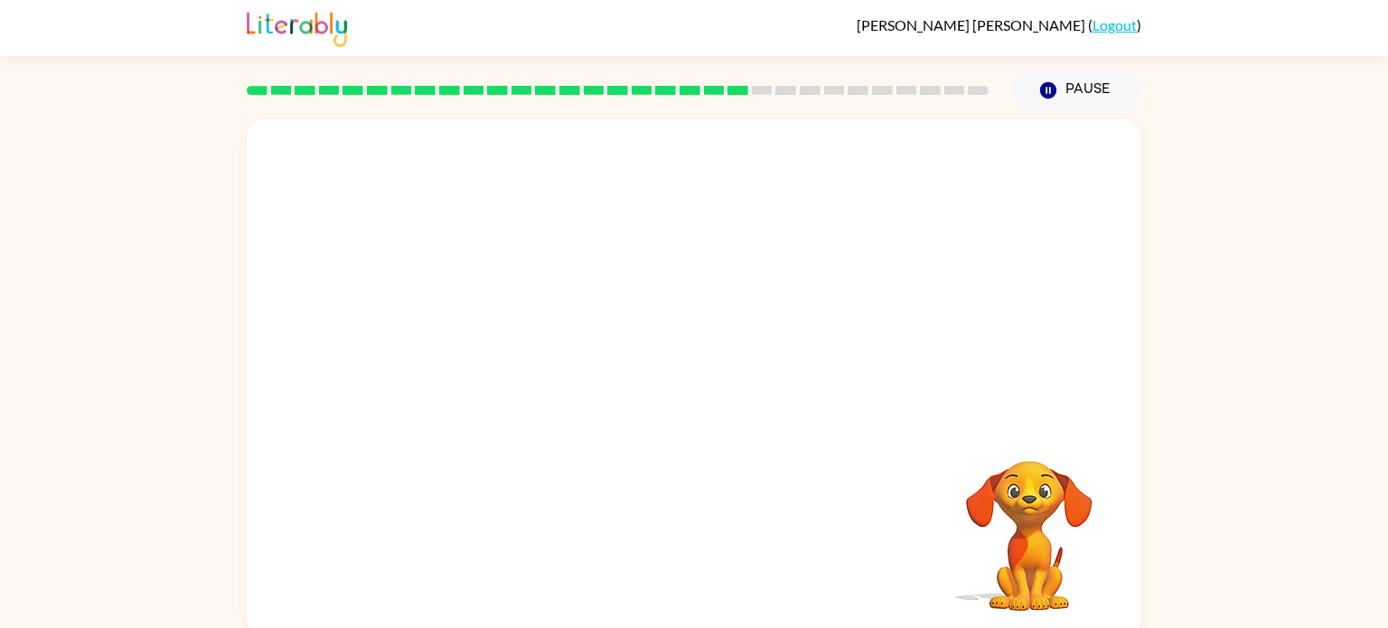
click at [579, 361] on video "Your browser must support playing .mp4 files to use Literably. Please try using…" at bounding box center [694, 271] width 894 height 304
click at [577, 360] on video "Your browser must support playing .mp4 files to use Literably. Please try using…" at bounding box center [694, 271] width 894 height 304
click at [511, 379] on video "Your browser must support playing .mp4 files to use Literably. Please try using…" at bounding box center [694, 271] width 894 height 304
click at [512, 379] on video "Your browser must support playing .mp4 files to use Literably. Please try using…" at bounding box center [694, 271] width 894 height 304
click at [507, 375] on video "Your browser must support playing .mp4 files to use Literably. Please try using…" at bounding box center [694, 271] width 894 height 304
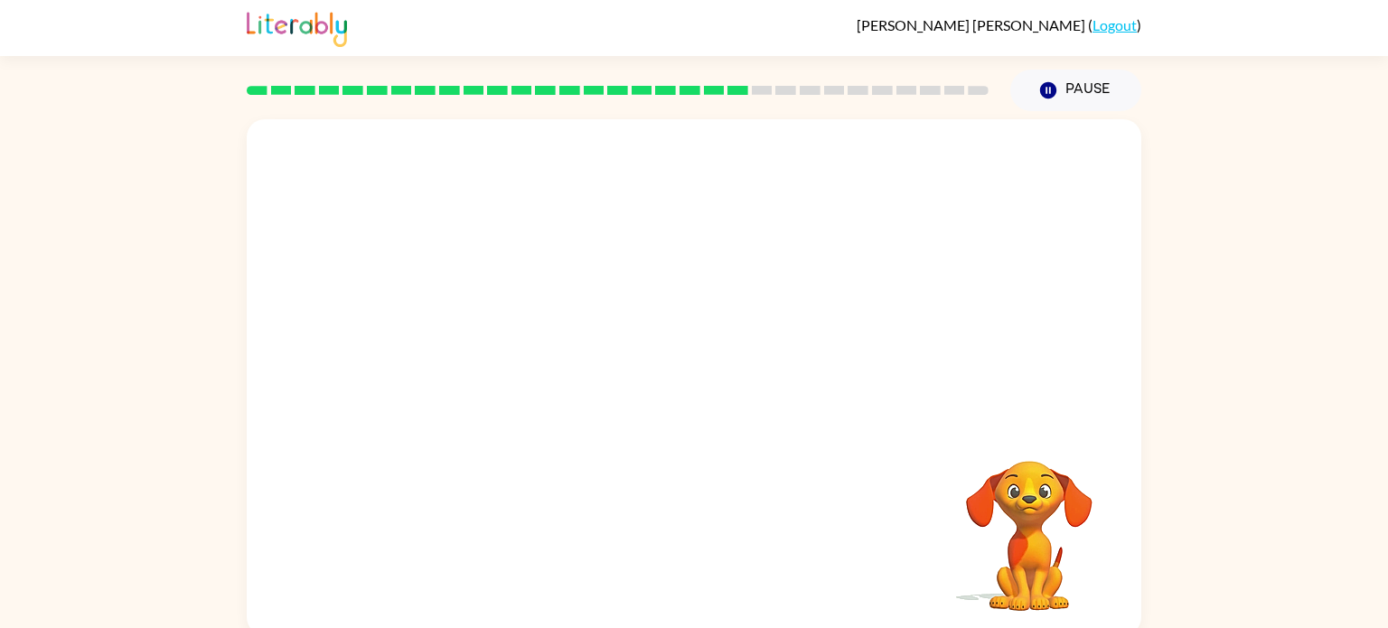
click at [536, 359] on video "Your browser must support playing .mp4 files to use Literably. Please try using…" at bounding box center [694, 271] width 894 height 304
click at [536, 361] on video "Your browser must support playing .mp4 files to use Literably. Please try using…" at bounding box center [694, 271] width 894 height 304
click at [535, 361] on video "Your browser must support playing .mp4 files to use Literably. Please try using…" at bounding box center [694, 271] width 894 height 304
click at [527, 363] on video "Your browser must support playing .mp4 files to use Literably. Please try using…" at bounding box center [694, 271] width 894 height 304
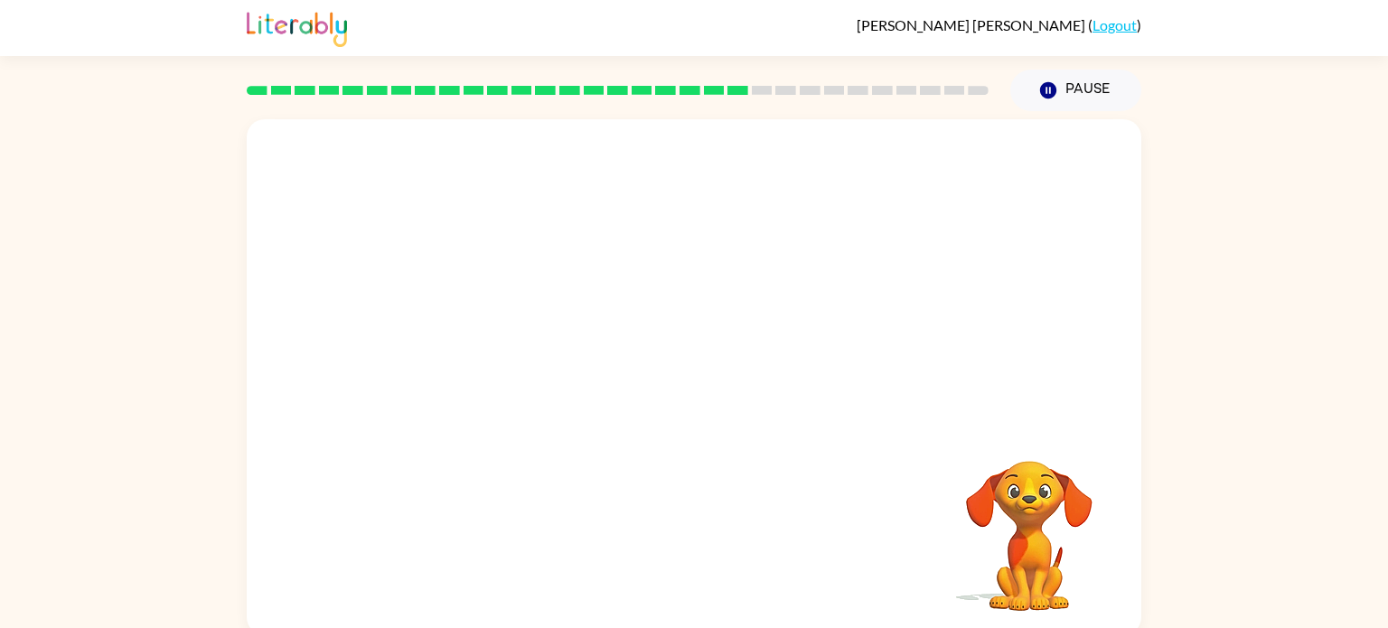
click at [527, 363] on video "Your browser must support playing .mp4 files to use Literably. Please try using…" at bounding box center [694, 271] width 894 height 304
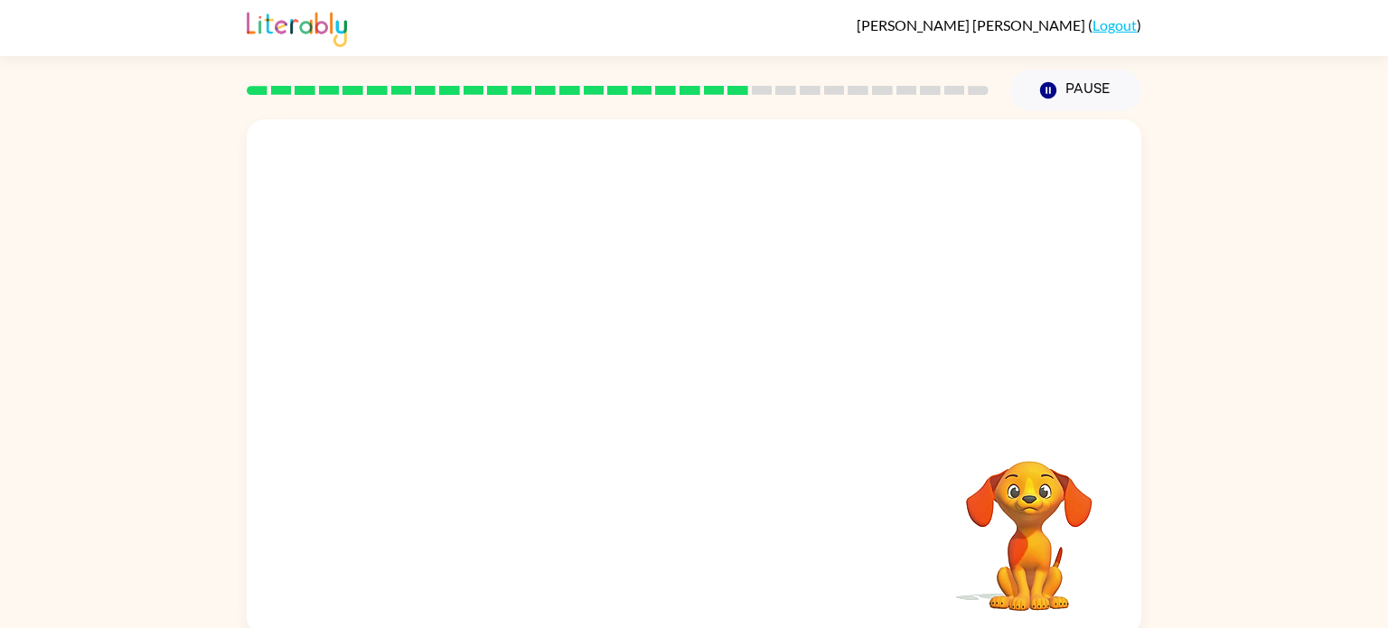
click at [527, 363] on video "Your browser must support playing .mp4 files to use Literably. Please try using…" at bounding box center [694, 271] width 894 height 304
click at [527, 363] on div at bounding box center [694, 377] width 894 height 516
click at [694, 379] on div at bounding box center [694, 386] width 116 height 66
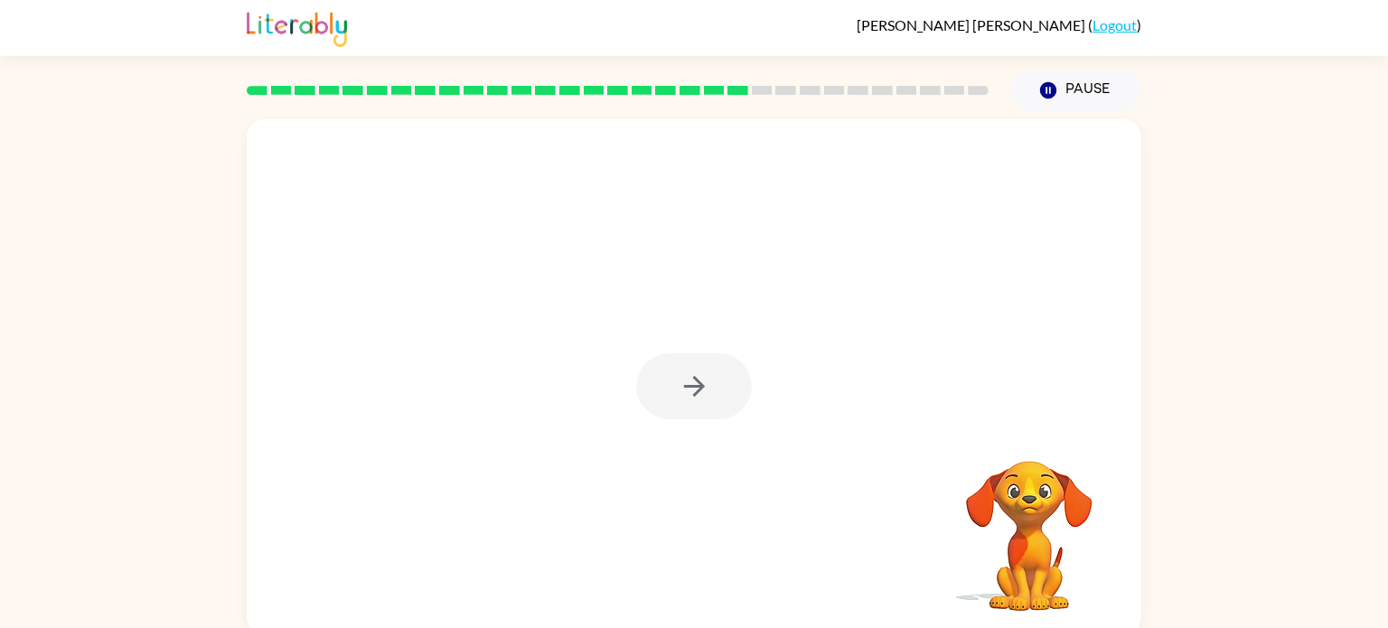
click at [694, 379] on div at bounding box center [694, 386] width 116 height 66
click at [694, 379] on icon "button" at bounding box center [693, 386] width 21 height 21
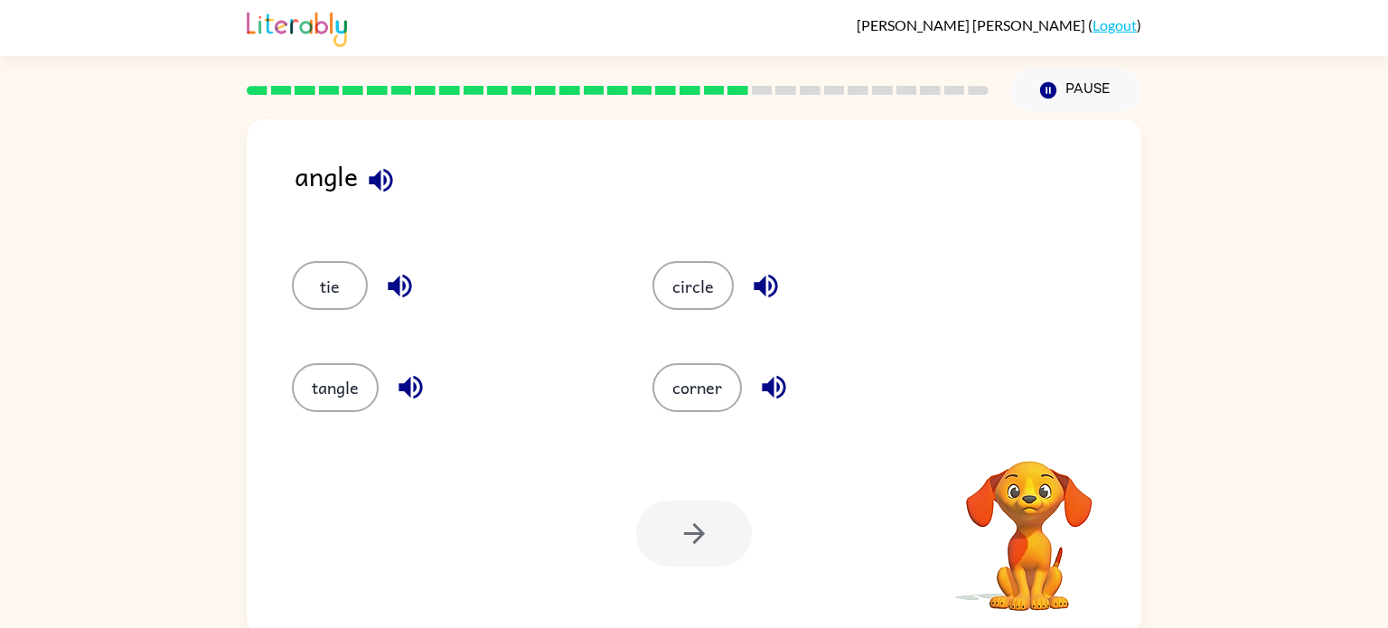
click at [694, 379] on button "corner" at bounding box center [696, 387] width 89 height 49
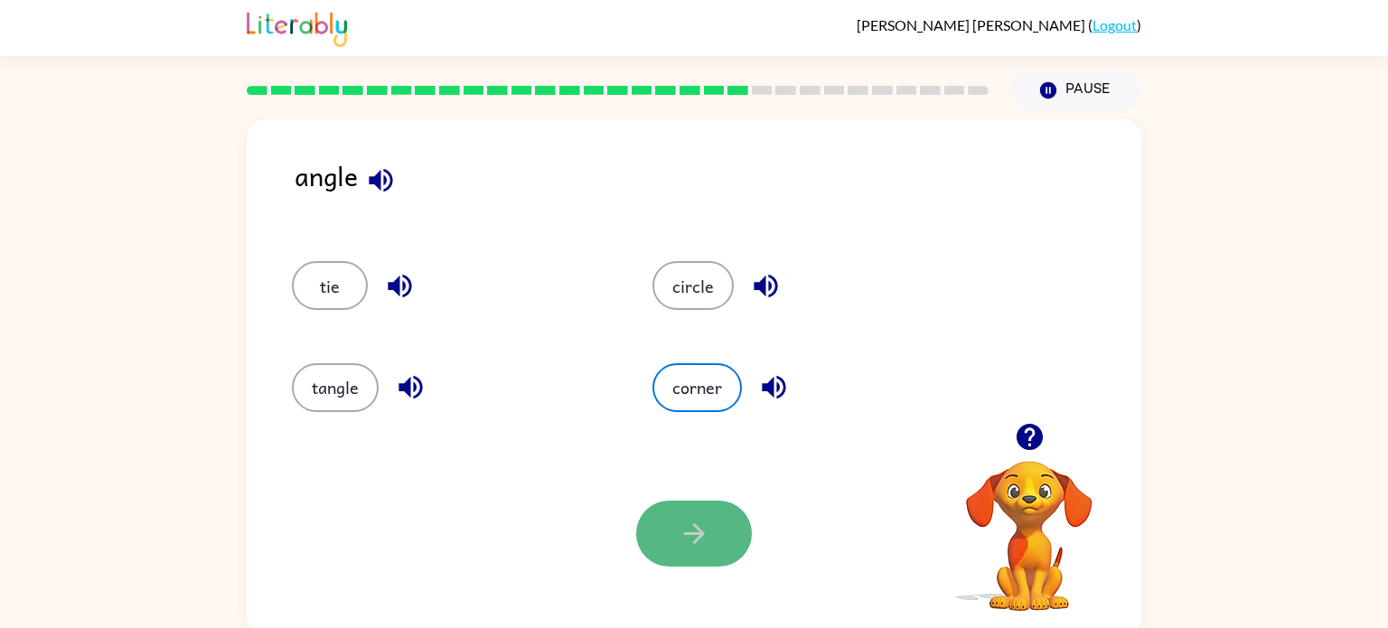
click at [694, 507] on button "button" at bounding box center [694, 534] width 116 height 66
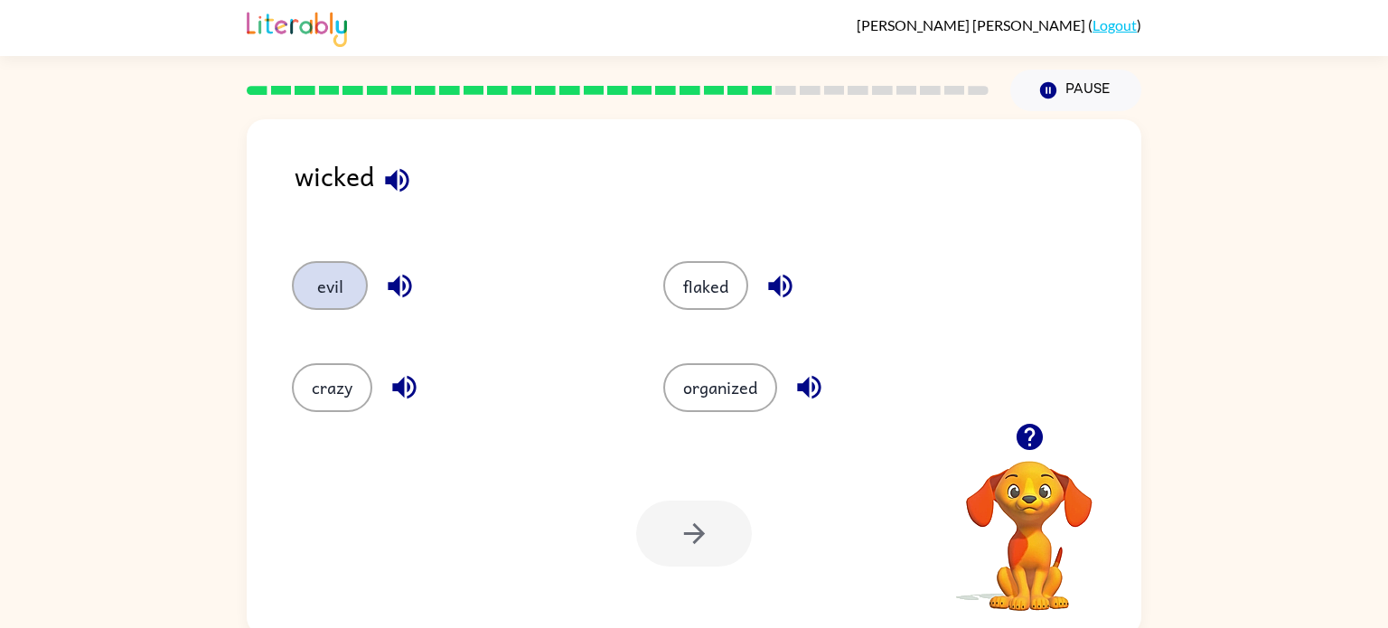
click at [314, 275] on button "evil" at bounding box center [330, 285] width 76 height 49
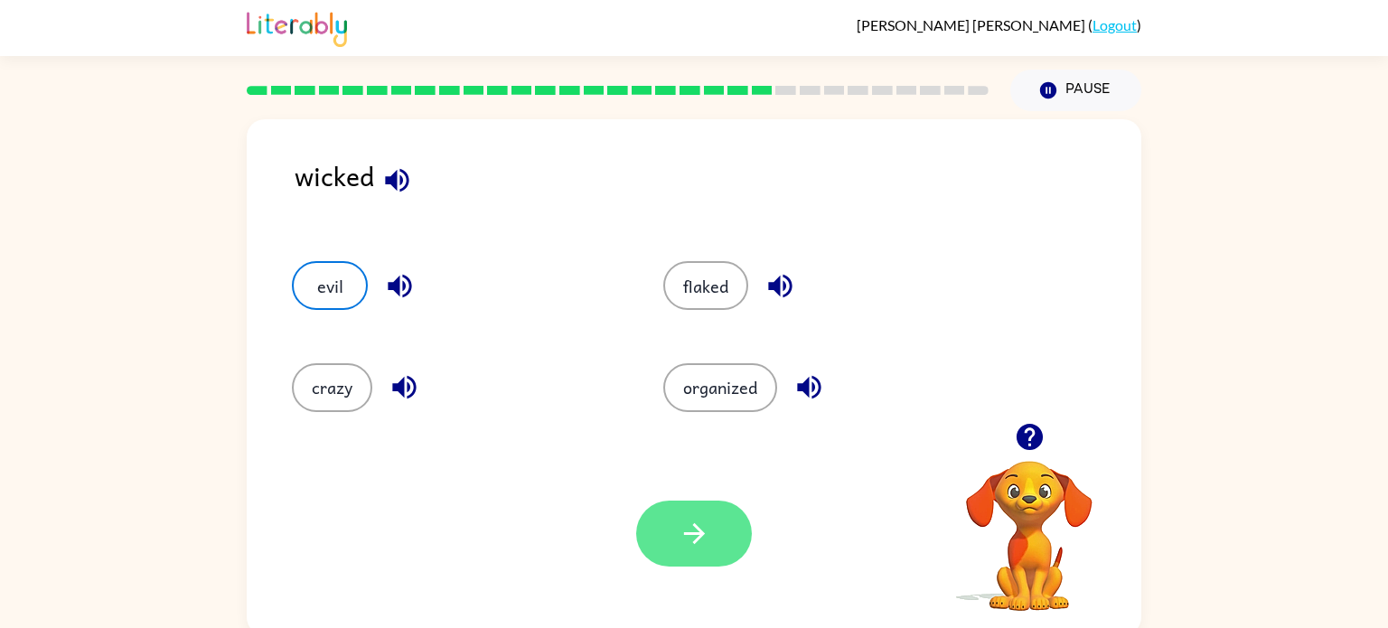
click at [689, 557] on button "button" at bounding box center [694, 534] width 116 height 66
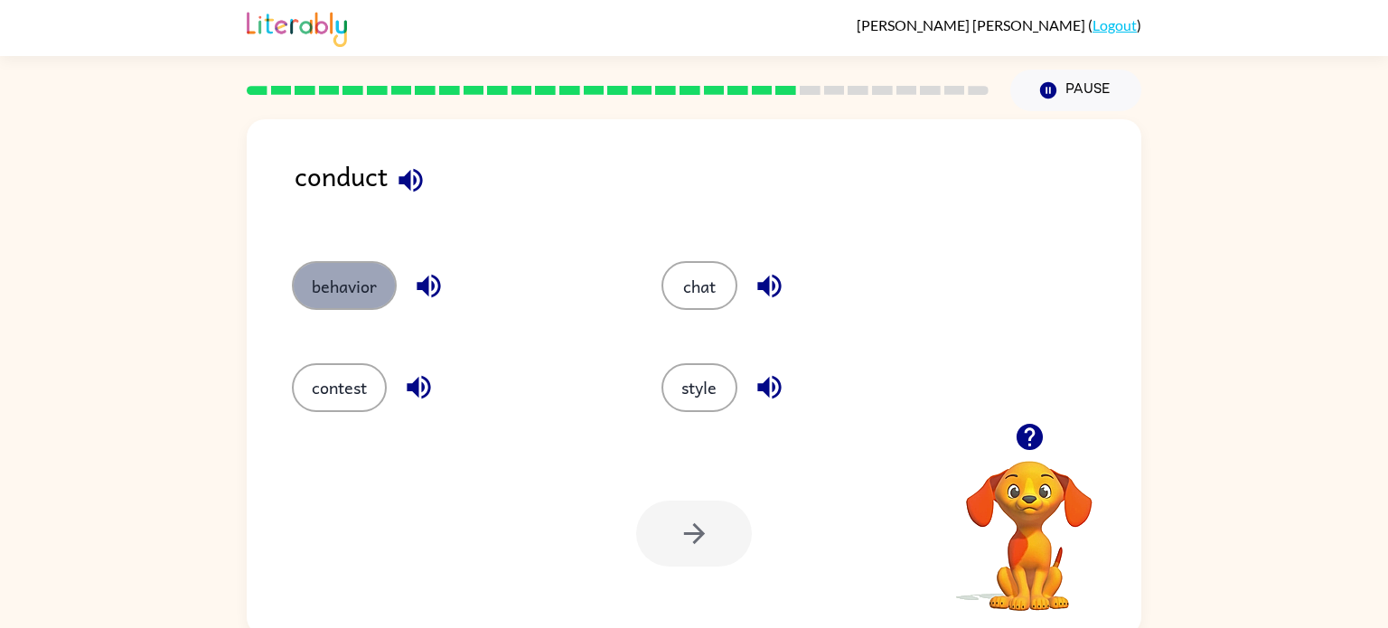
click at [299, 277] on button "behavior" at bounding box center [344, 285] width 105 height 49
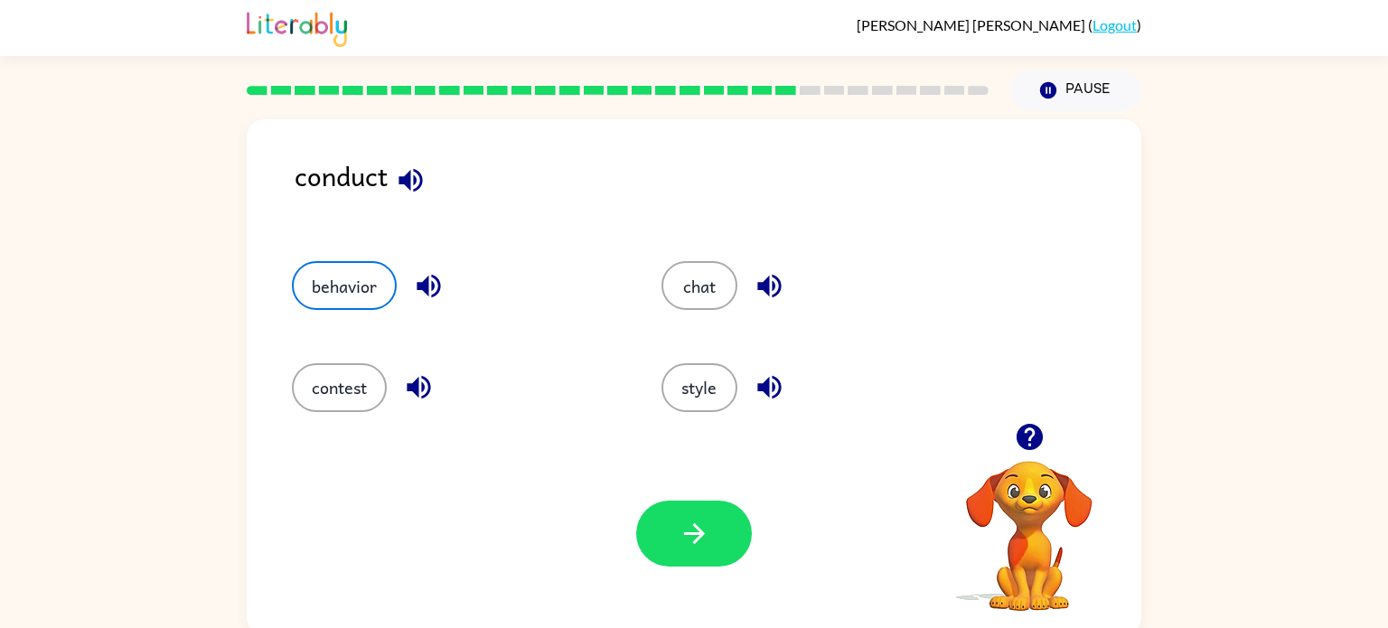
click at [645, 484] on div "Your browser must support playing .mp4 files to use Literably. Please try using…" at bounding box center [694, 533] width 894 height 203
click at [650, 504] on div at bounding box center [694, 534] width 116 height 66
click at [651, 500] on div "Your browser must support playing .mp4 files to use Literably. Please try using…" at bounding box center [694, 533] width 894 height 203
click at [690, 501] on button "button" at bounding box center [694, 534] width 116 height 66
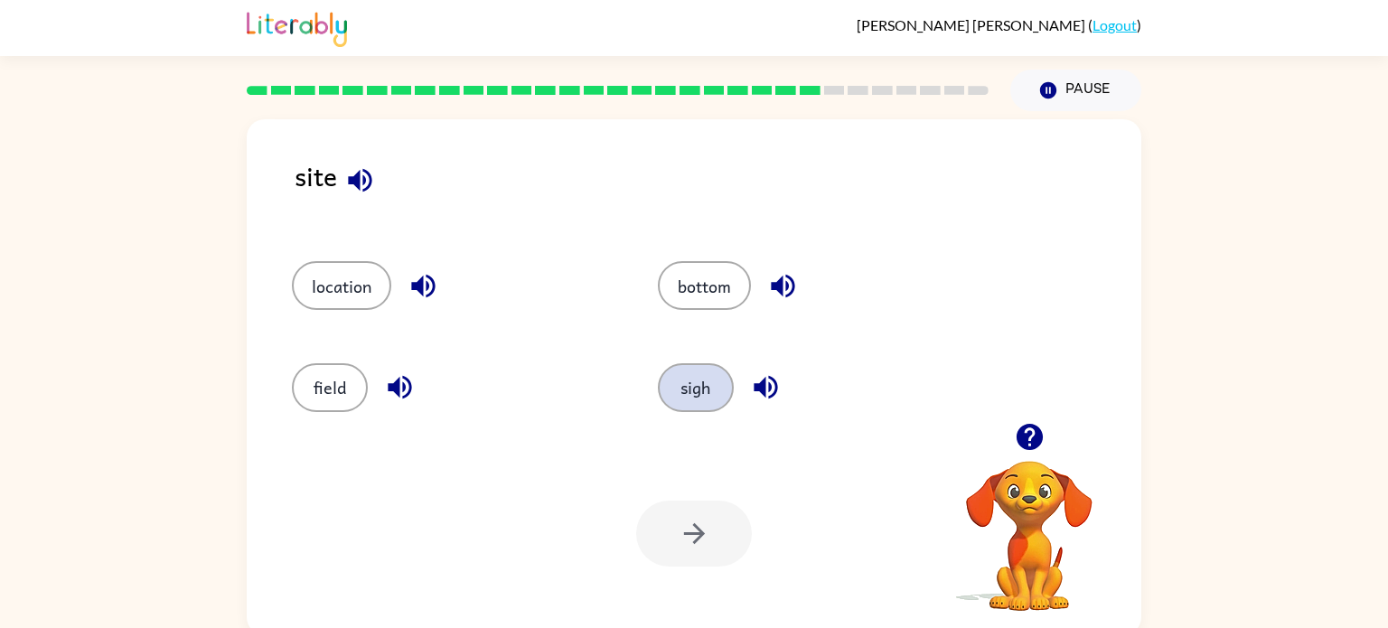
click at [675, 371] on button "sigh" at bounding box center [696, 387] width 76 height 49
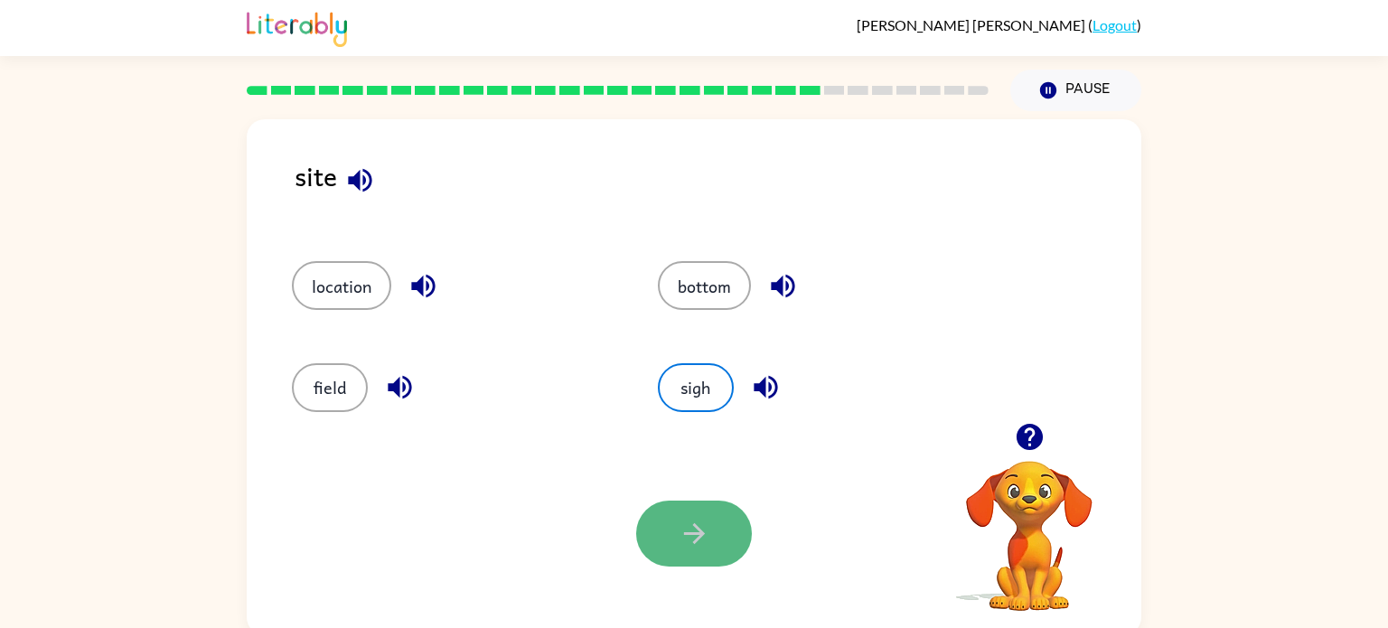
click at [697, 555] on button "button" at bounding box center [694, 534] width 116 height 66
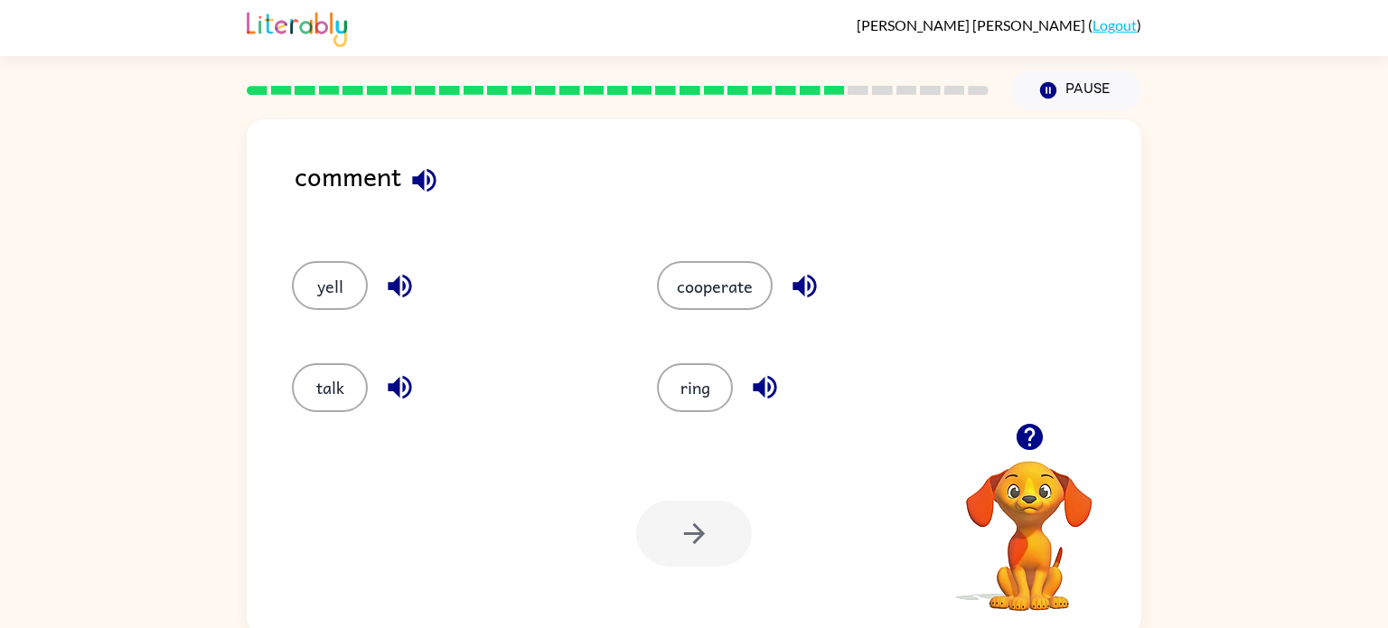
click at [308, 412] on div "talk" at bounding box center [453, 387] width 323 height 49
click at [308, 385] on button "talk" at bounding box center [330, 387] width 76 height 49
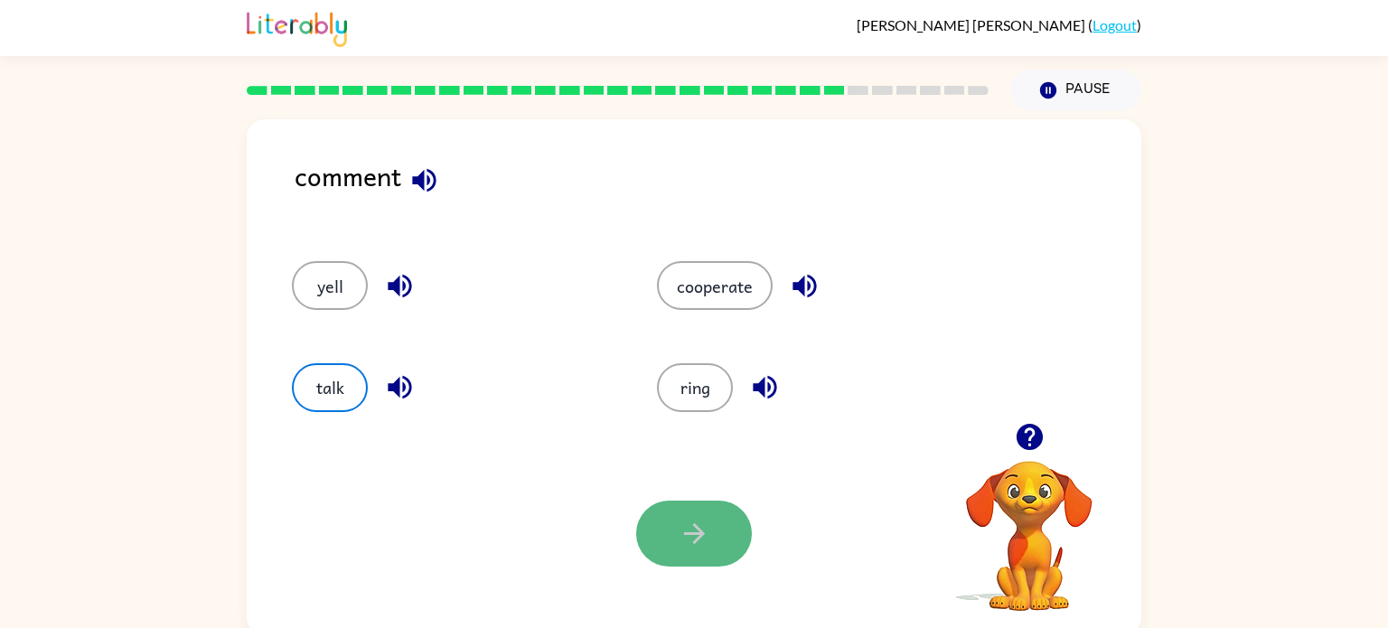
click at [702, 546] on icon "button" at bounding box center [694, 534] width 32 height 32
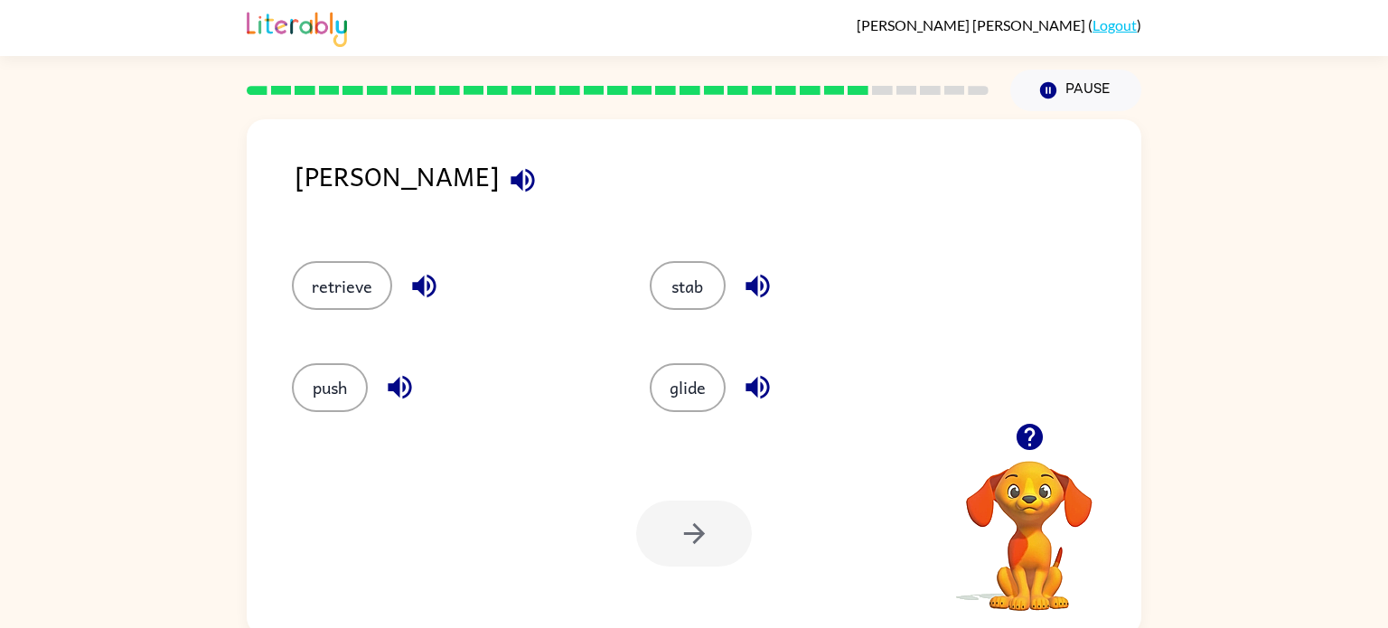
click at [327, 261] on div "retrieve" at bounding box center [450, 285] width 316 height 49
click at [344, 309] on button "retrieve" at bounding box center [342, 285] width 100 height 49
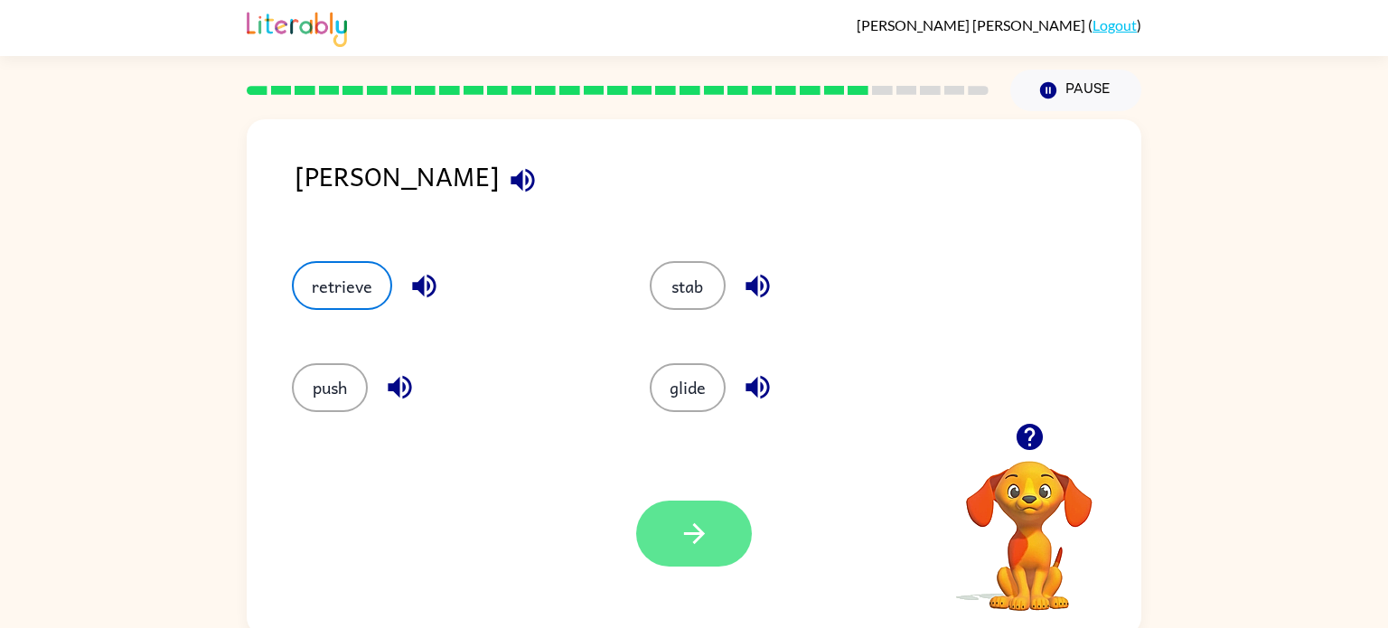
click at [696, 517] on button "button" at bounding box center [694, 534] width 116 height 66
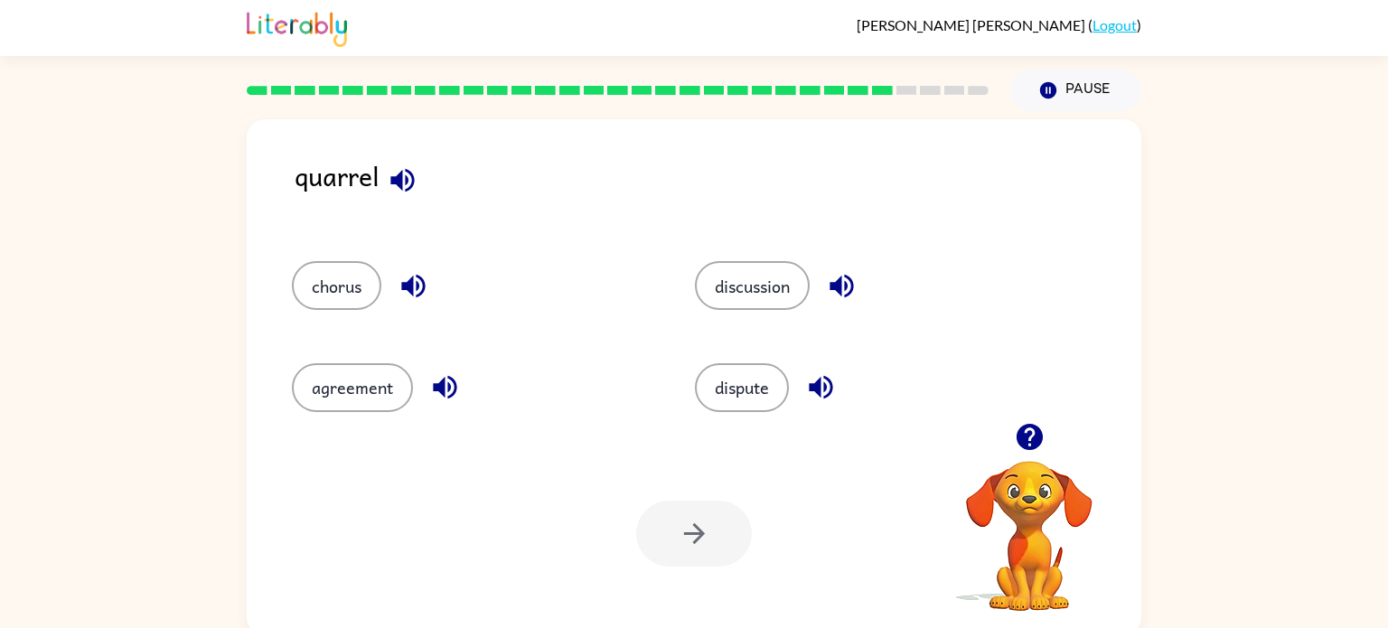
click at [696, 517] on div at bounding box center [694, 534] width 116 height 66
click at [719, 318] on div "discussion" at bounding box center [861, 277] width 403 height 101
click at [713, 300] on button "discussion" at bounding box center [752, 285] width 115 height 49
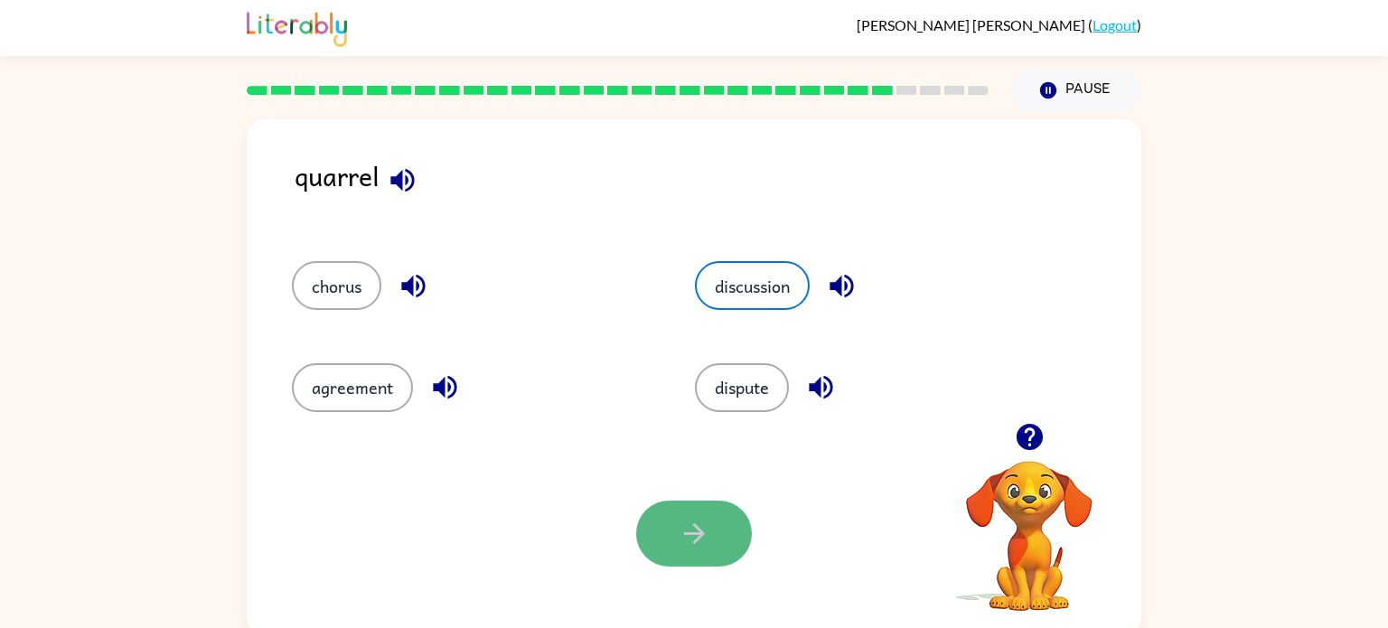
click at [682, 511] on button "button" at bounding box center [694, 534] width 116 height 66
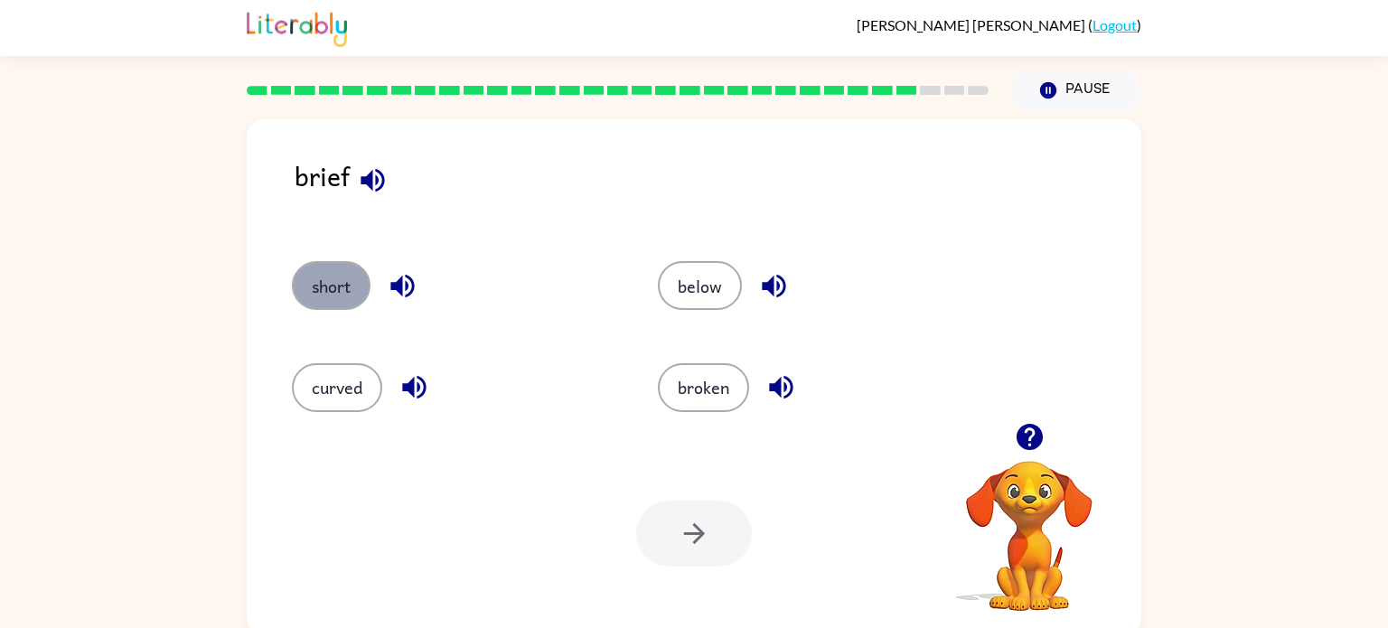
click at [304, 292] on button "short" at bounding box center [331, 285] width 79 height 49
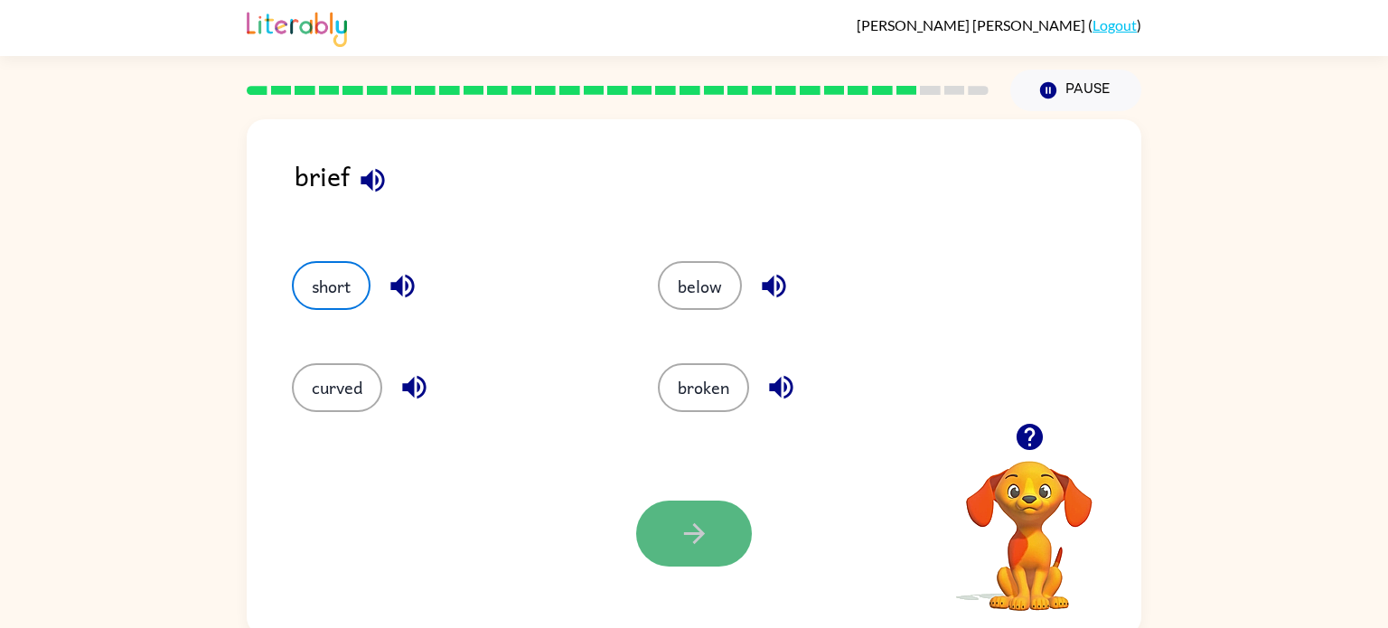
click at [705, 505] on button "button" at bounding box center [694, 534] width 116 height 66
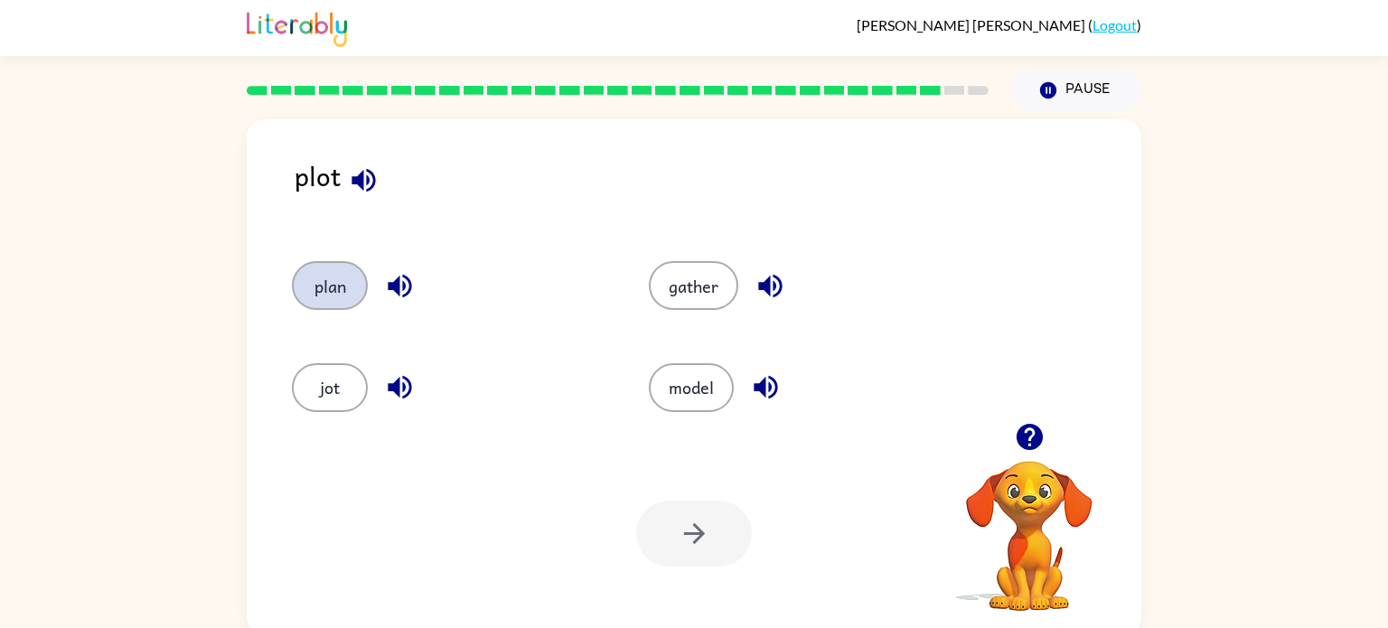
click at [304, 271] on button "plan" at bounding box center [330, 285] width 76 height 49
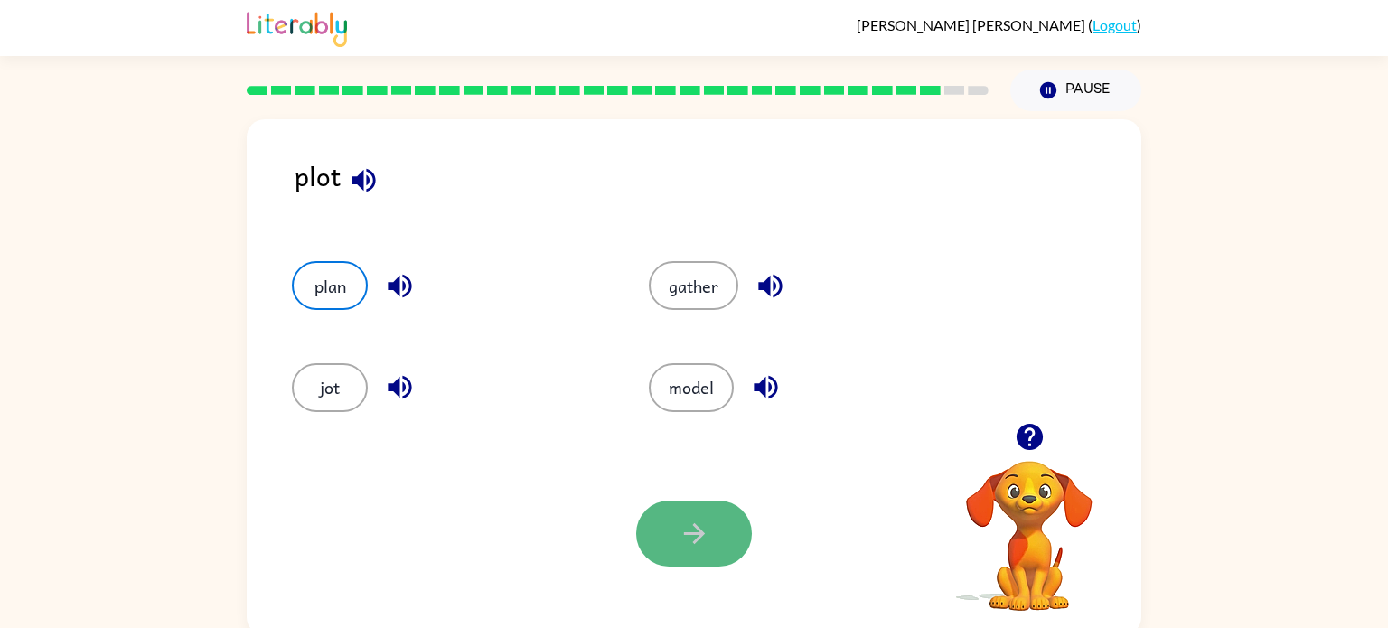
click at [662, 508] on button "button" at bounding box center [694, 534] width 116 height 66
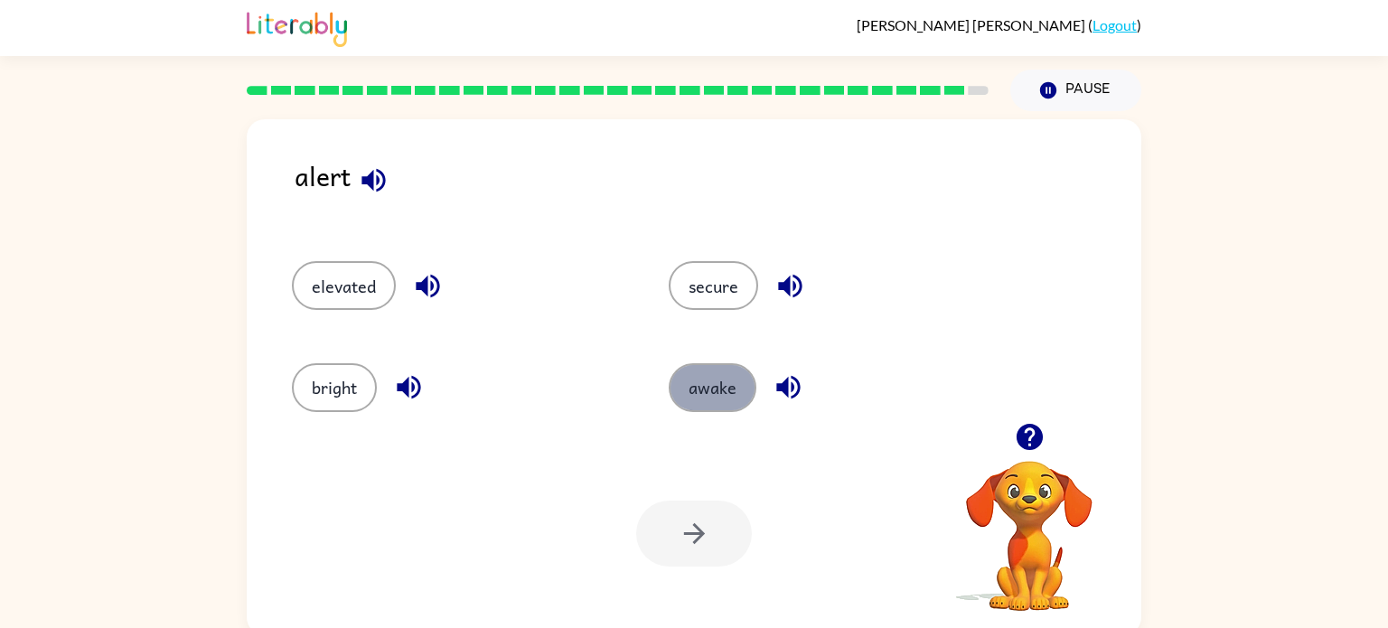
click at [696, 389] on button "awake" at bounding box center [713, 387] width 88 height 49
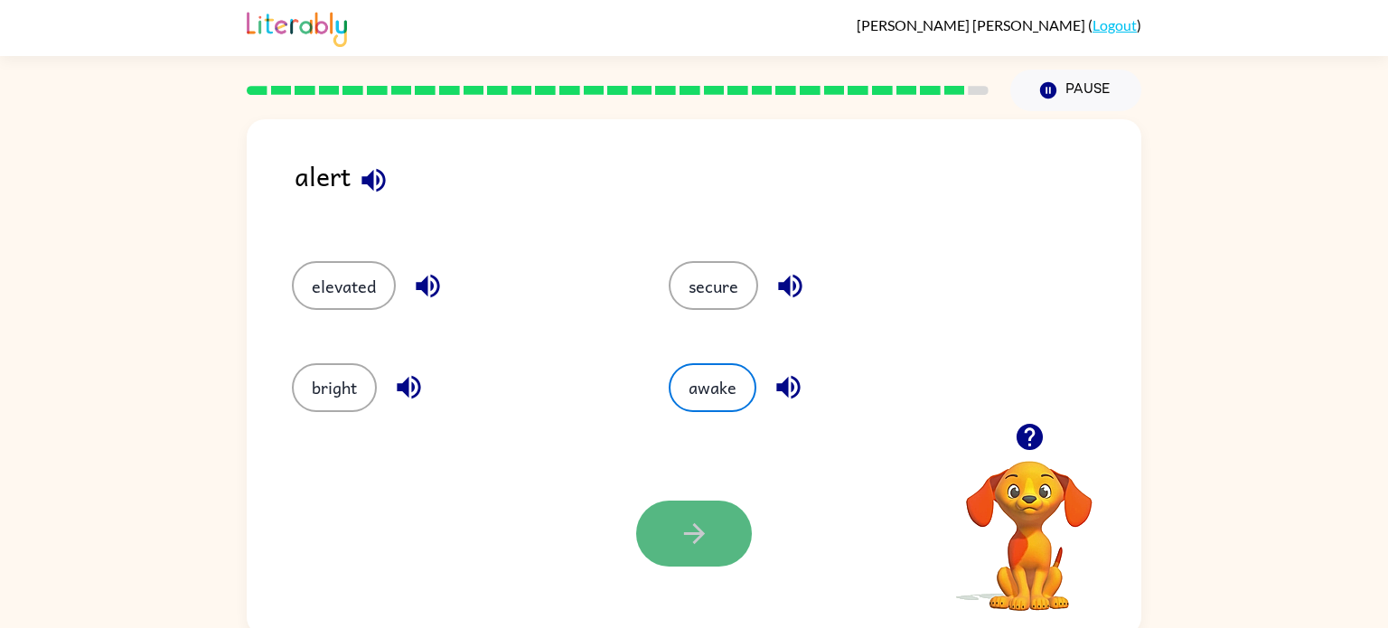
click at [660, 513] on button "button" at bounding box center [694, 534] width 116 height 66
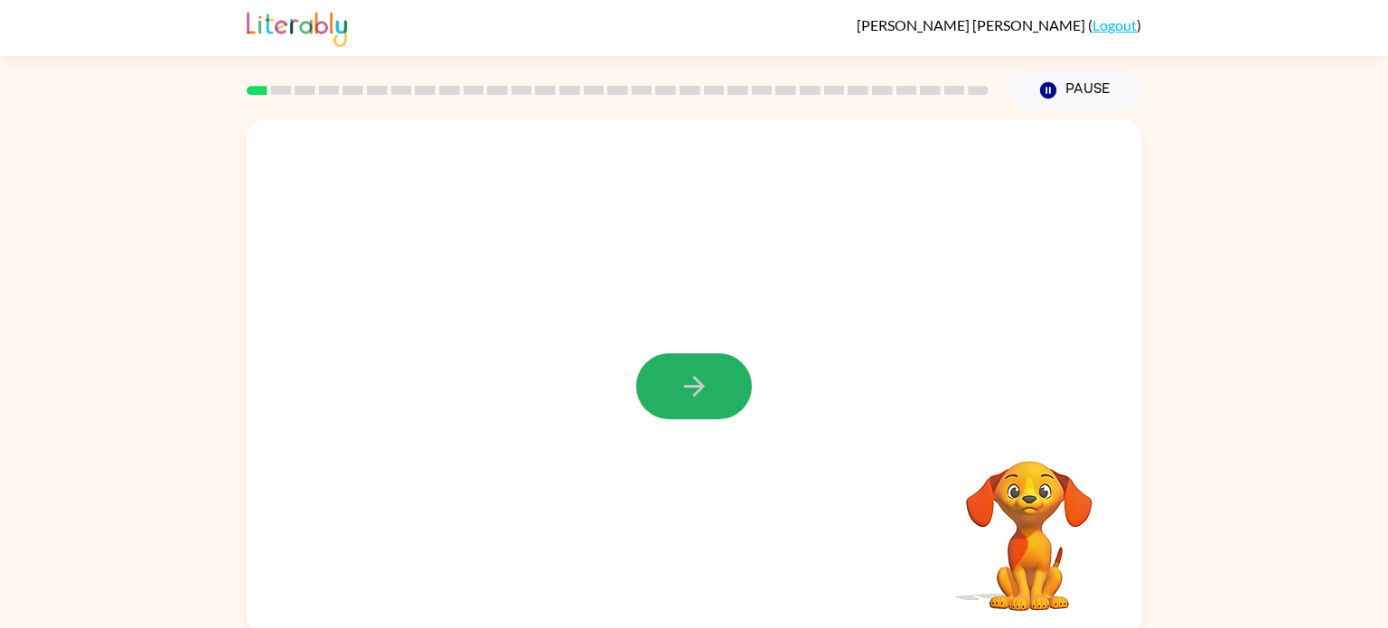
click at [688, 379] on icon "button" at bounding box center [694, 386] width 32 height 32
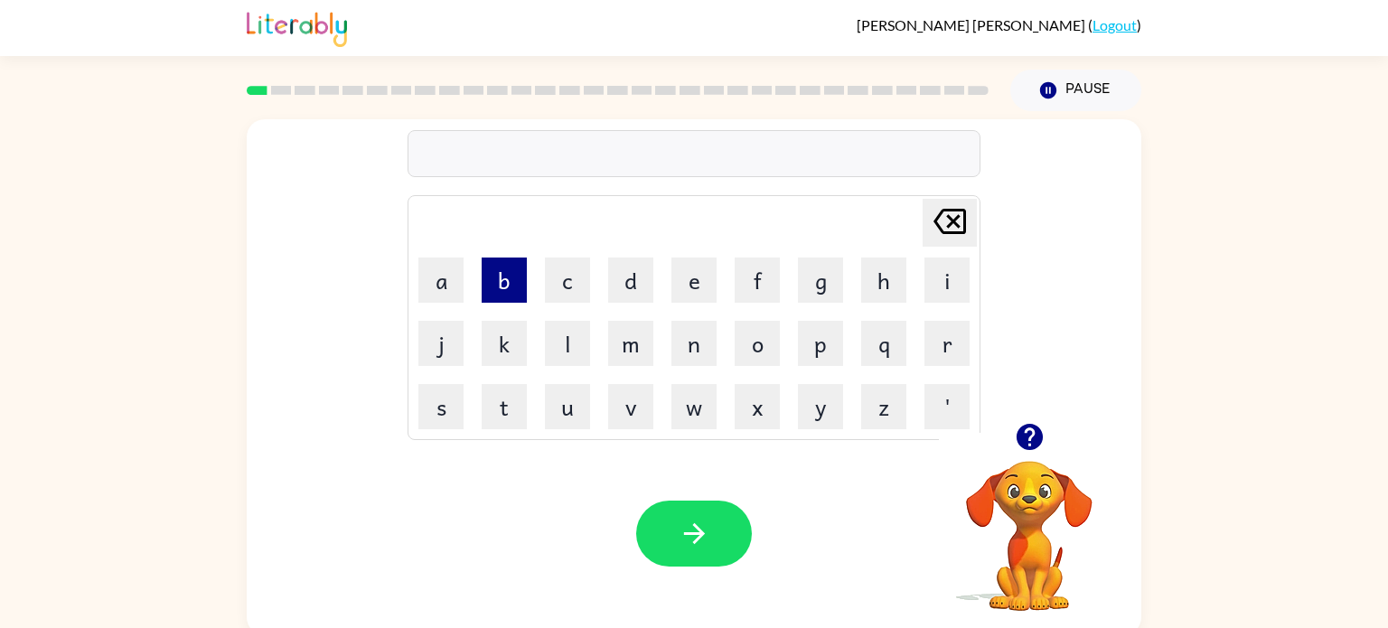
click at [504, 287] on button "b" at bounding box center [504, 279] width 45 height 45
click at [744, 342] on button "o" at bounding box center [757, 343] width 45 height 45
click at [951, 337] on button "r" at bounding box center [946, 343] width 45 height 45
click at [635, 273] on button "d" at bounding box center [630, 279] width 45 height 45
click at [762, 347] on button "o" at bounding box center [757, 343] width 45 height 45
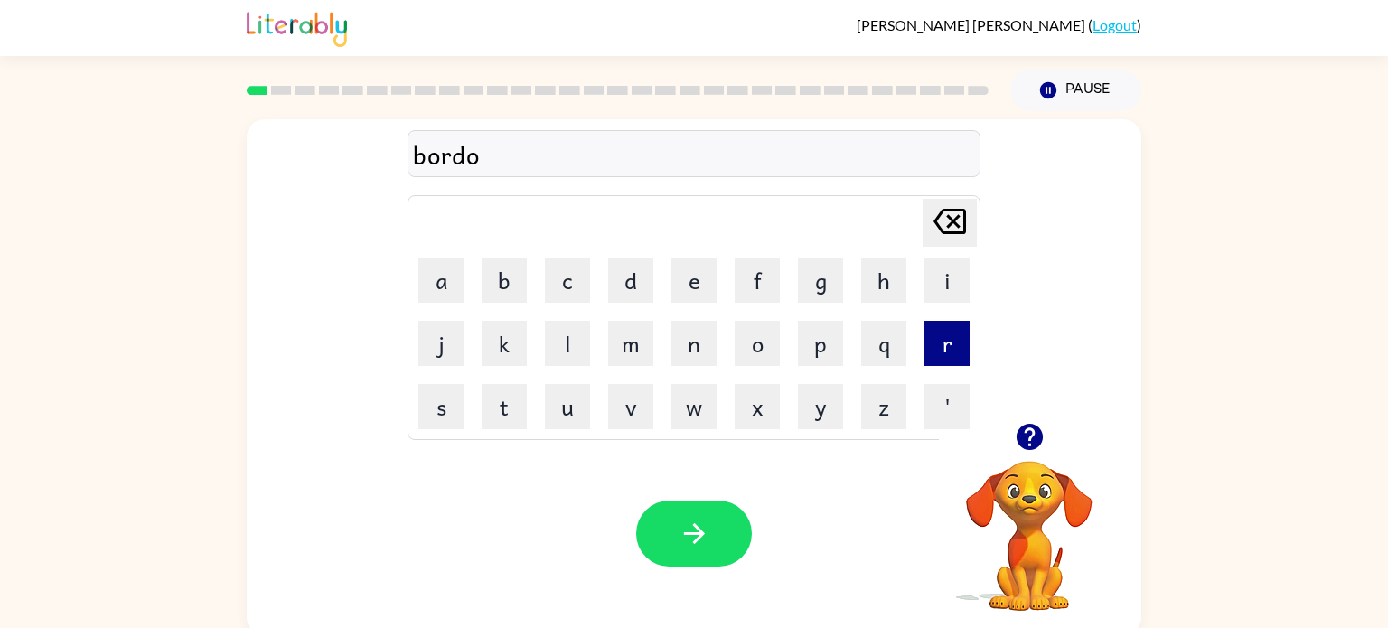
click at [936, 342] on button "r" at bounding box center [946, 343] width 45 height 45
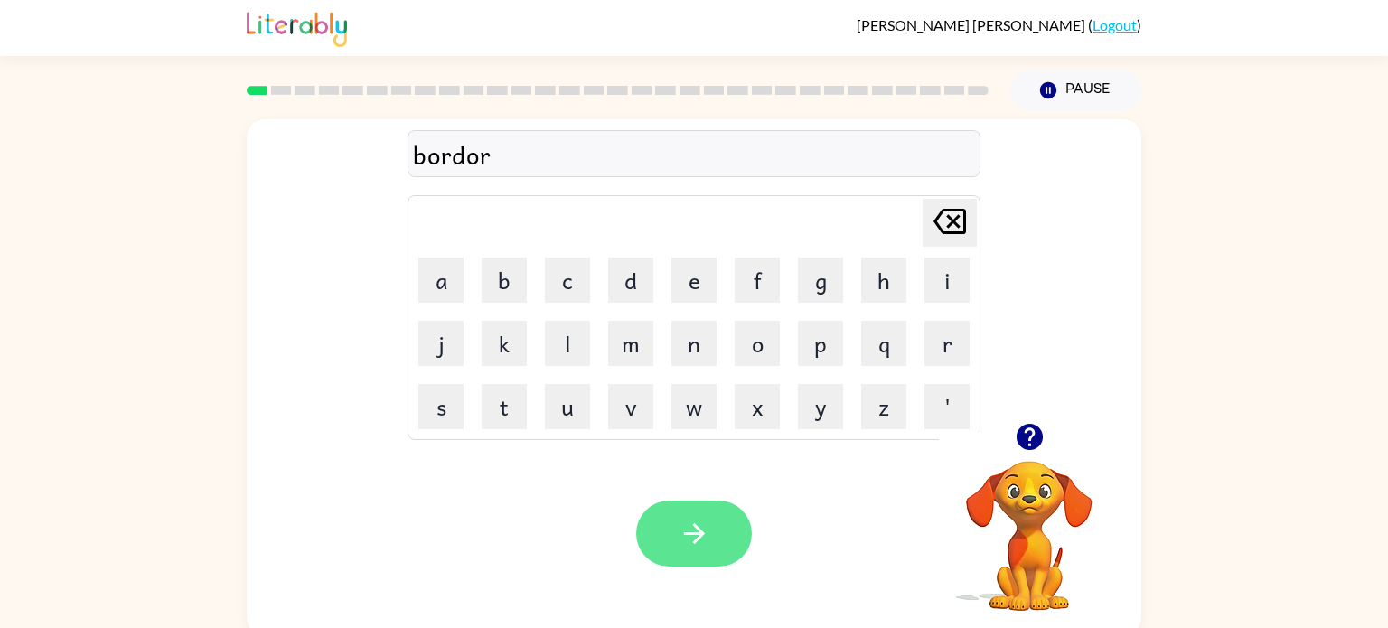
click at [700, 529] on icon "button" at bounding box center [694, 534] width 32 height 32
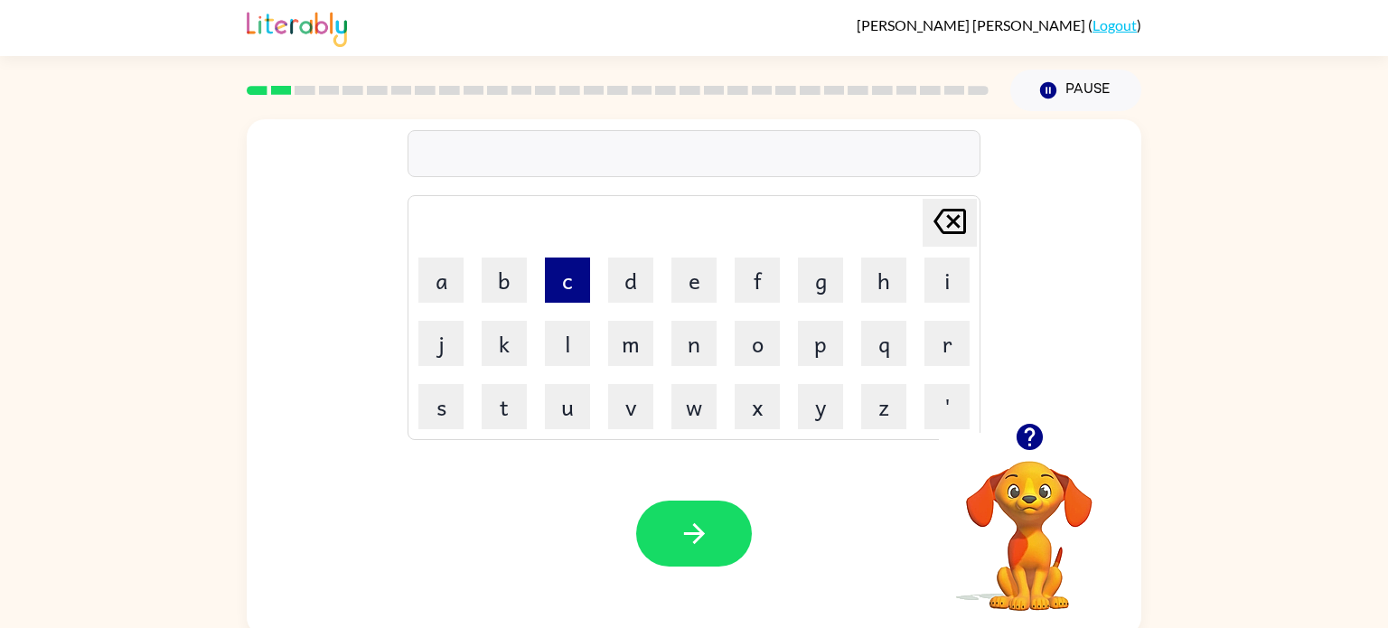
click at [581, 293] on button "c" at bounding box center [567, 279] width 45 height 45
click at [754, 351] on button "o" at bounding box center [757, 343] width 45 height 45
click at [585, 408] on button "u" at bounding box center [567, 406] width 45 height 45
type button "u"
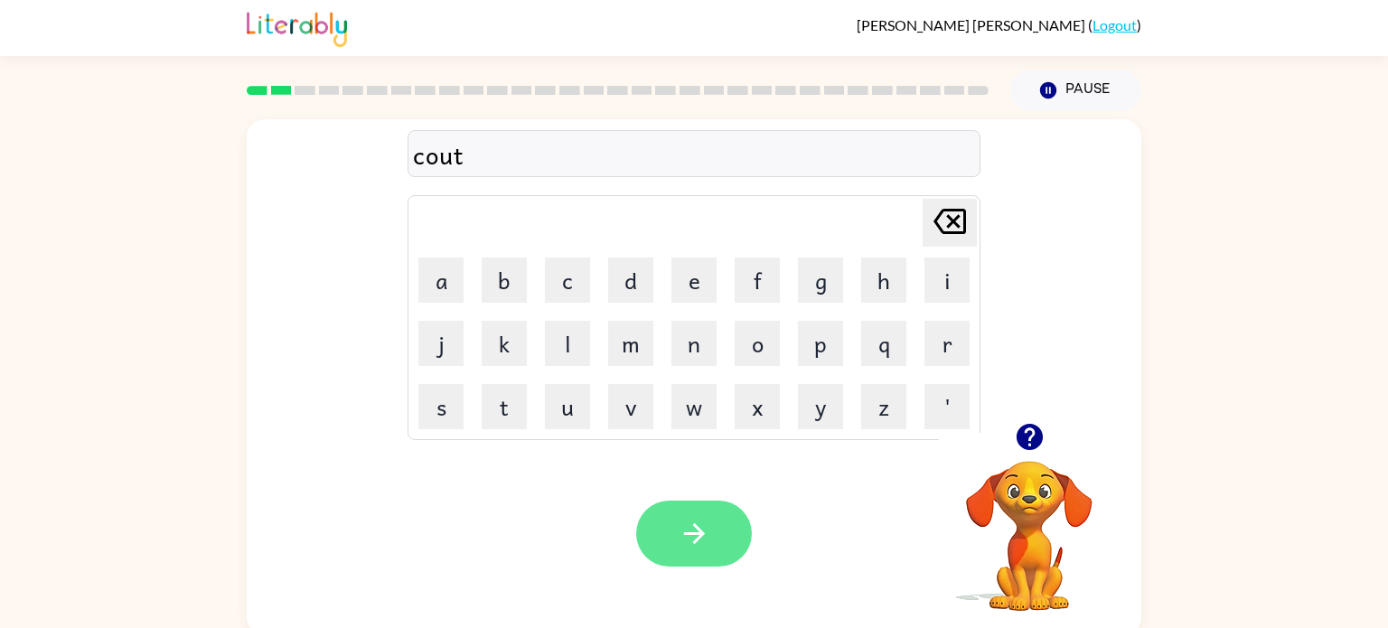
click at [704, 529] on icon "button" at bounding box center [694, 534] width 32 height 32
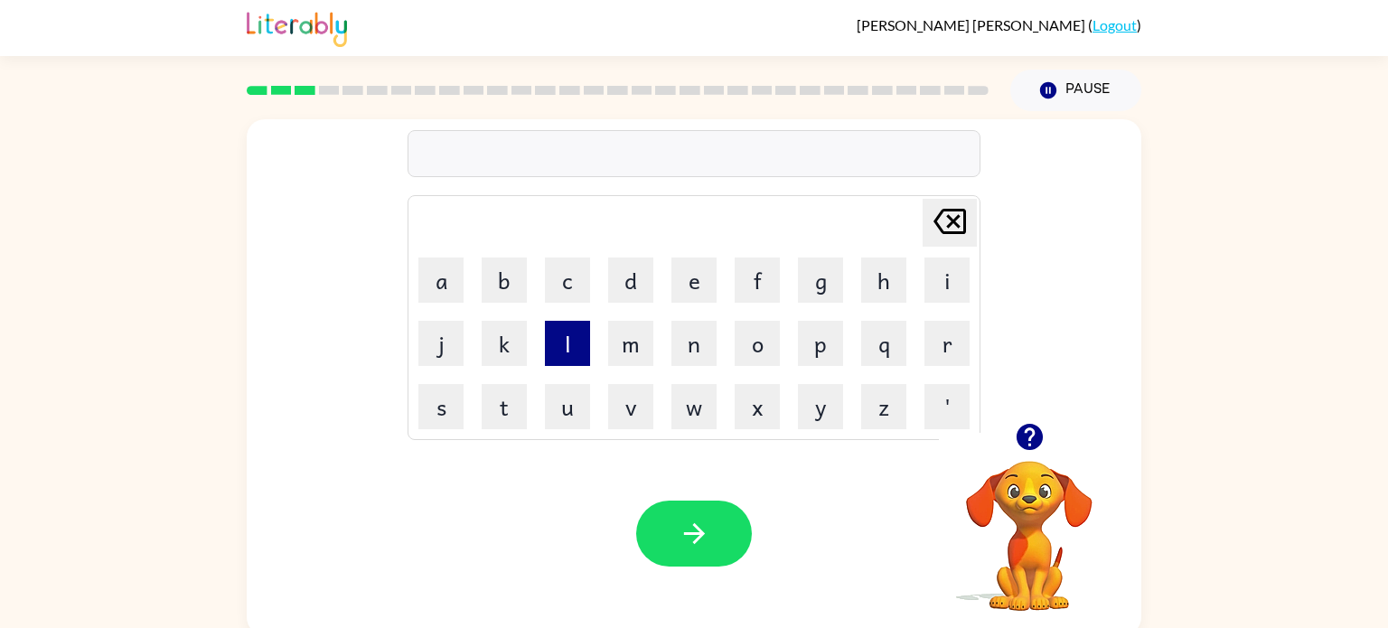
click at [583, 358] on button "l" at bounding box center [567, 343] width 45 height 45
click at [749, 361] on button "o" at bounding box center [757, 343] width 45 height 45
click at [501, 353] on button "k" at bounding box center [504, 343] width 45 height 45
click at [426, 296] on button "a" at bounding box center [440, 279] width 45 height 45
type button "a"
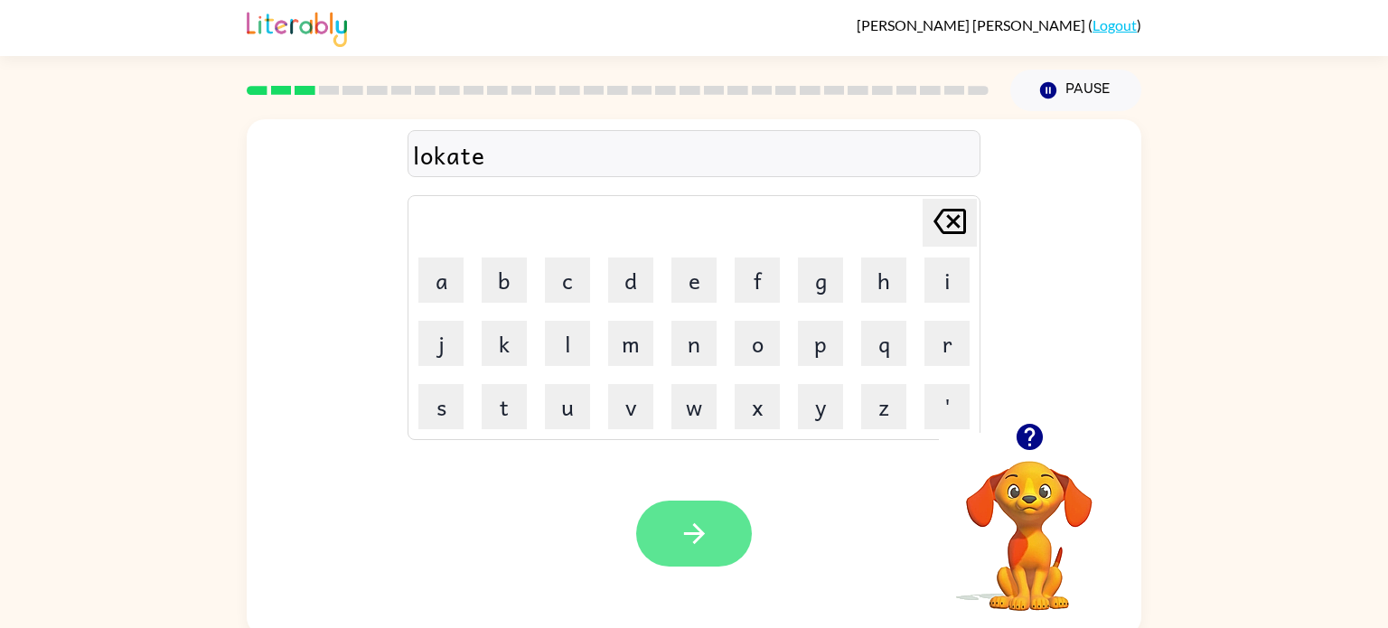
click at [703, 534] on icon "button" at bounding box center [693, 533] width 21 height 21
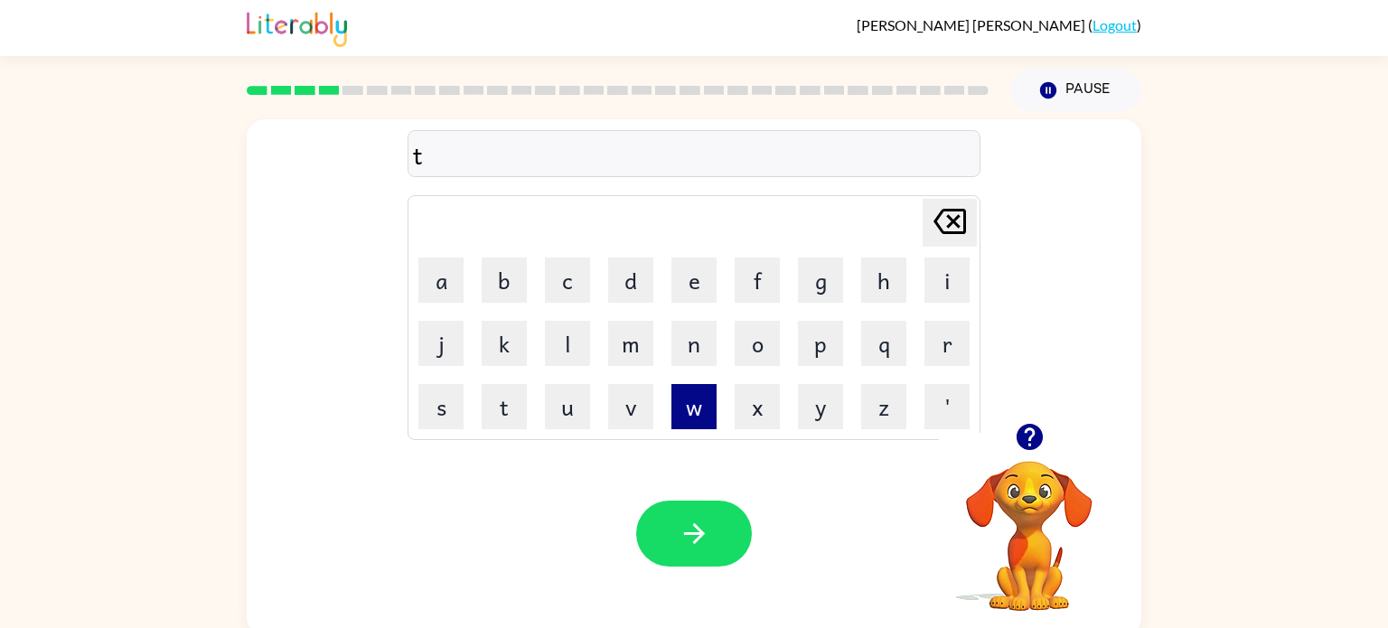
click at [694, 423] on button "w" at bounding box center [693, 406] width 45 height 45
click at [956, 290] on button "i" at bounding box center [946, 279] width 45 height 45
click at [1377, 146] on div "twi Delete Delete last character input a b c d e f g h i j k l m n o p q r s t …" at bounding box center [694, 373] width 1388 height 524
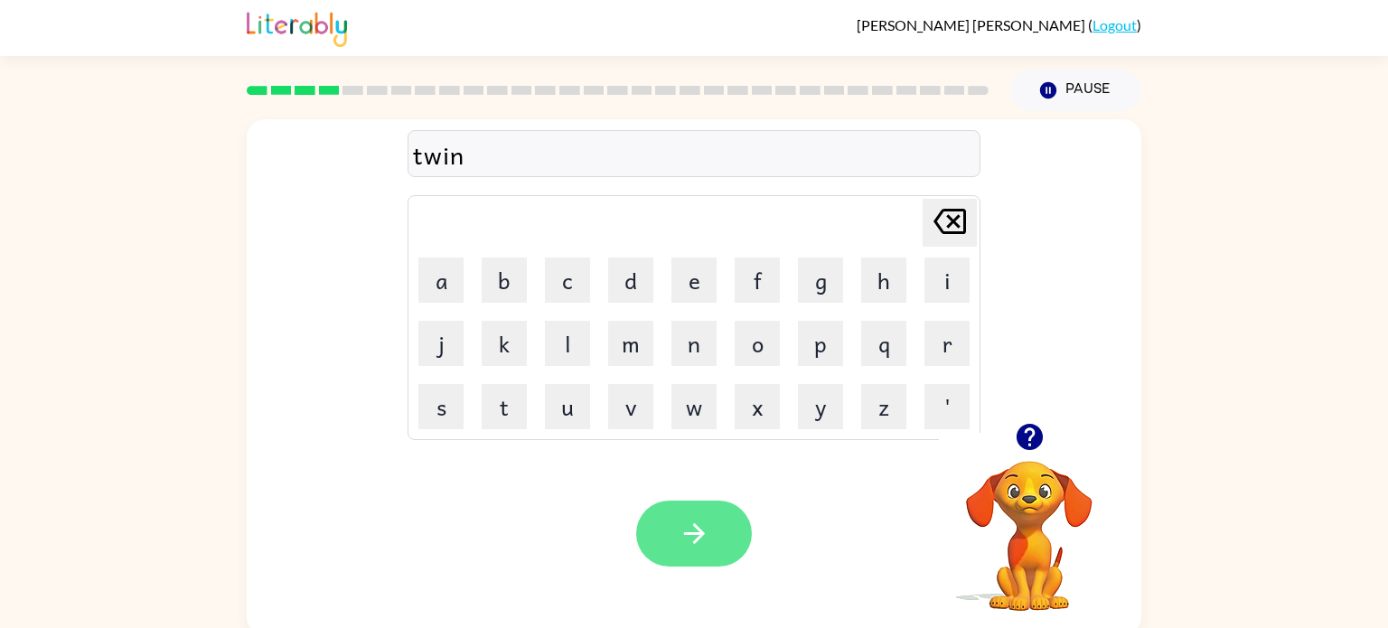
click at [725, 527] on button "button" at bounding box center [694, 534] width 116 height 66
click at [1128, 22] on link "Logout" at bounding box center [1114, 24] width 44 height 17
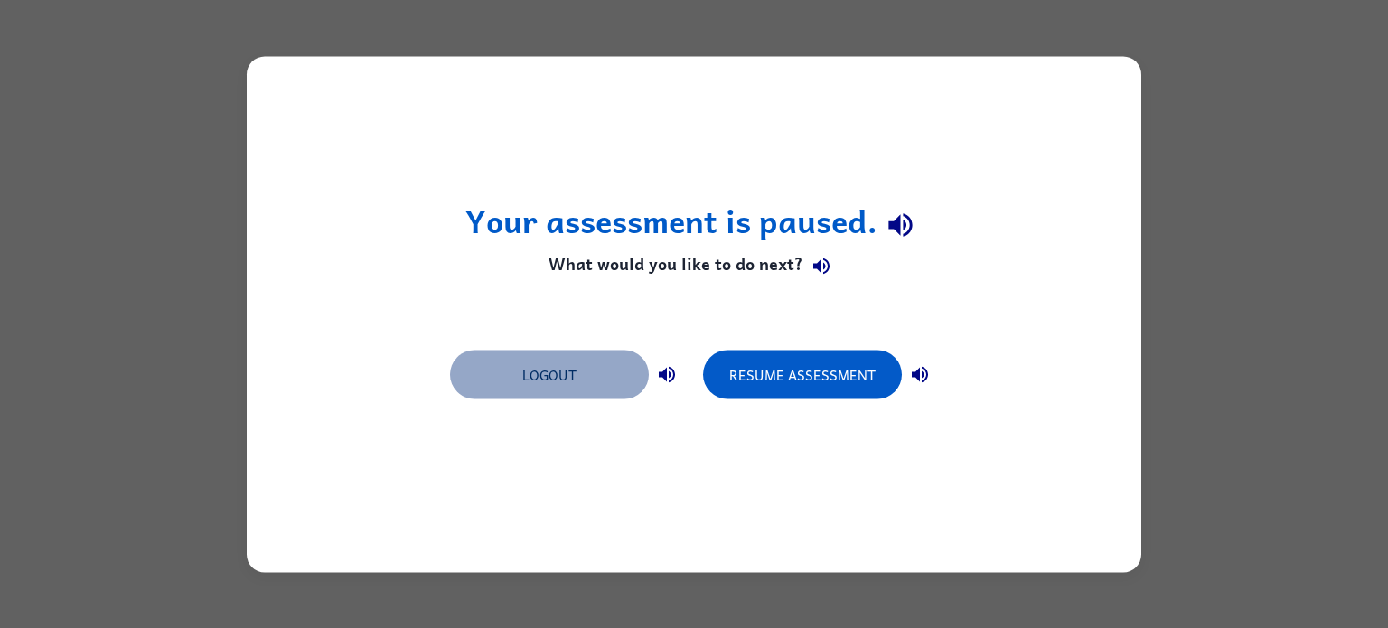
click at [531, 351] on button "Logout" at bounding box center [549, 374] width 199 height 49
